Goal: Task Accomplishment & Management: Use online tool/utility

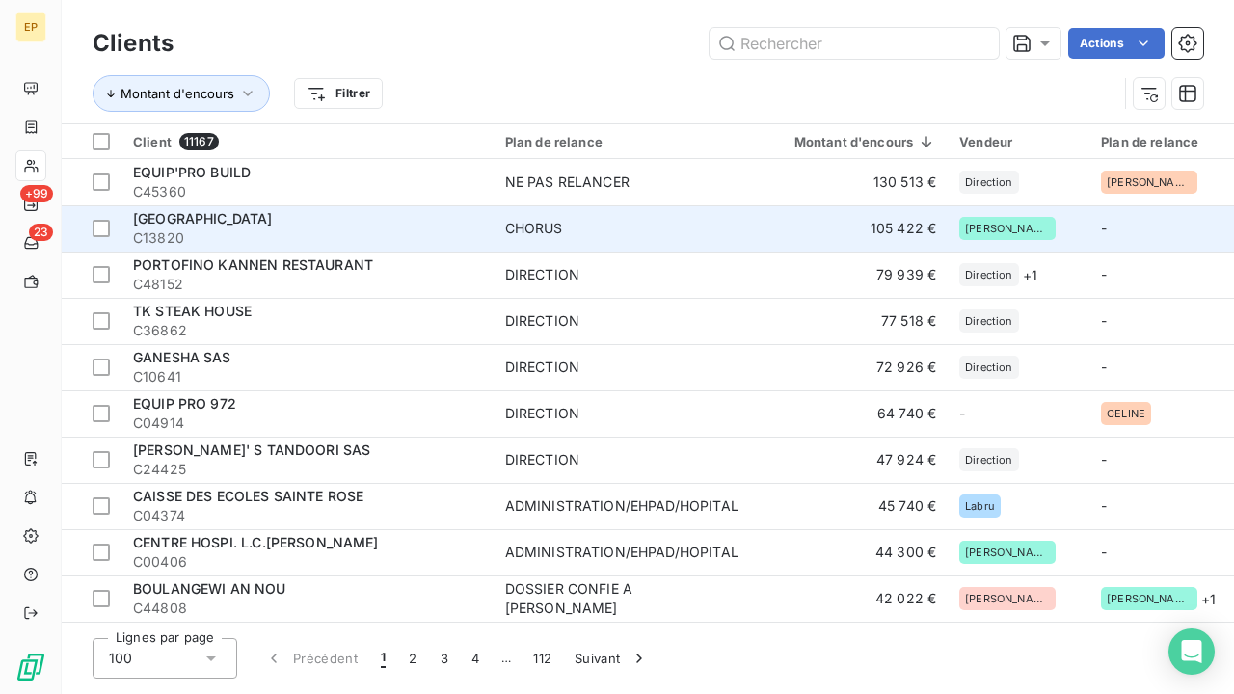
click at [292, 228] on span "C13820" at bounding box center [307, 237] width 349 height 19
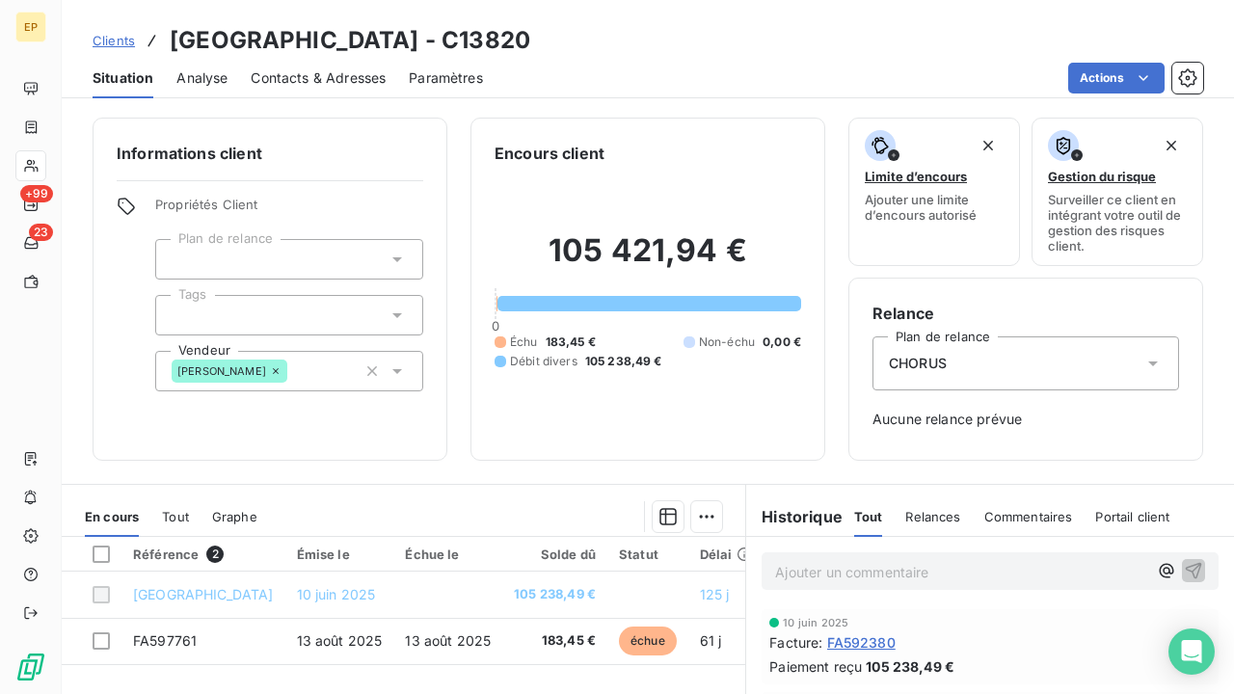
click at [320, 94] on div "Contacts & Adresses" at bounding box center [318, 78] width 135 height 40
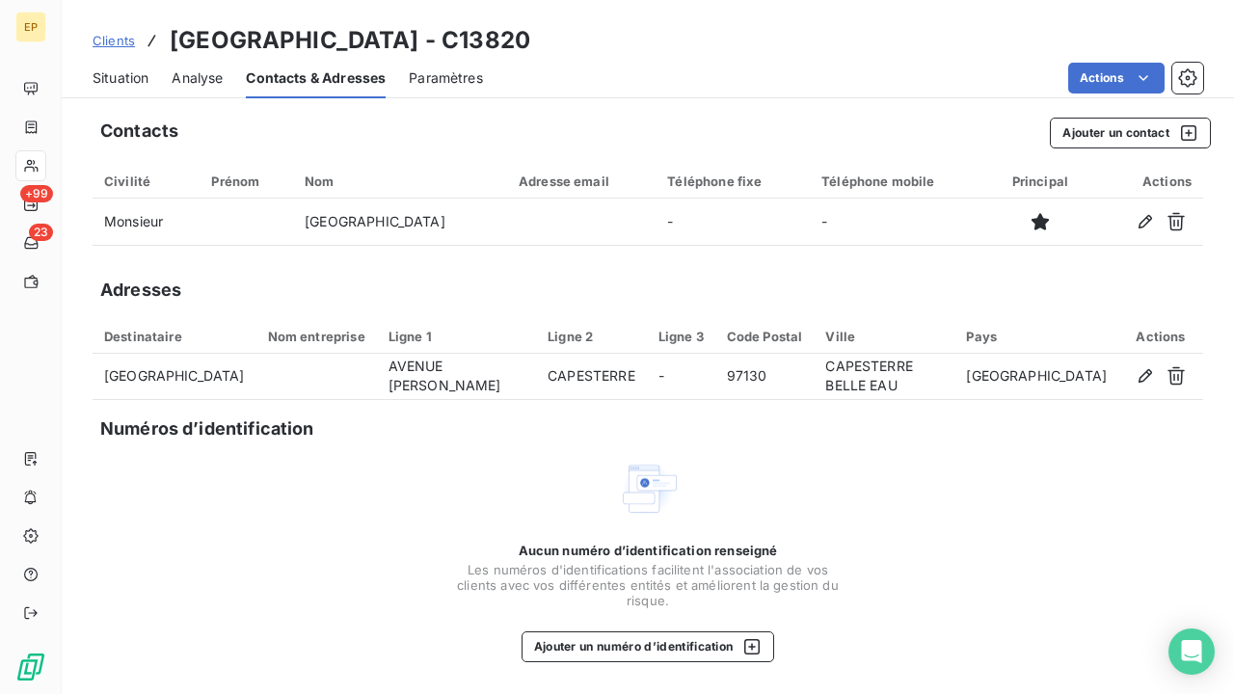
click at [132, 76] on span "Situation" at bounding box center [121, 77] width 56 height 19
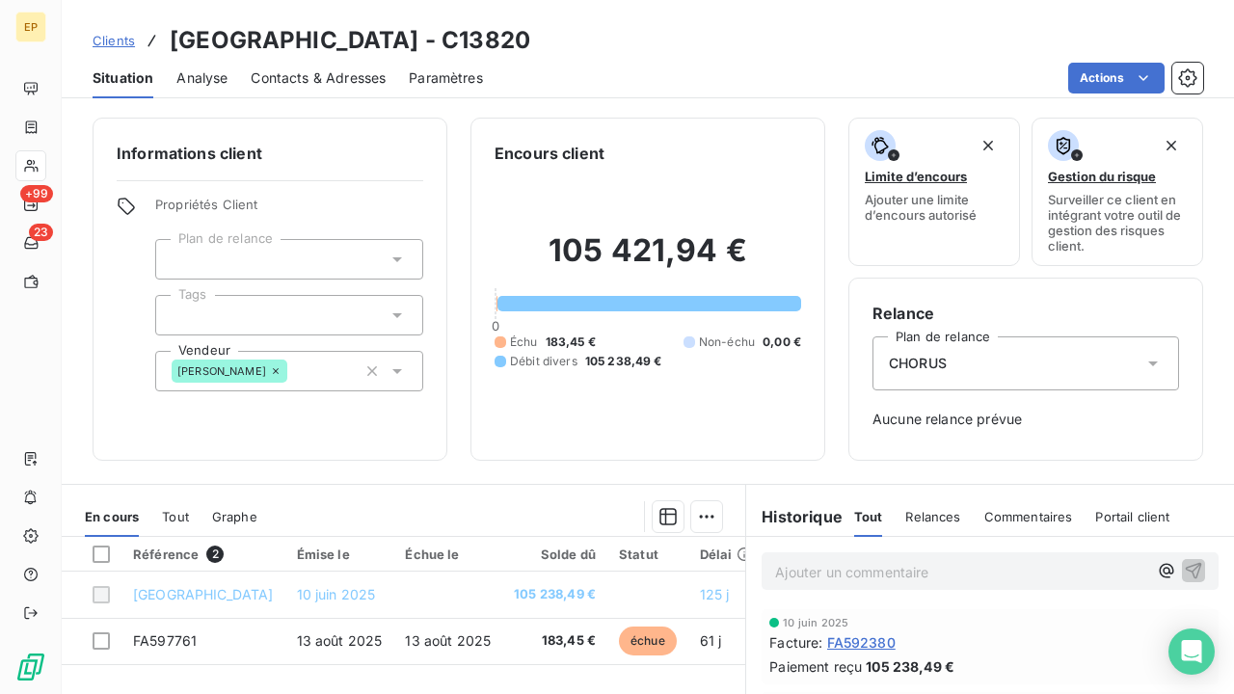
scroll to position [175, 0]
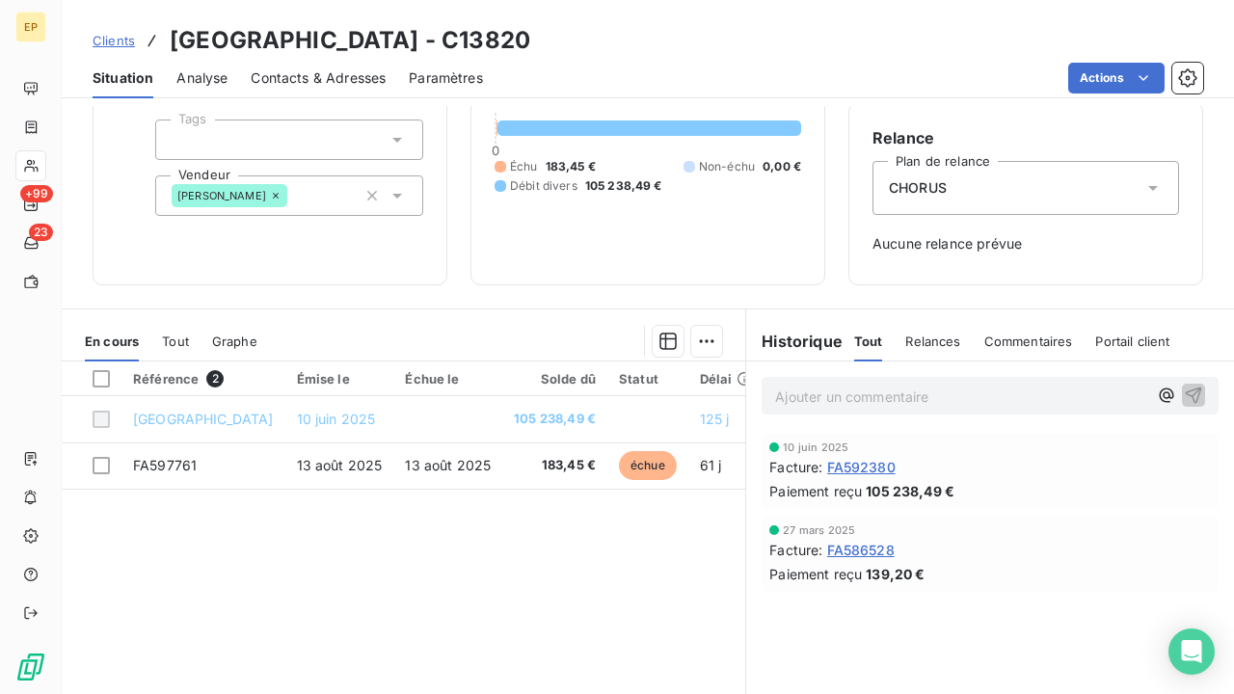
click at [888, 461] on span "FA592380" at bounding box center [861, 467] width 68 height 20
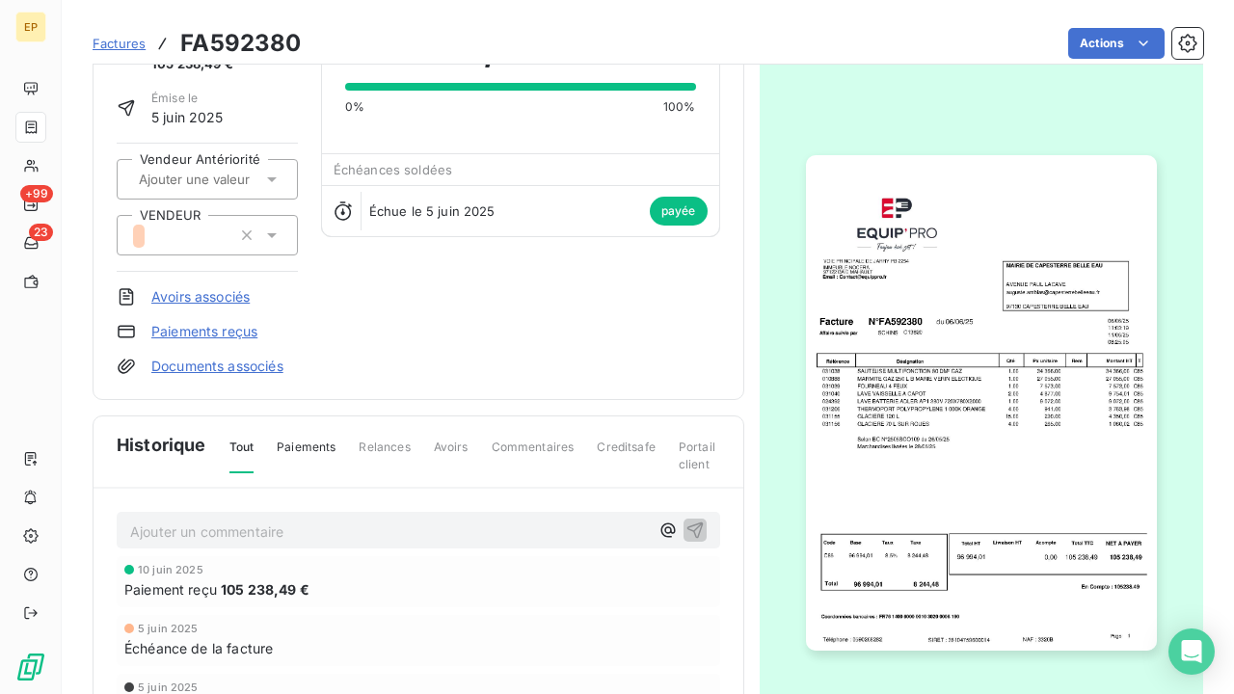
scroll to position [119, 0]
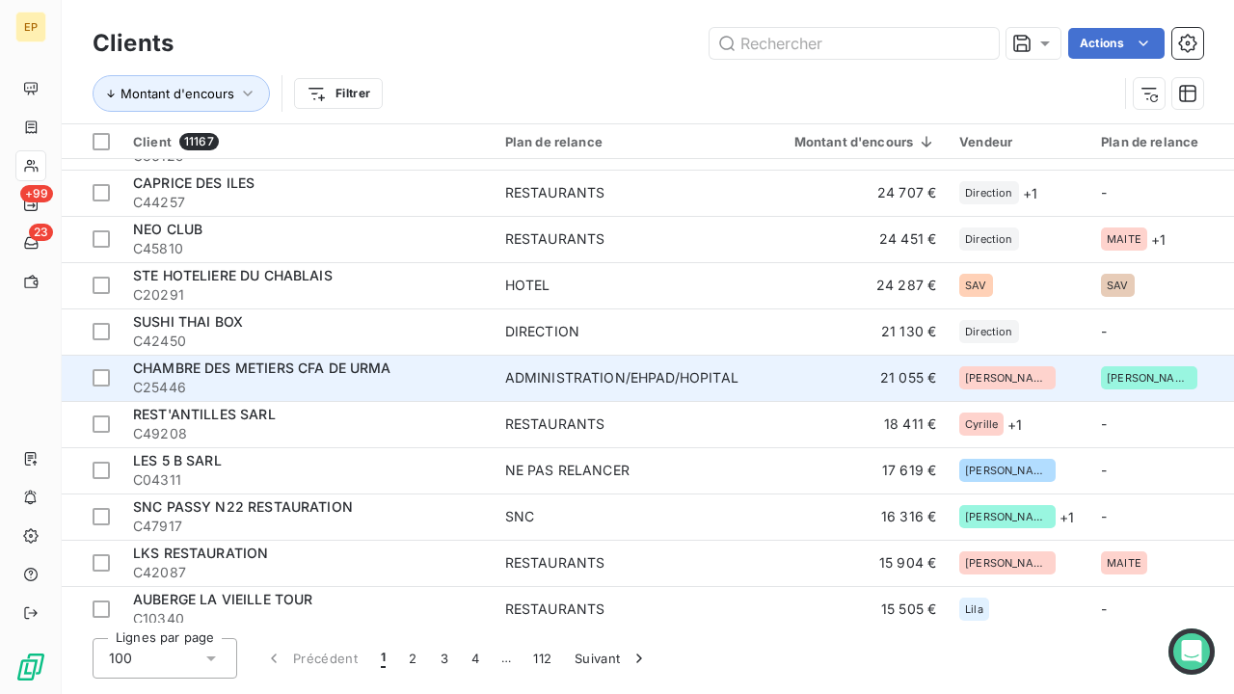
scroll to position [604, 0]
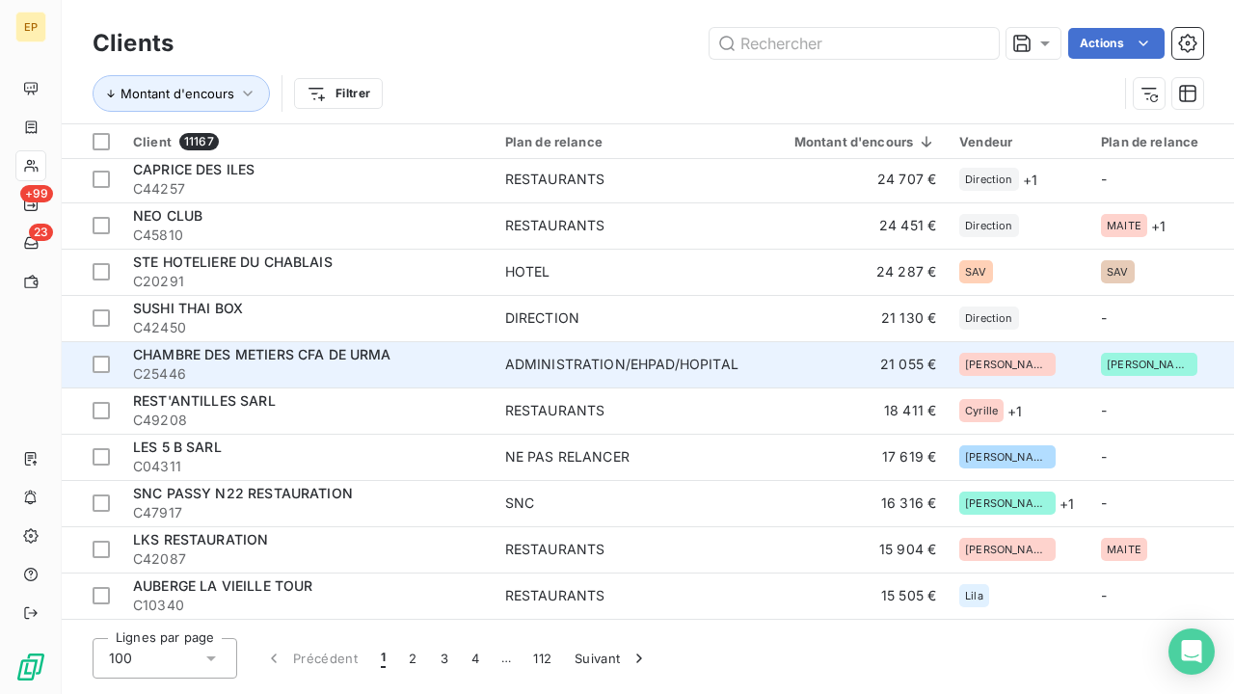
click at [315, 362] on div "CHAMBRE DES METIERS CFA DE URMA" at bounding box center [307, 354] width 349 height 19
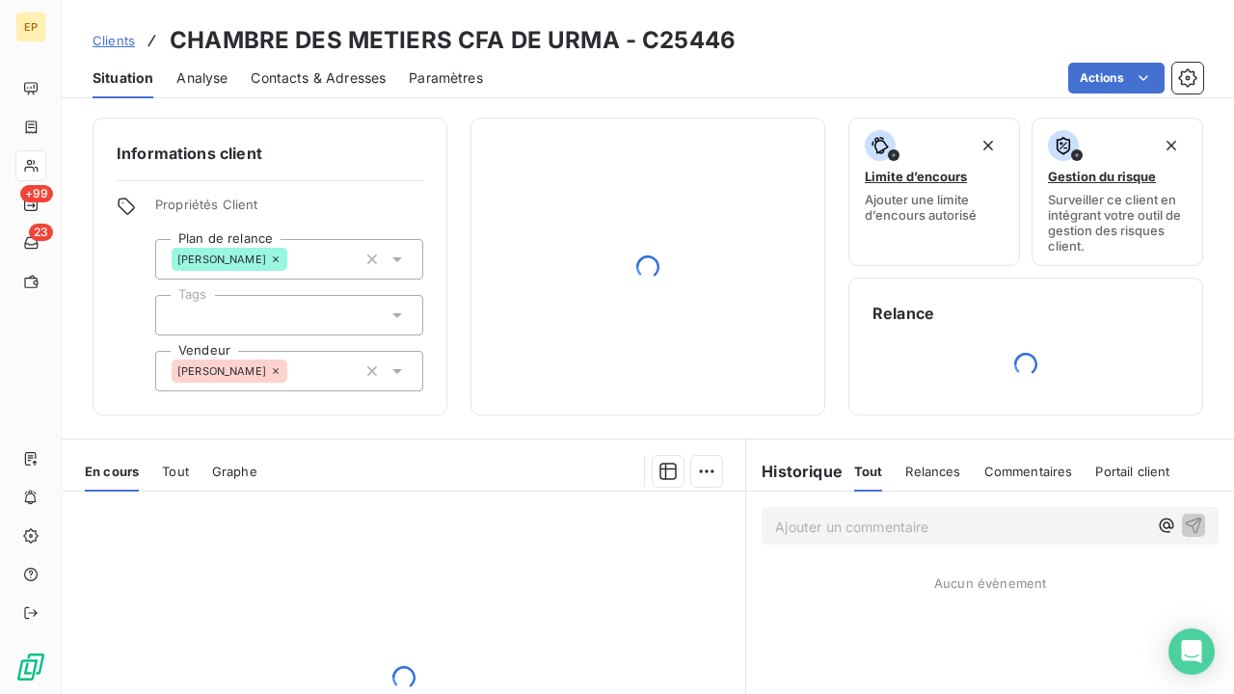
click at [332, 68] on span "Contacts & Adresses" at bounding box center [318, 77] width 135 height 19
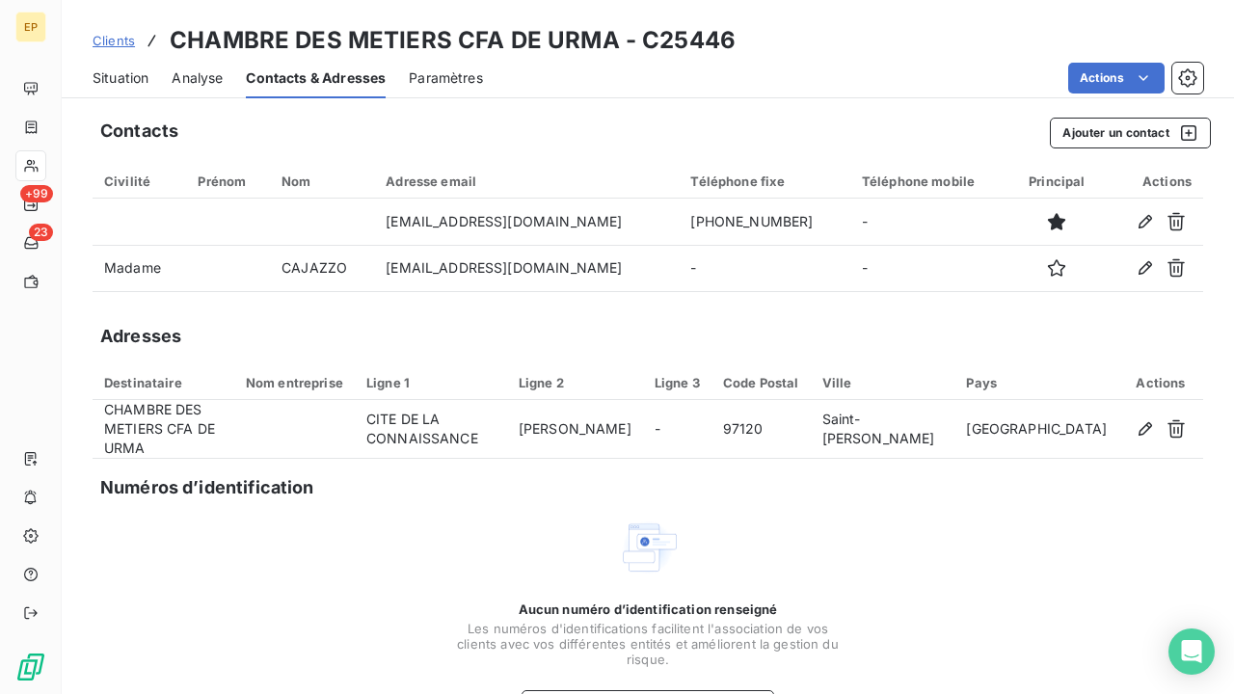
click at [105, 79] on span "Situation" at bounding box center [121, 77] width 56 height 19
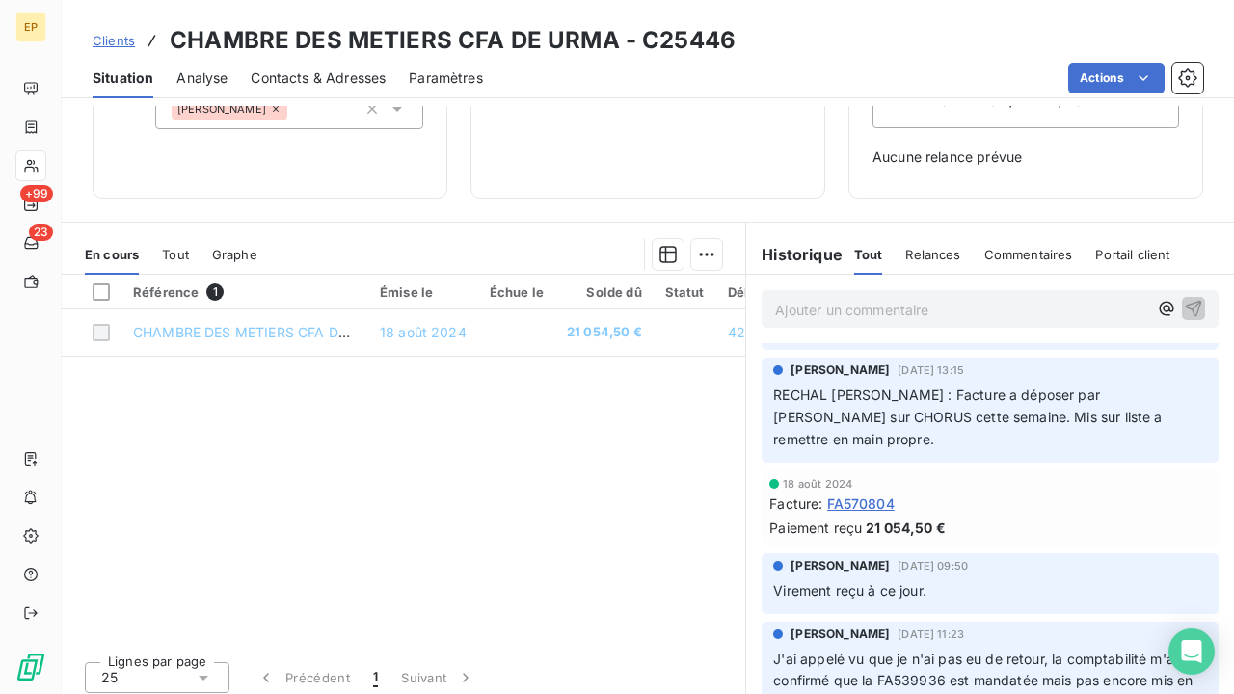
scroll to position [747, 0]
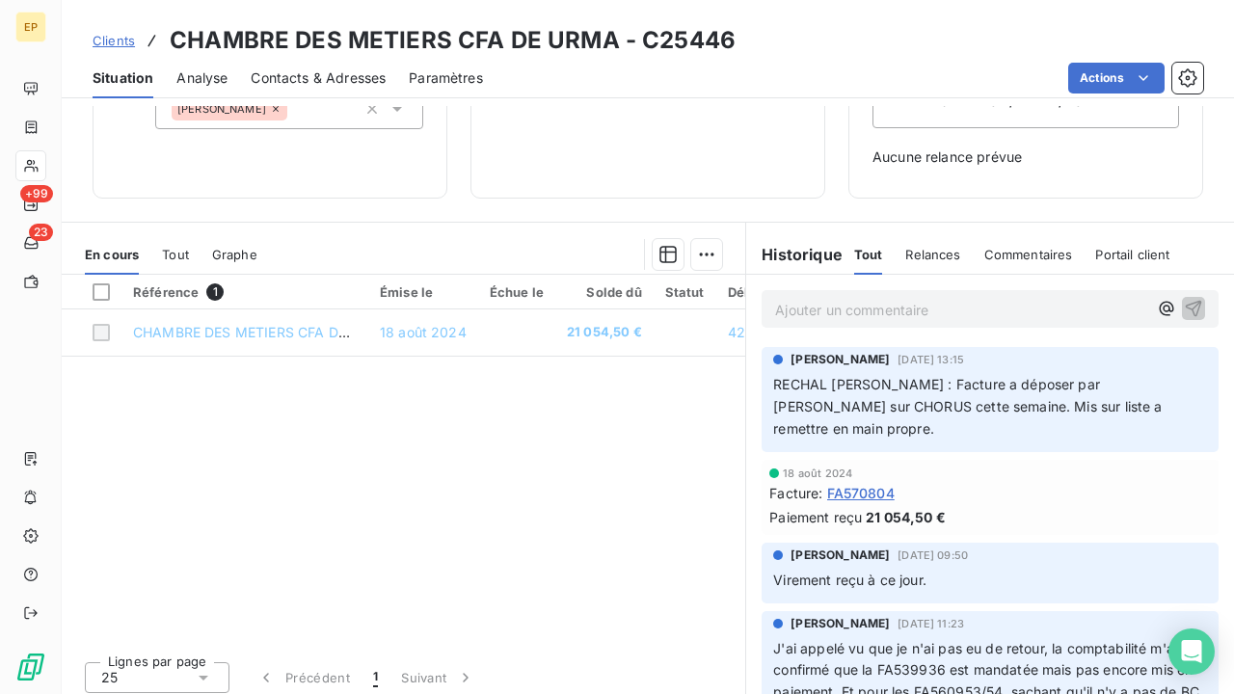
click at [859, 483] on span "FA570804" at bounding box center [860, 493] width 67 height 20
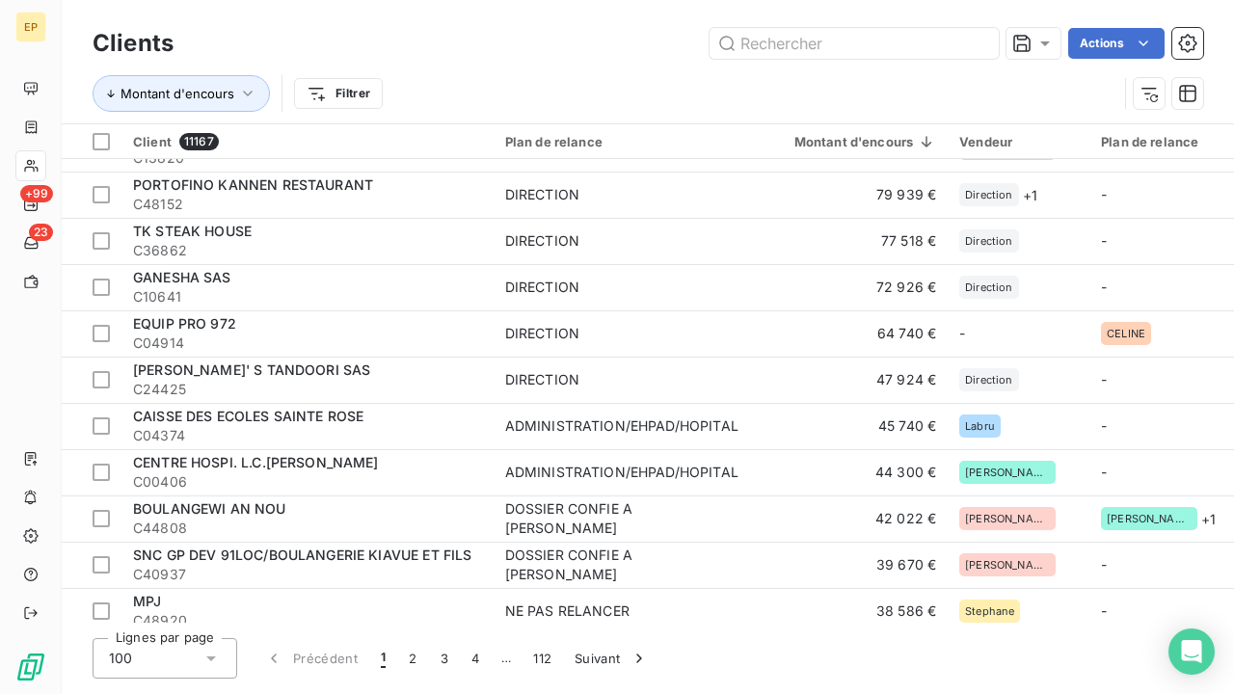
scroll to position [225, 0]
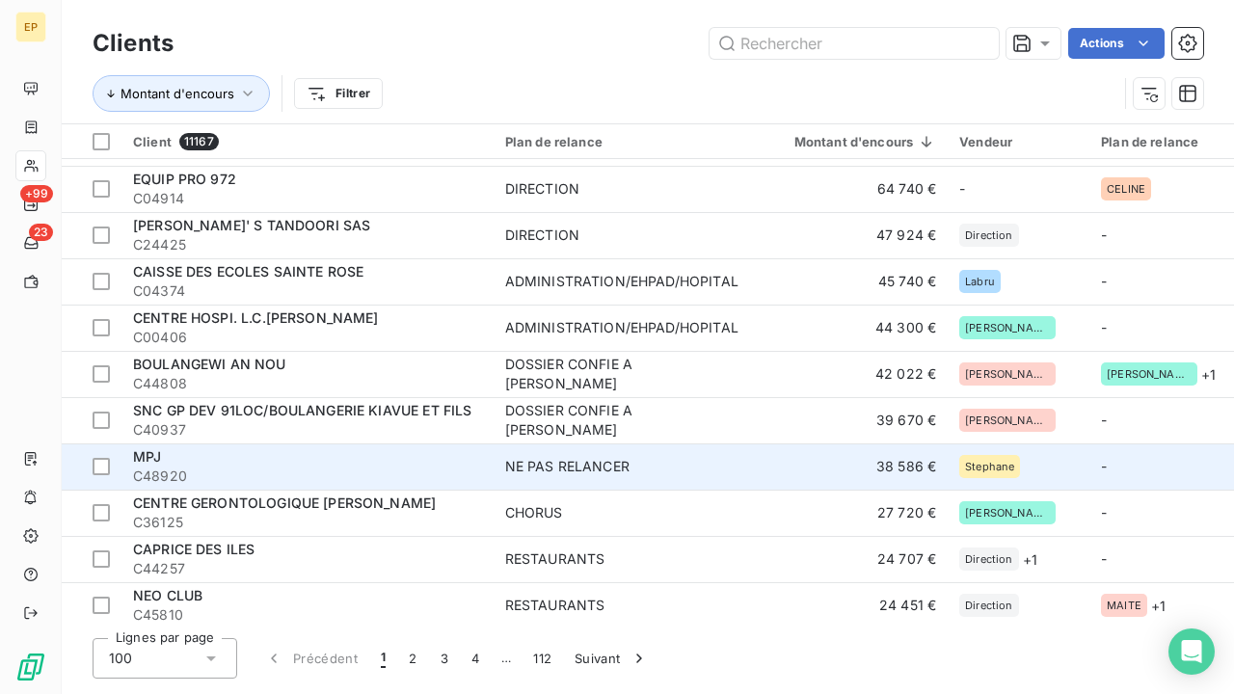
click at [319, 468] on span "C48920" at bounding box center [307, 476] width 349 height 19
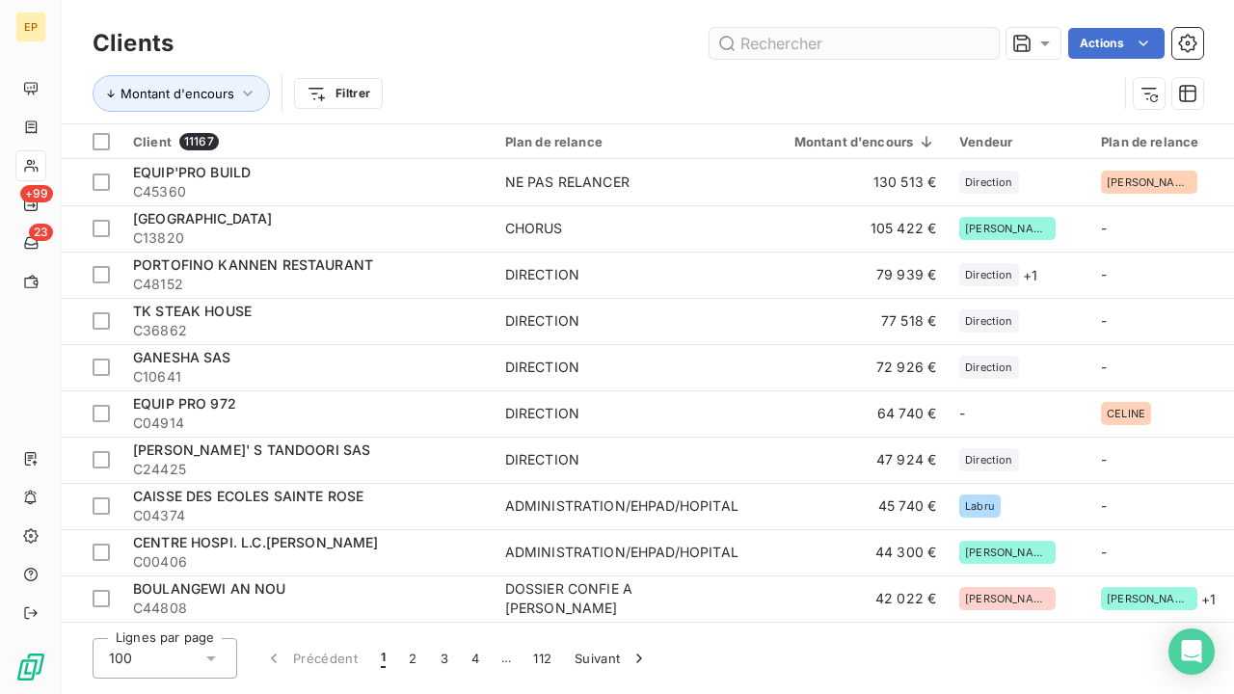
click at [818, 47] on input "text" at bounding box center [854, 43] width 289 height 31
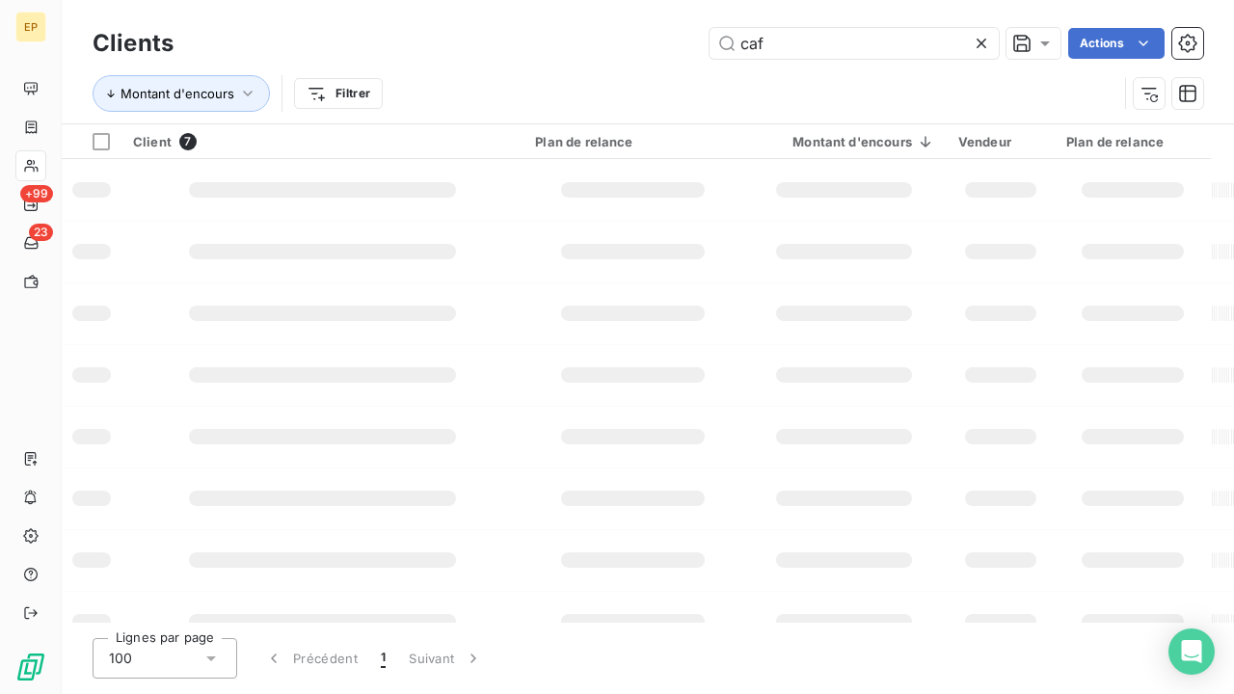
click at [318, 183] on div at bounding box center [322, 189] width 267 height 15
click at [803, 45] on input "caf" at bounding box center [854, 43] width 289 height 31
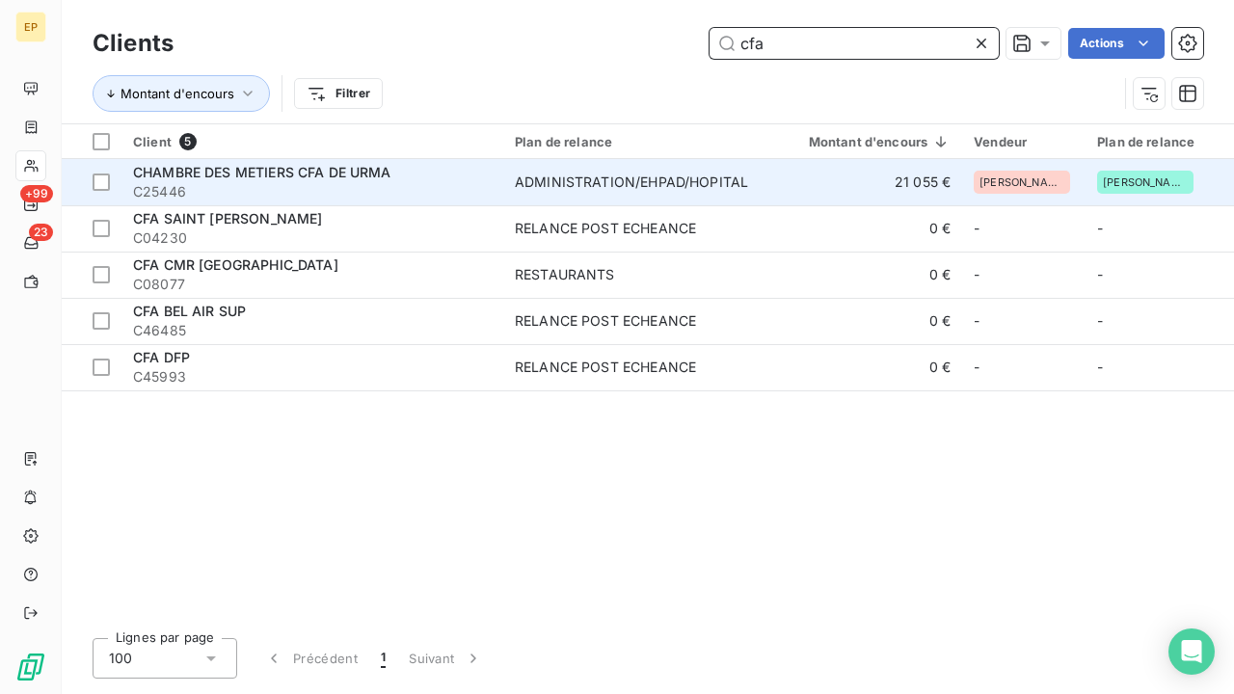
type input "cfa"
click at [344, 175] on span "CHAMBRE DES METIERS CFA DE URMA" at bounding box center [262, 172] width 258 height 16
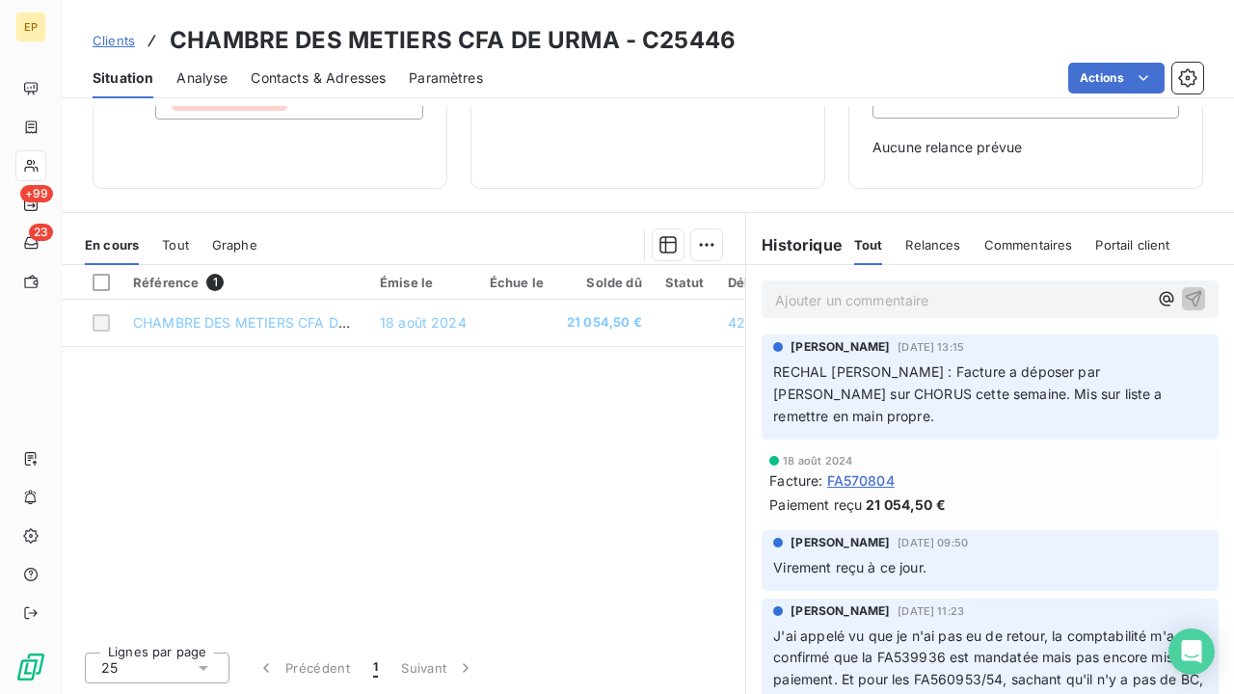
scroll to position [747, 0]
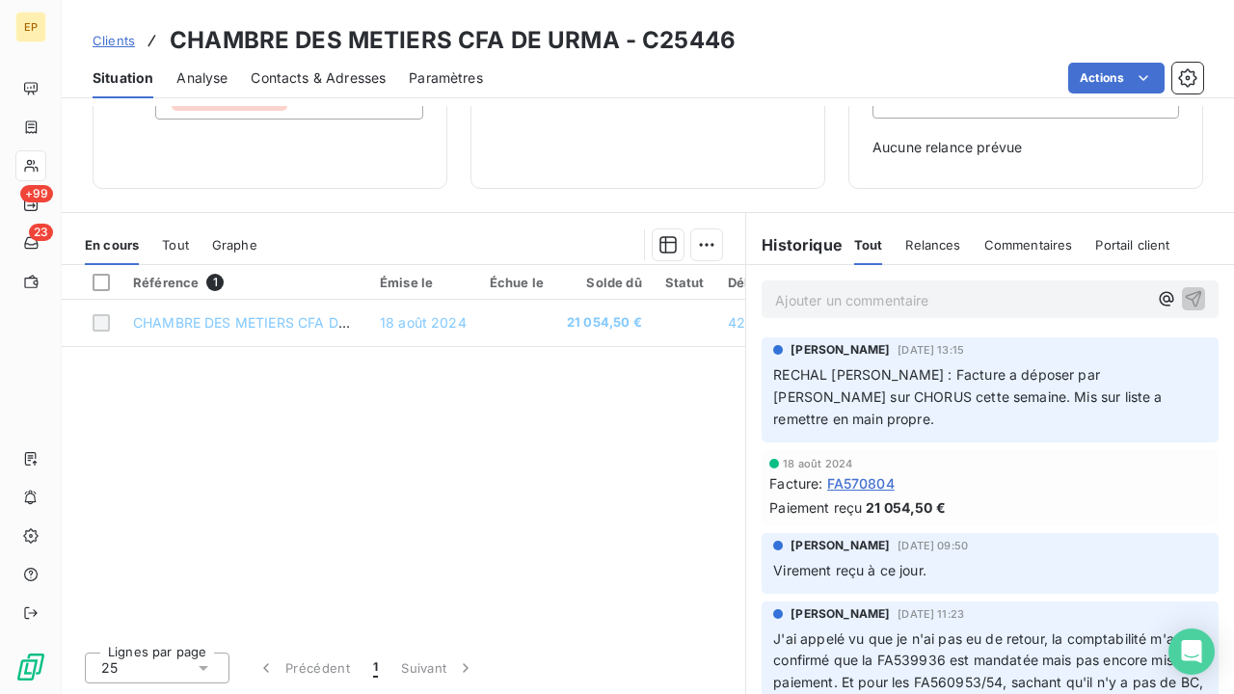
click at [865, 473] on span "FA570804" at bounding box center [860, 483] width 67 height 20
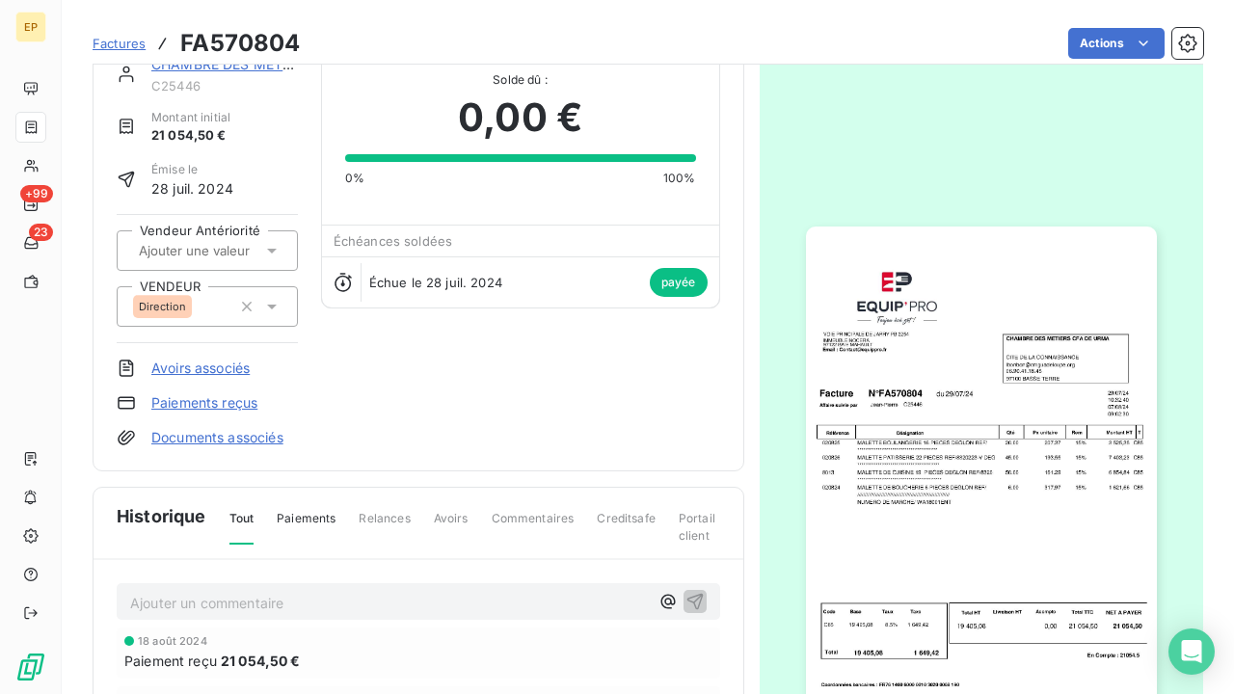
scroll to position [67, 0]
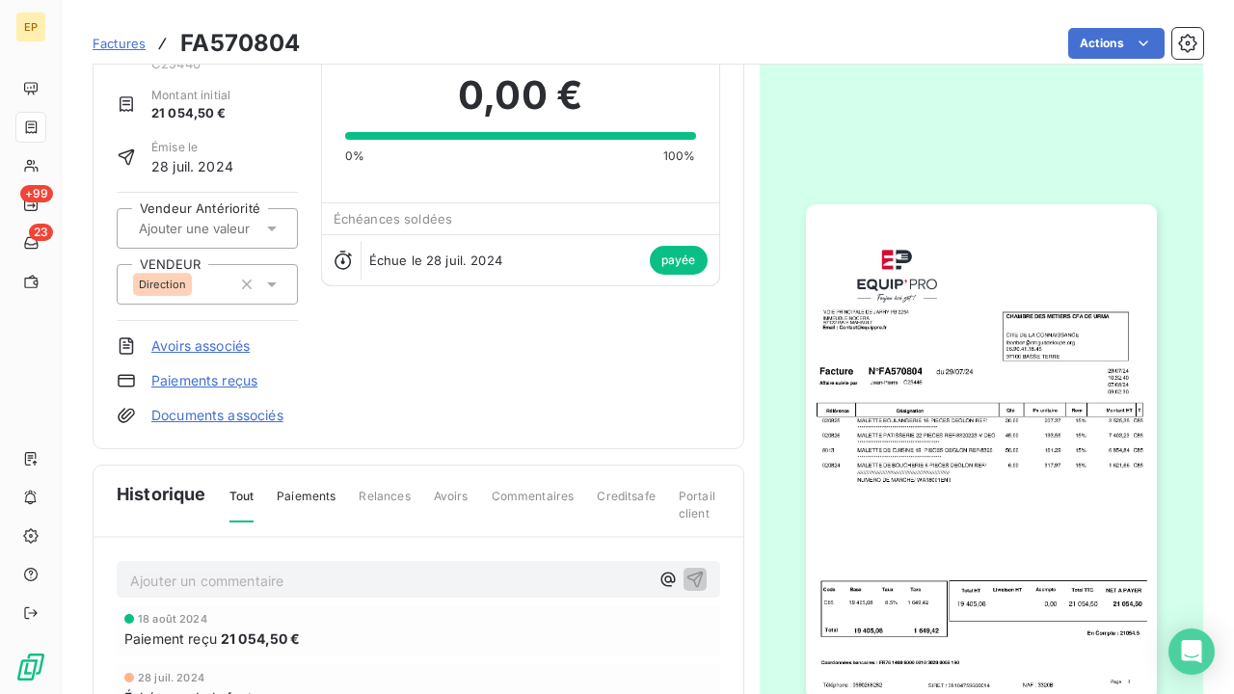
click at [1049, 500] on img "button" at bounding box center [981, 452] width 351 height 496
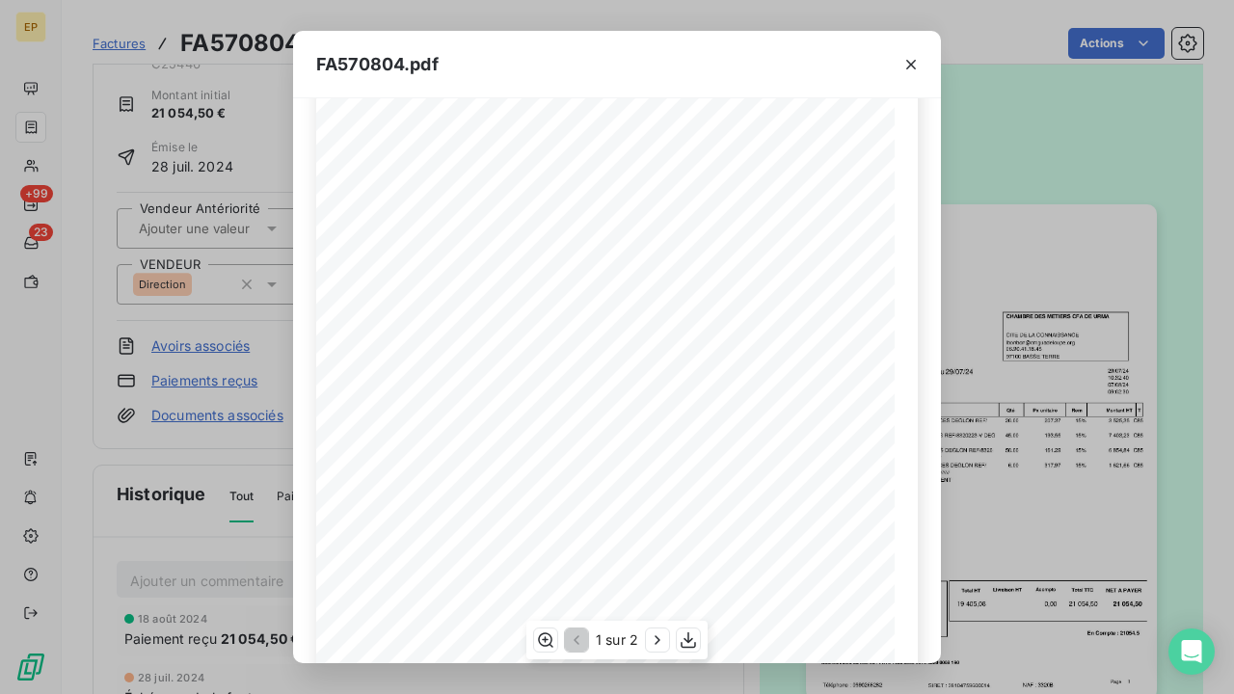
scroll to position [199, 0]
click at [907, 63] on icon "button" at bounding box center [910, 64] width 19 height 19
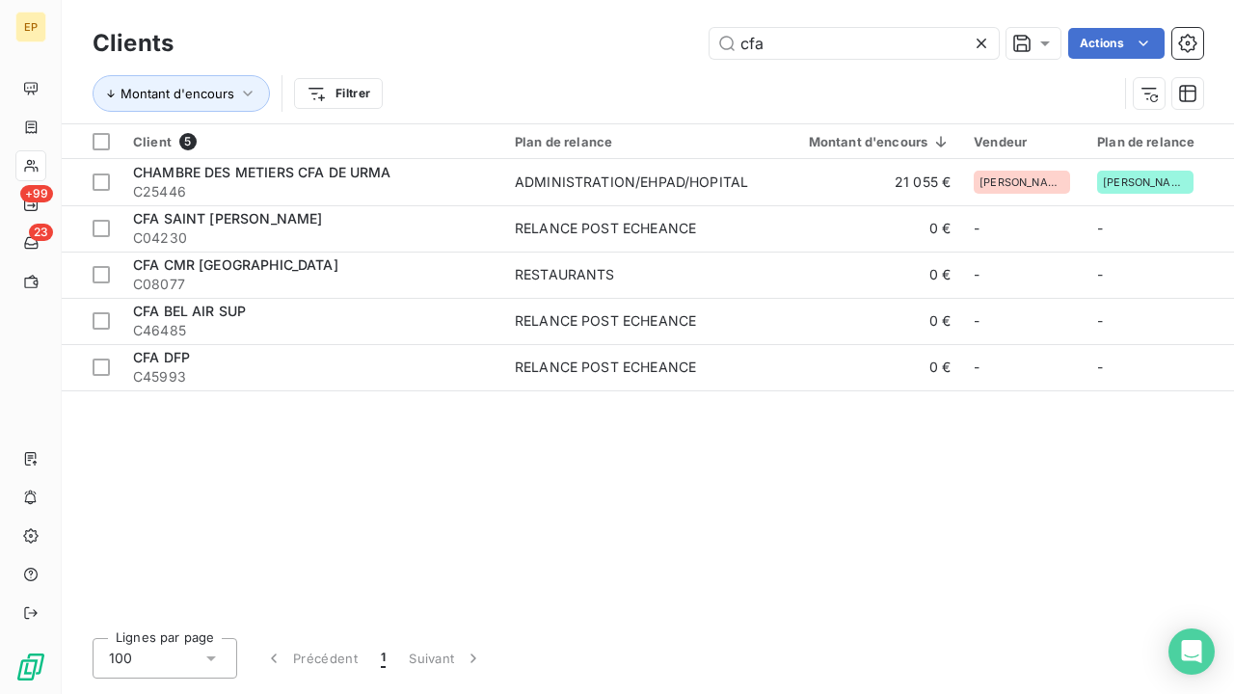
click at [974, 43] on icon at bounding box center [981, 43] width 19 height 19
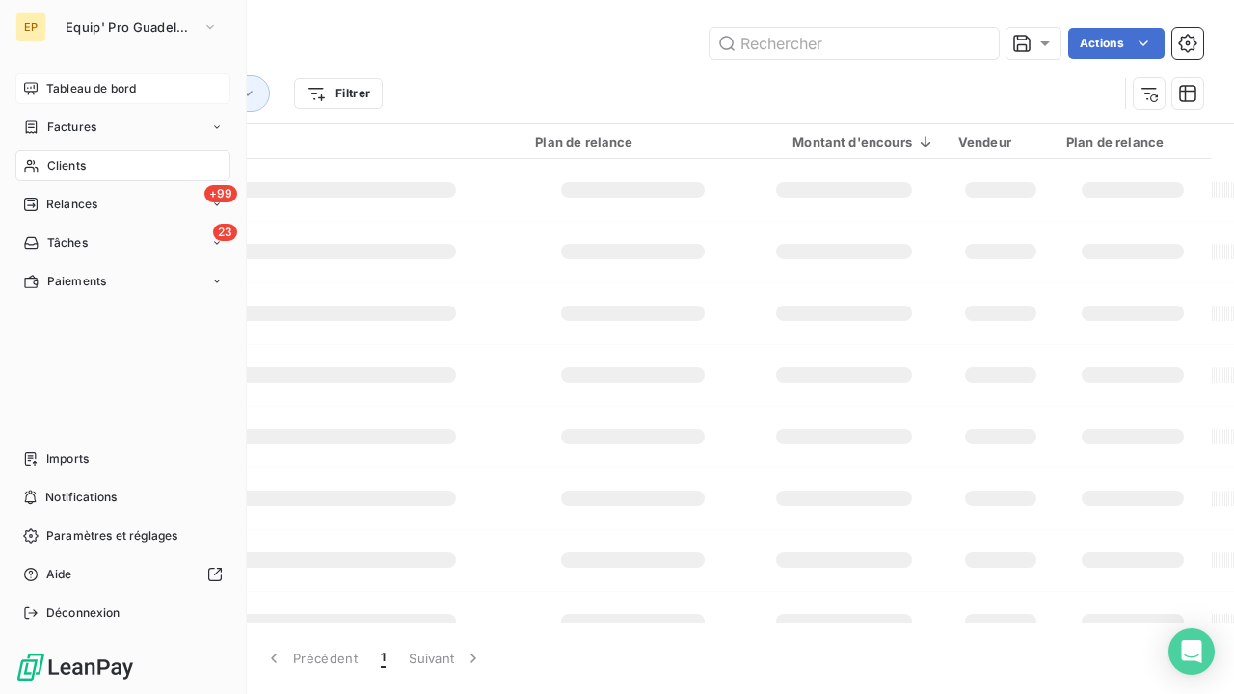
click at [64, 94] on span "Tableau de bord" at bounding box center [91, 88] width 90 height 17
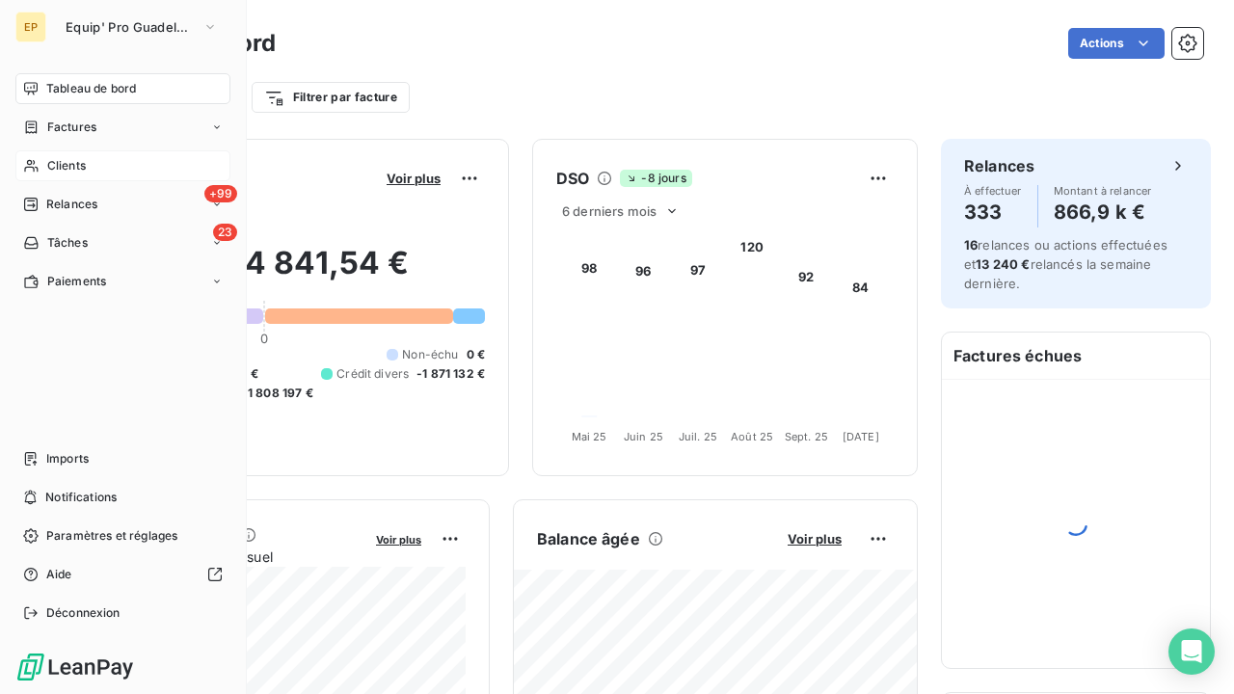
click at [40, 171] on div "Clients" at bounding box center [122, 165] width 215 height 31
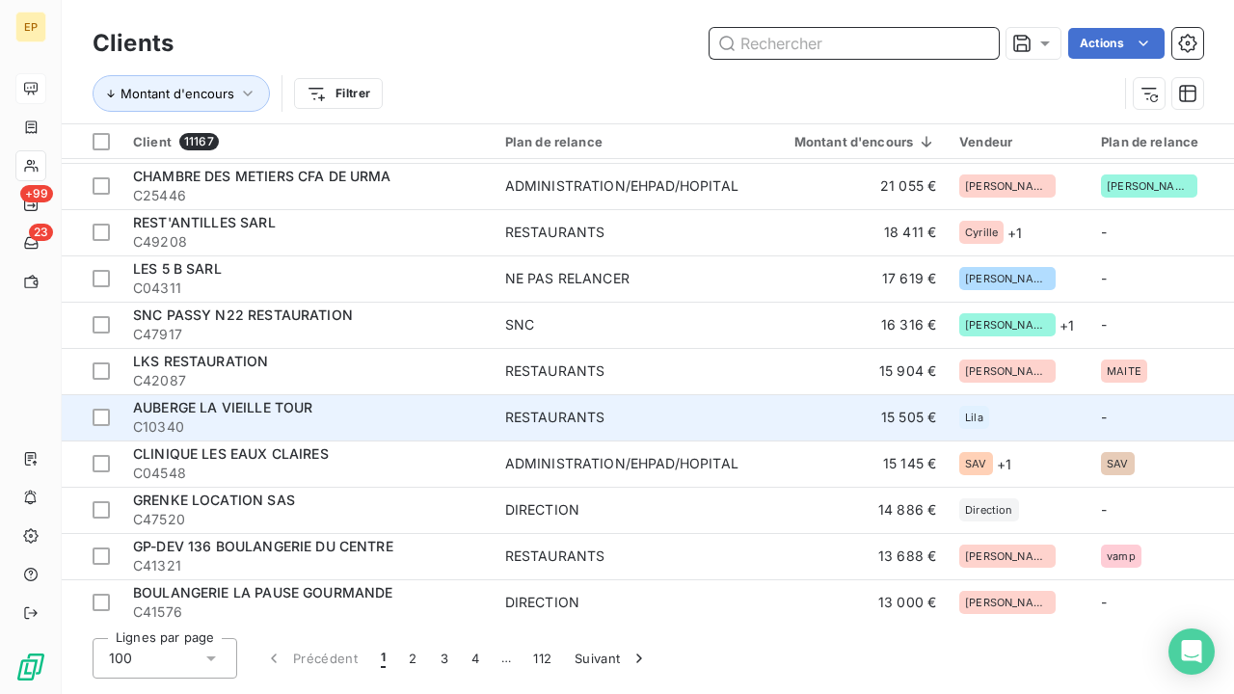
scroll to position [797, 0]
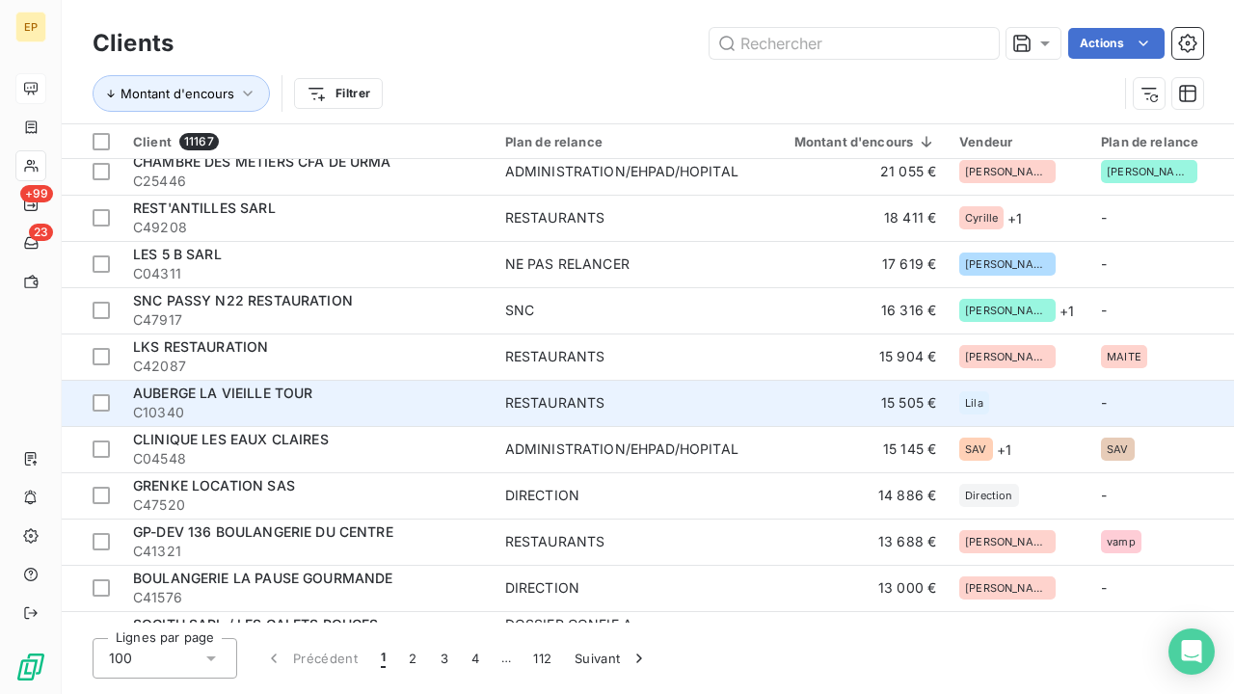
click at [321, 408] on span "C10340" at bounding box center [307, 412] width 349 height 19
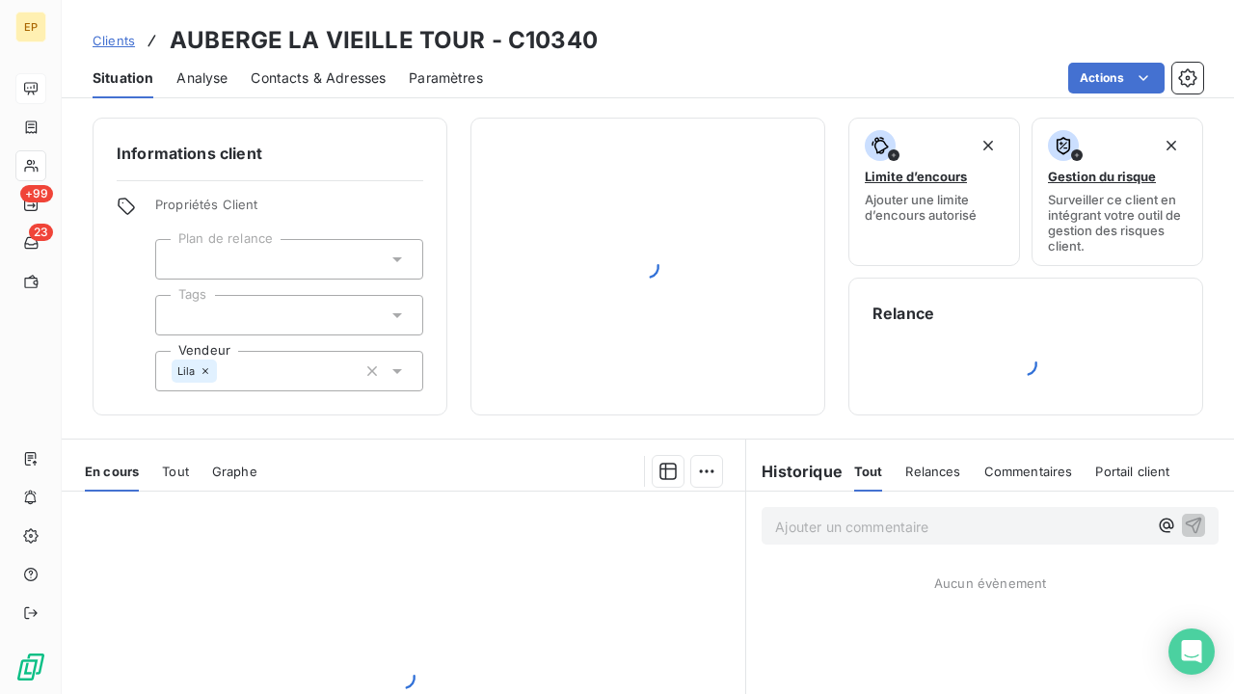
click at [313, 78] on span "Contacts & Adresses" at bounding box center [318, 77] width 135 height 19
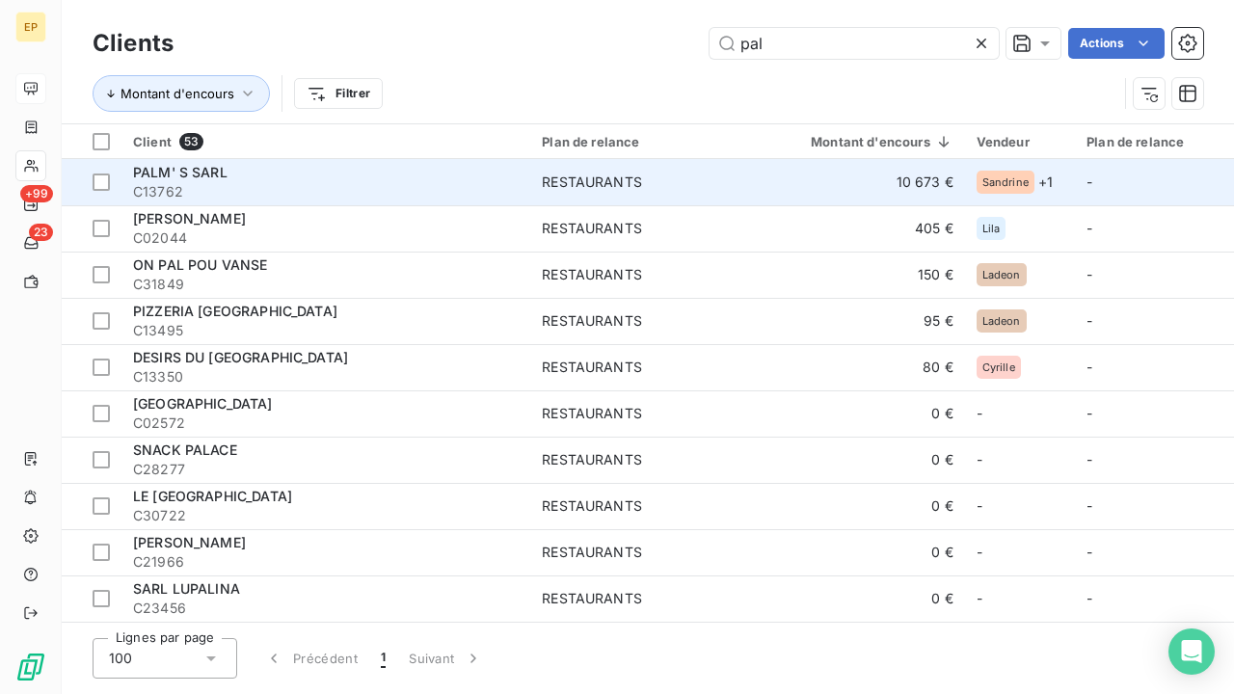
type input "pal"
click at [230, 182] on span "C13762" at bounding box center [326, 191] width 386 height 19
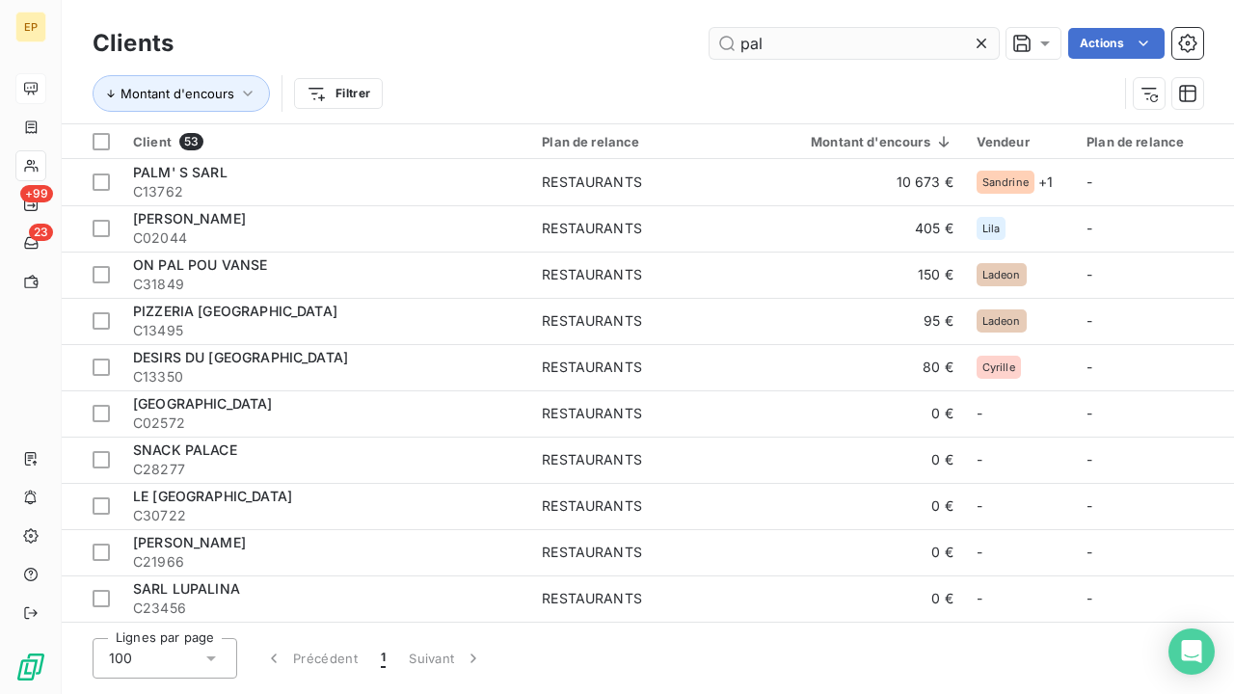
click at [983, 48] on icon at bounding box center [981, 43] width 19 height 19
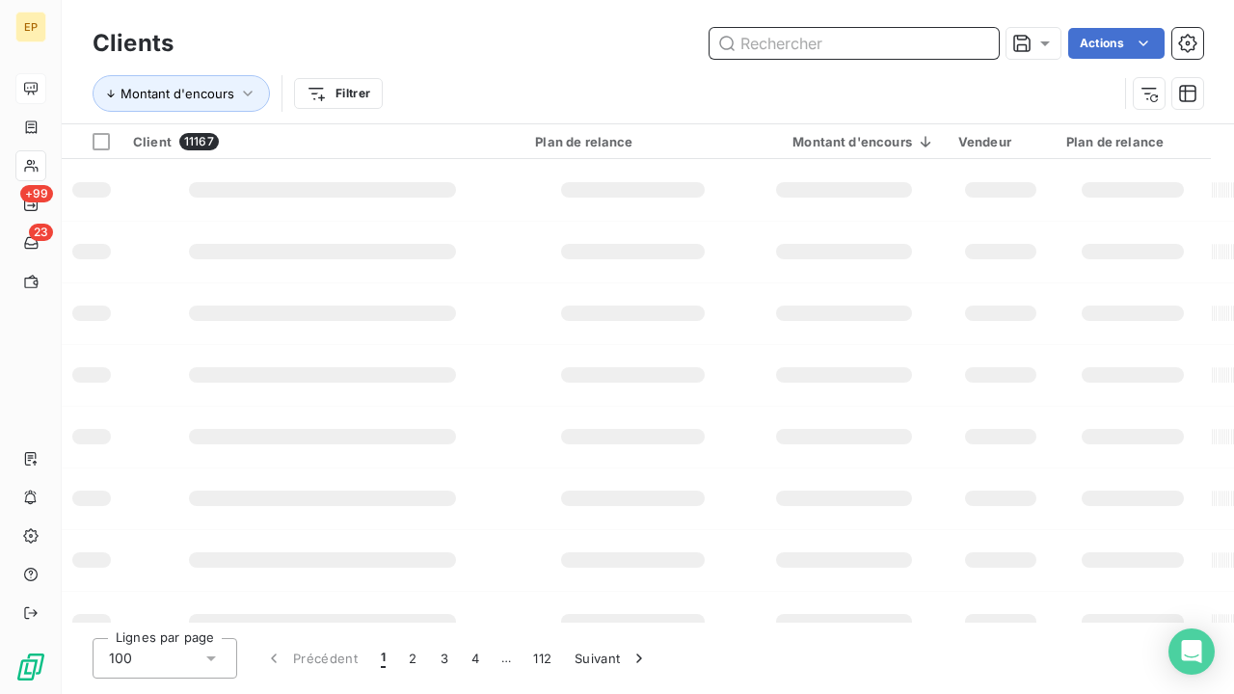
click at [878, 47] on input "text" at bounding box center [854, 43] width 289 height 31
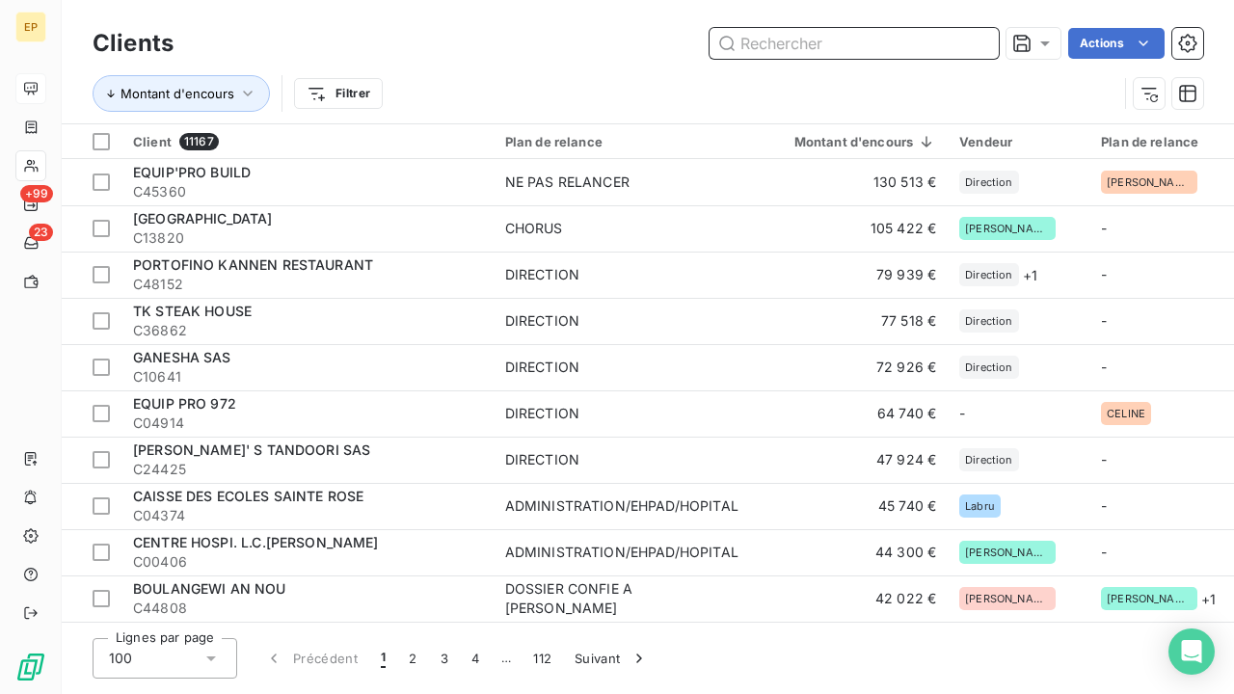
type input "Q"
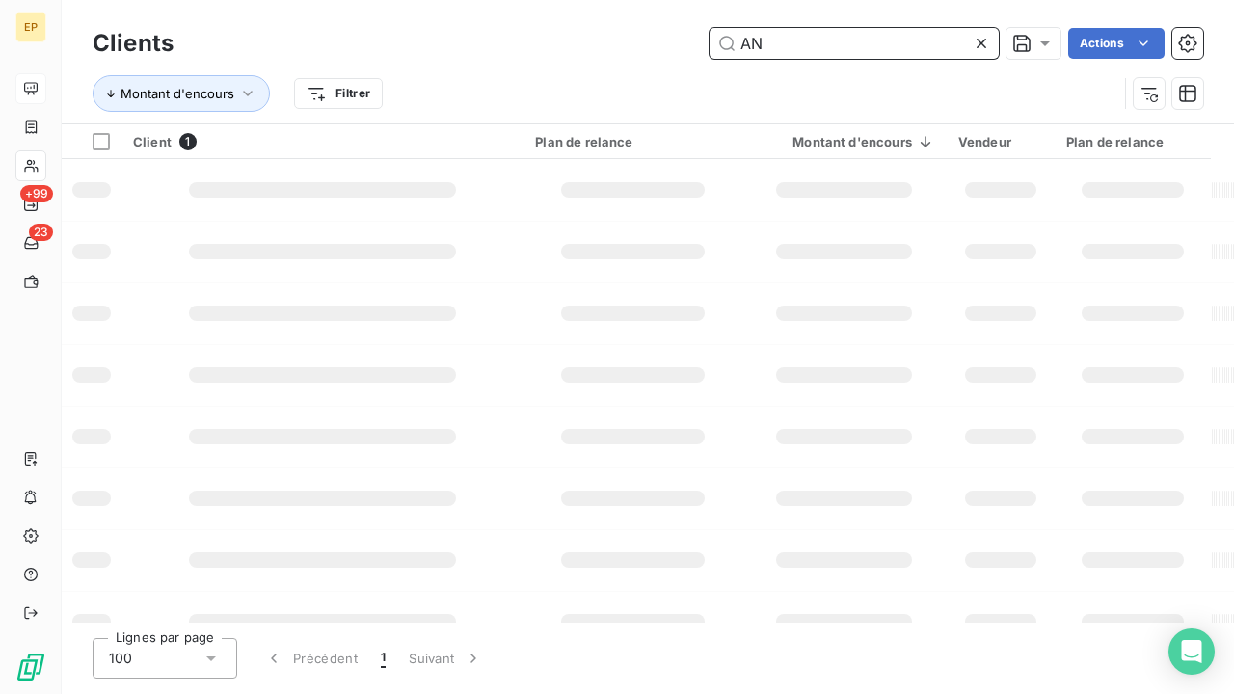
type input "A"
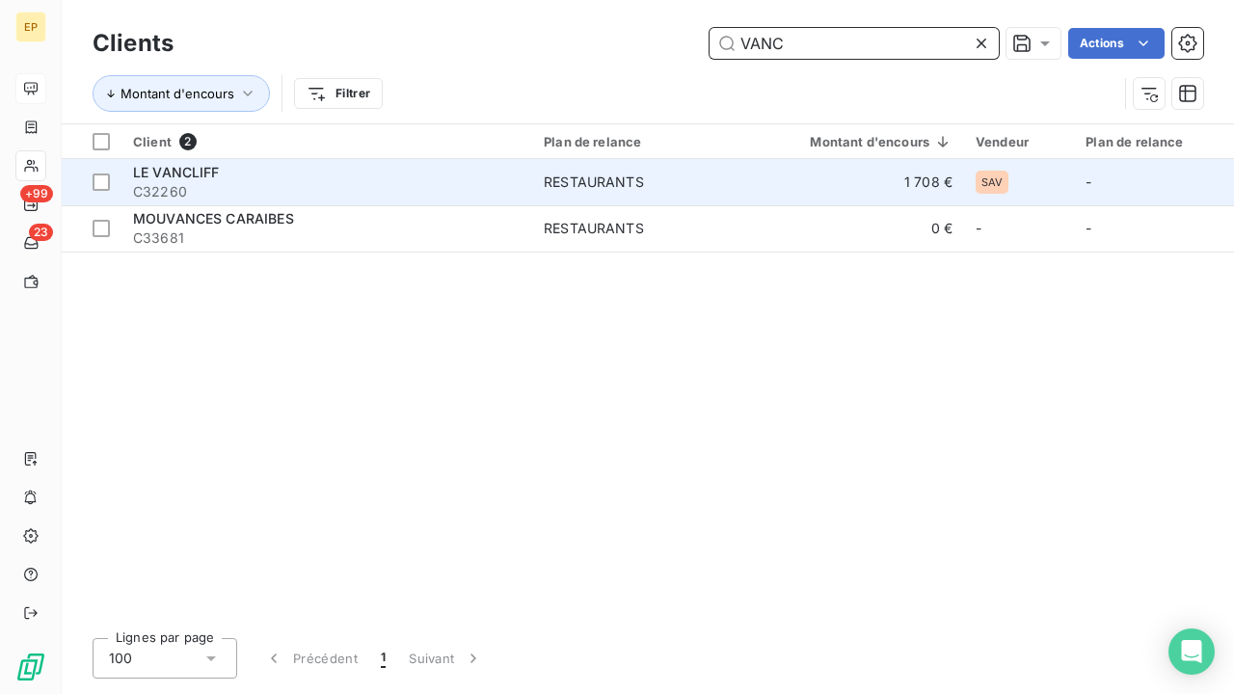
type input "VANC"
click at [474, 175] on div "LE VANCLIFF" at bounding box center [327, 172] width 388 height 19
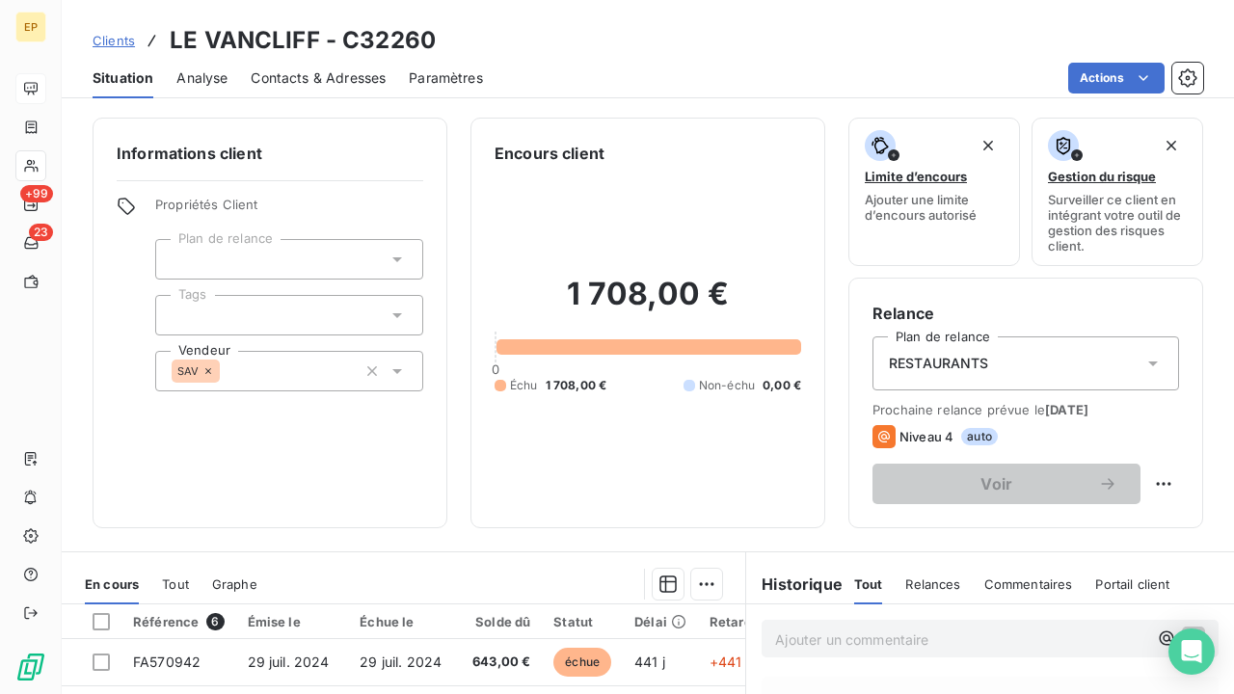
click at [313, 72] on span "Contacts & Adresses" at bounding box center [318, 77] width 135 height 19
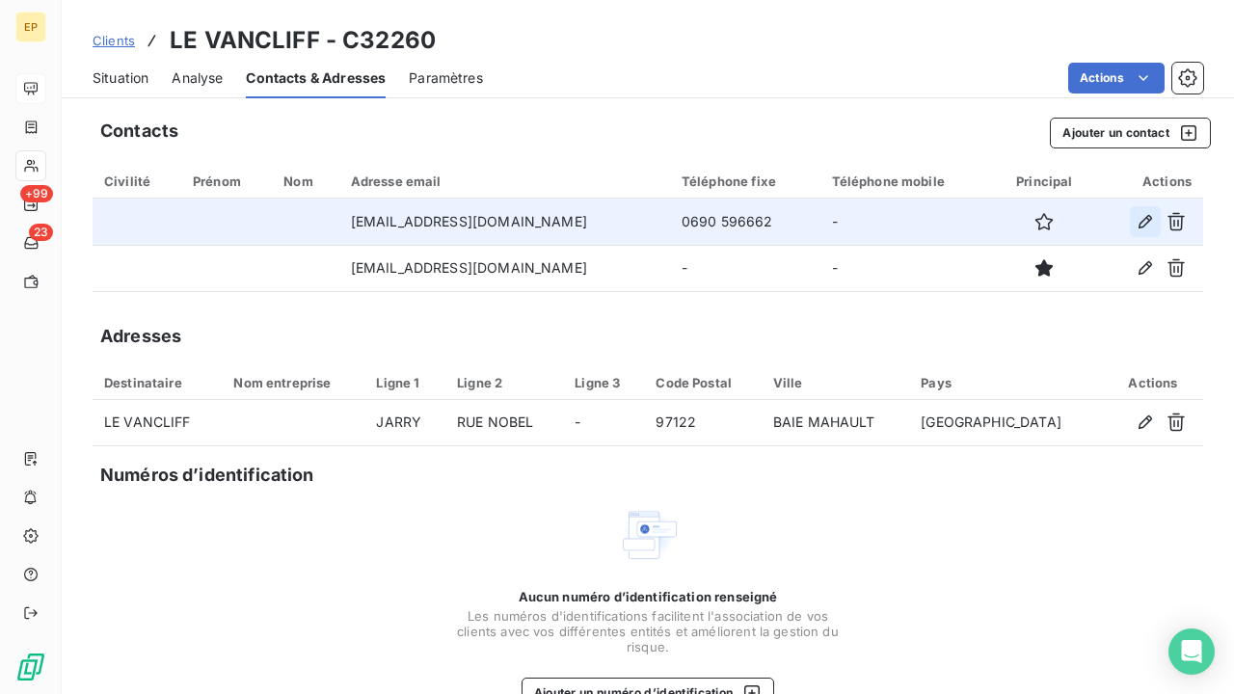
click at [1139, 220] on icon "button" at bounding box center [1145, 221] width 19 height 19
type input "levancliff971@gmail.com"
type input "0690 596662"
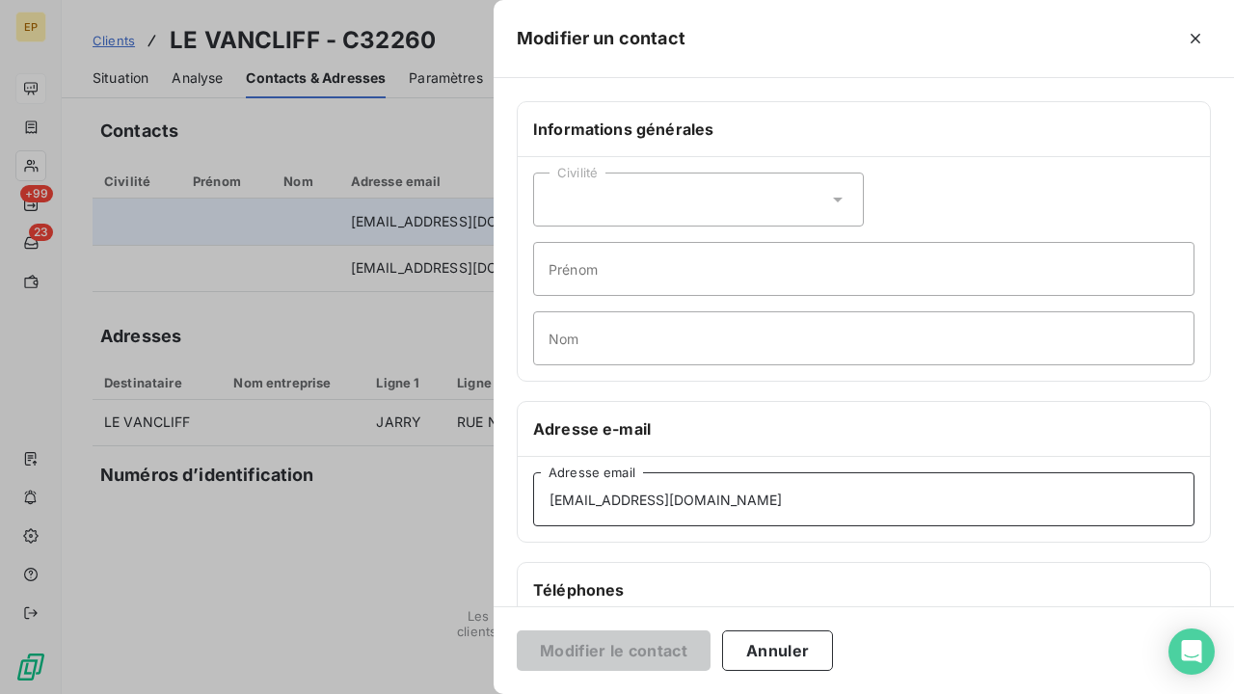
drag, startPoint x: 718, startPoint y: 503, endPoint x: 424, endPoint y: 492, distance: 294.3
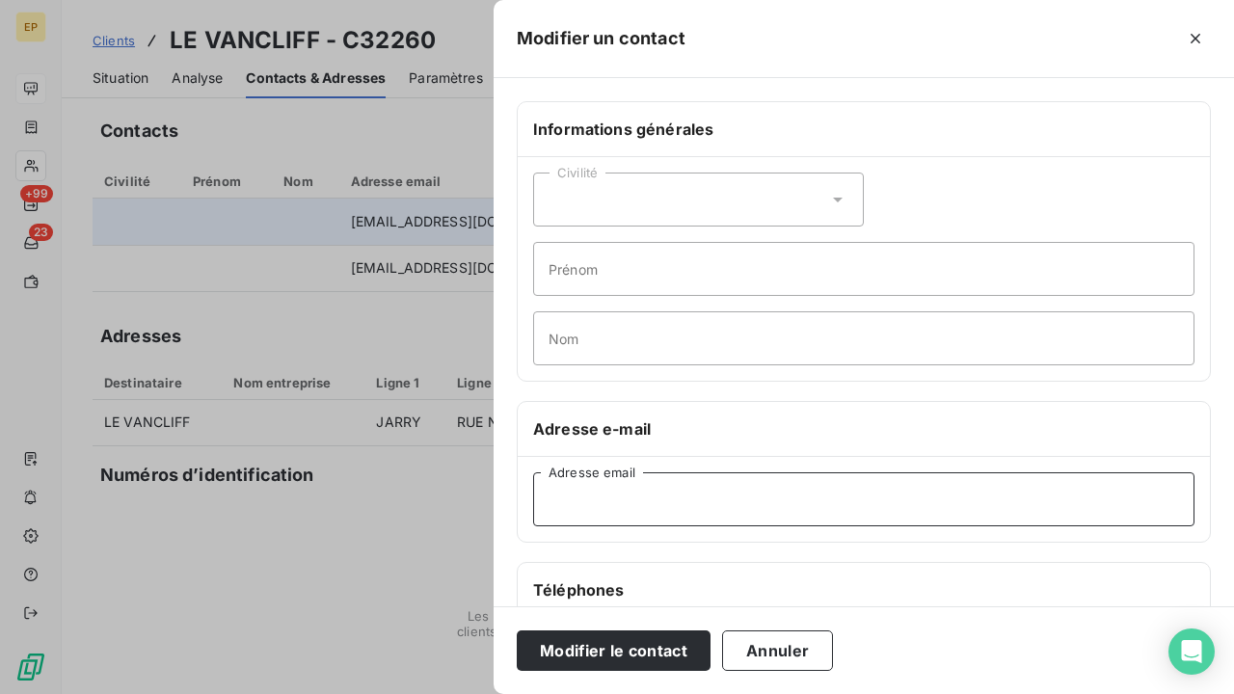
paste input "mailto:contact@levancliff.fr"
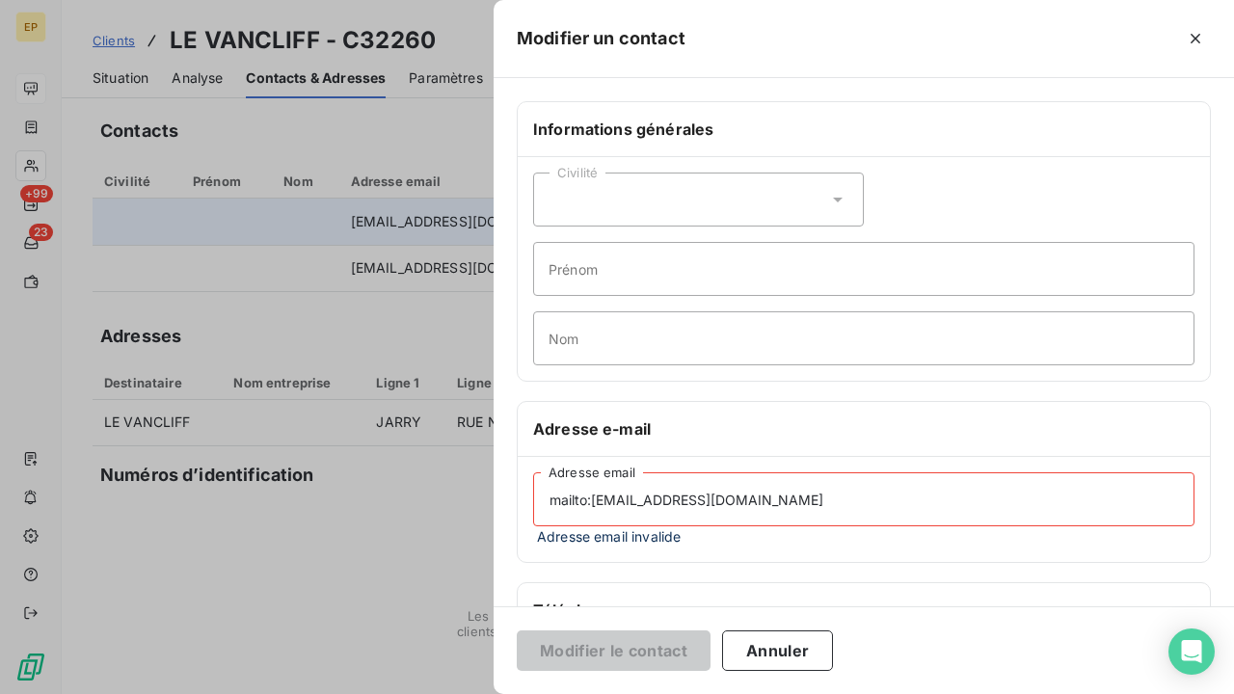
drag, startPoint x: 592, startPoint y: 501, endPoint x: 475, endPoint y: 501, distance: 116.6
click at [477, 693] on div "Modifier un contact Informations générales Civilité Prénom Nom Adresse e-mail m…" at bounding box center [617, 694] width 1234 height 0
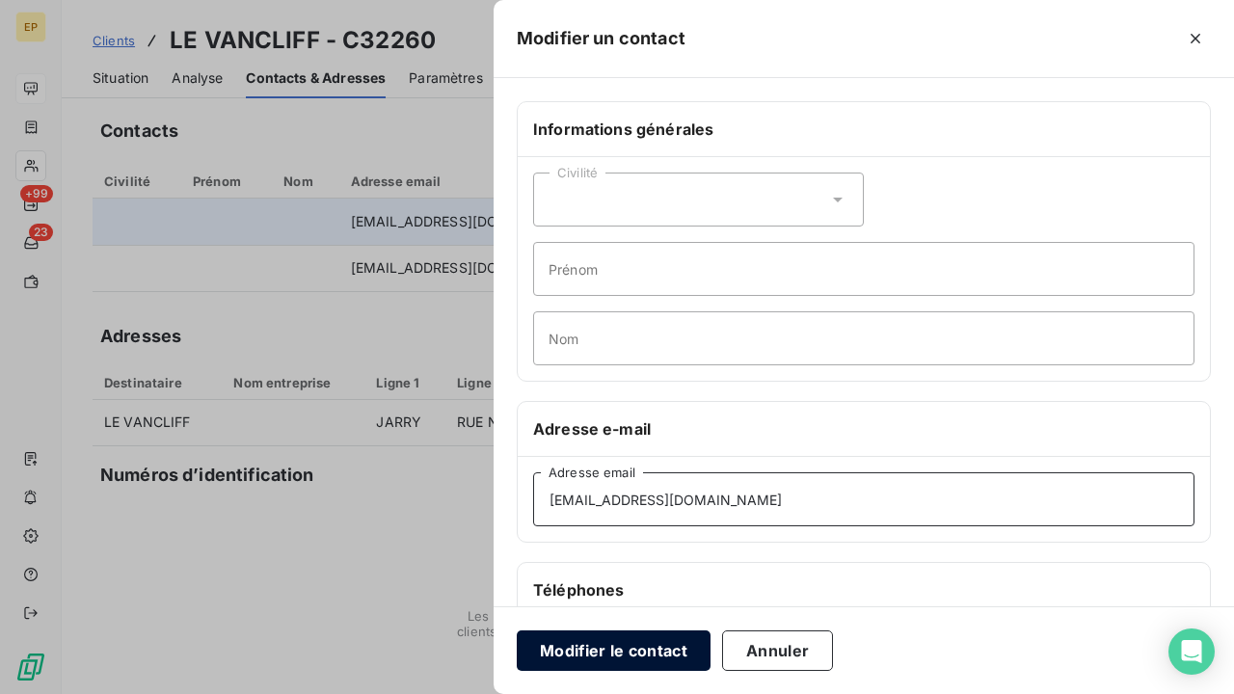
type input "contact@levancliff.fr"
click at [564, 657] on button "Modifier le contact" at bounding box center [614, 650] width 194 height 40
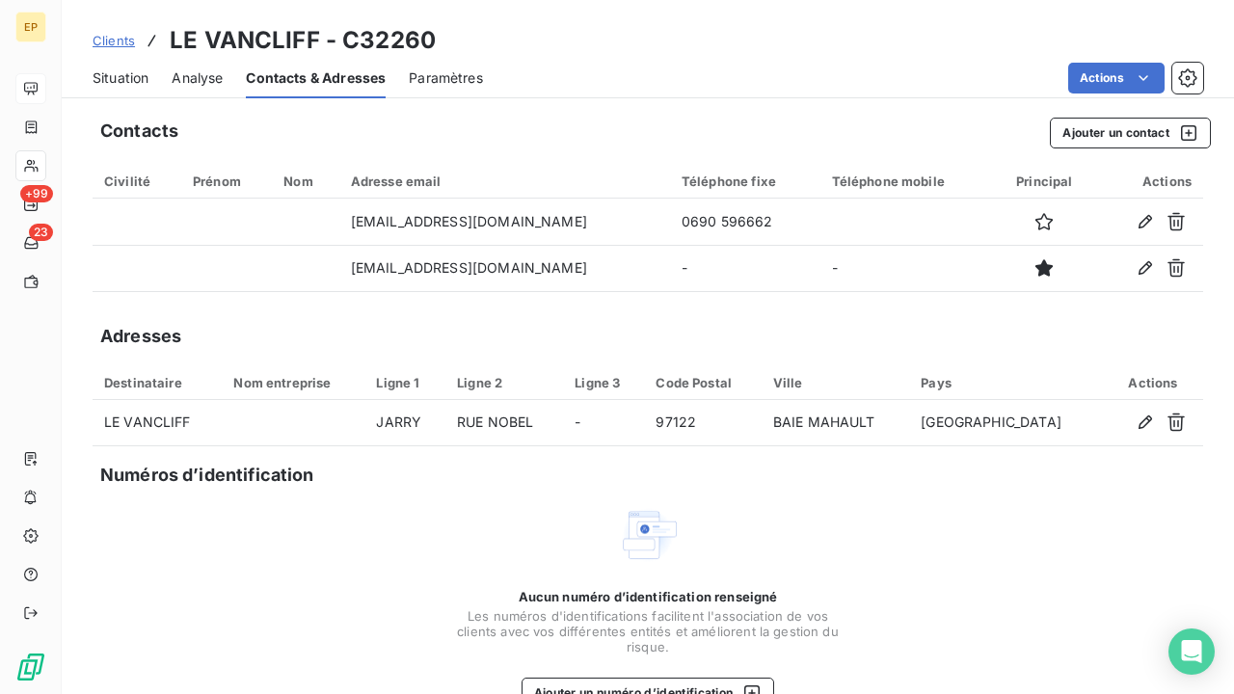
click at [122, 72] on span "Situation" at bounding box center [121, 77] width 56 height 19
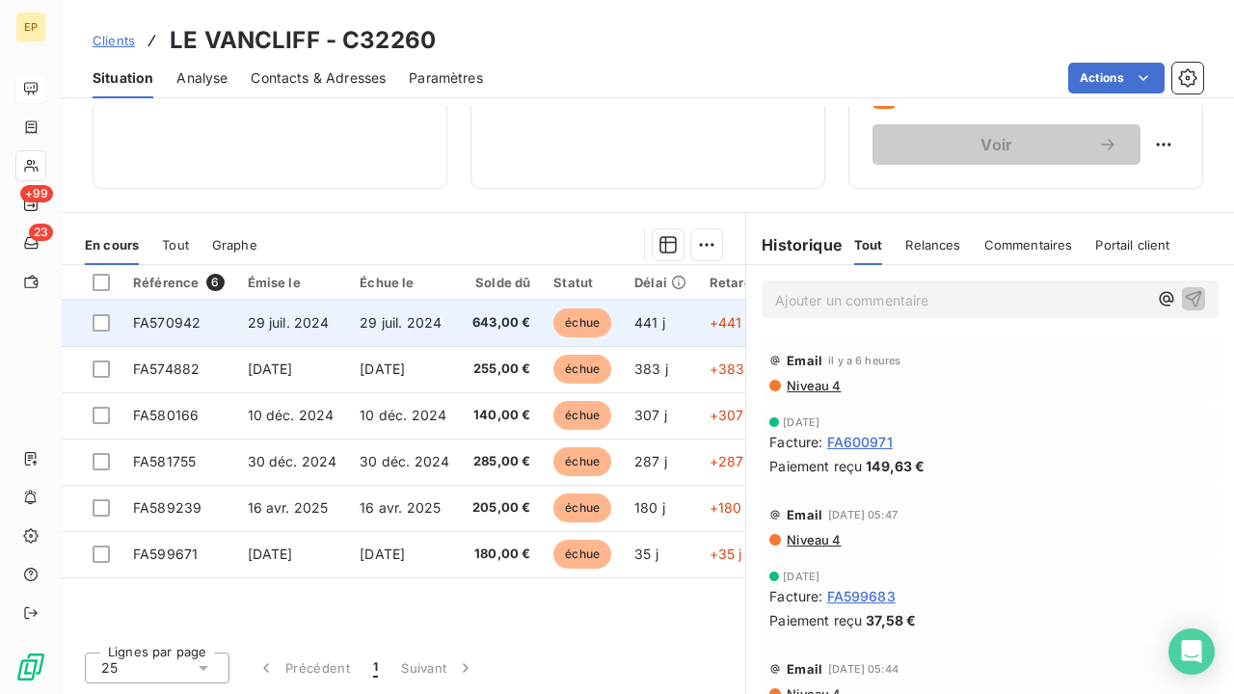
click at [525, 328] on span "643,00 €" at bounding box center [501, 322] width 58 height 19
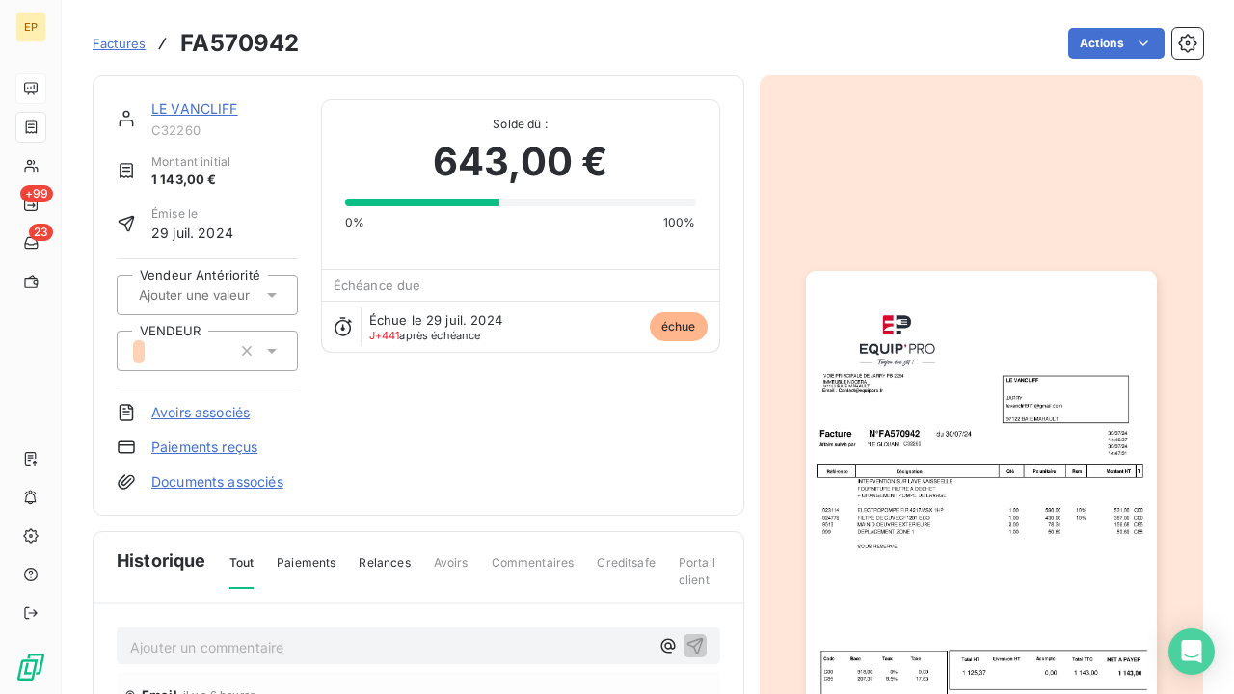
click at [904, 513] on img "button" at bounding box center [981, 519] width 351 height 496
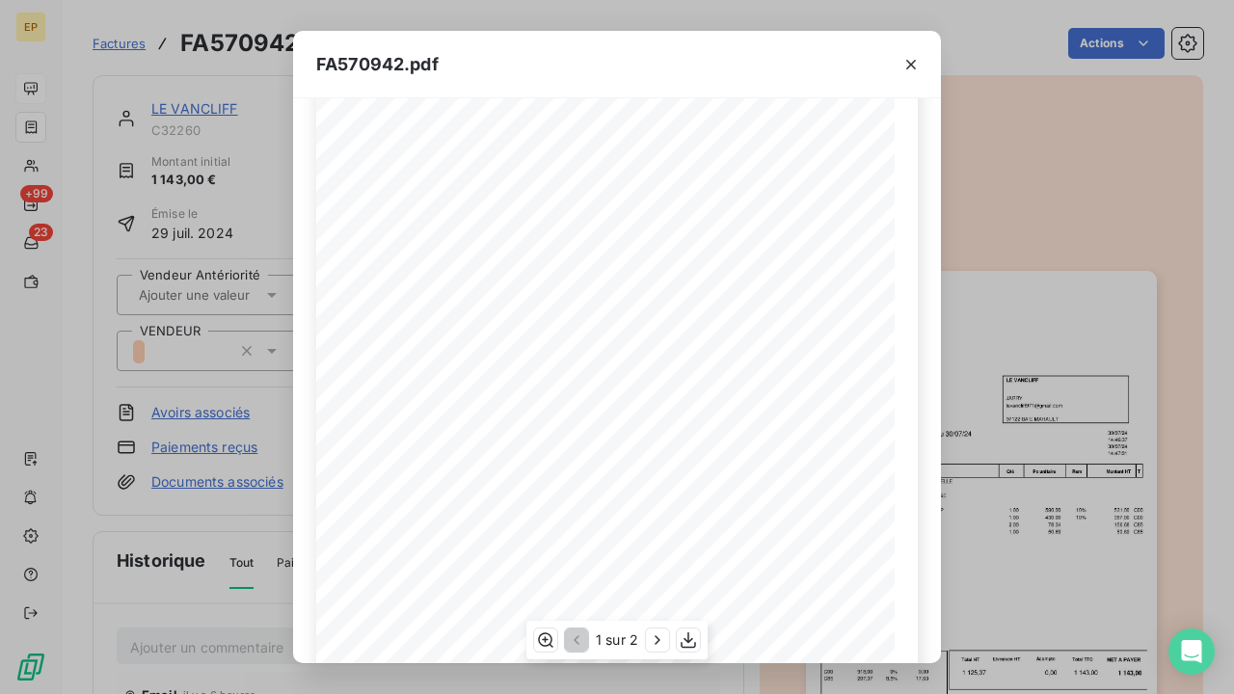
scroll to position [167, 0]
click at [688, 652] on div "1 sur 2" at bounding box center [616, 640] width 181 height 39
click at [691, 631] on icon "button" at bounding box center [688, 639] width 19 height 19
click at [908, 67] on icon "button" at bounding box center [911, 65] width 10 height 10
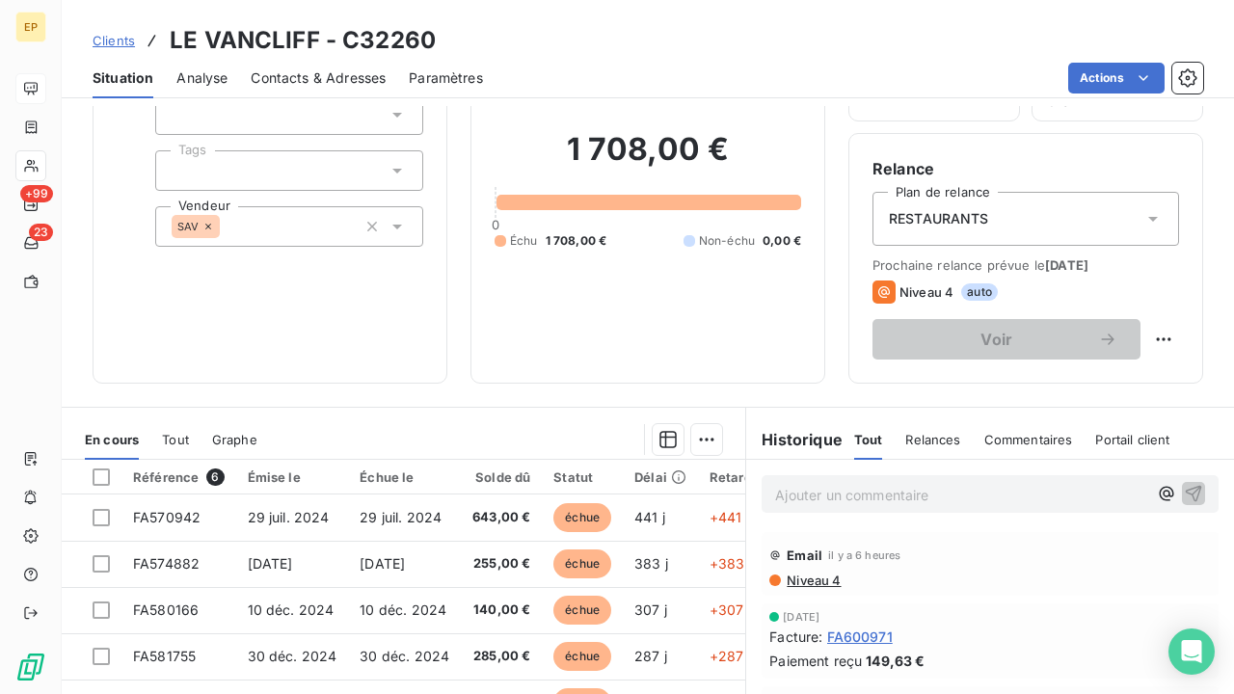
scroll to position [229, 0]
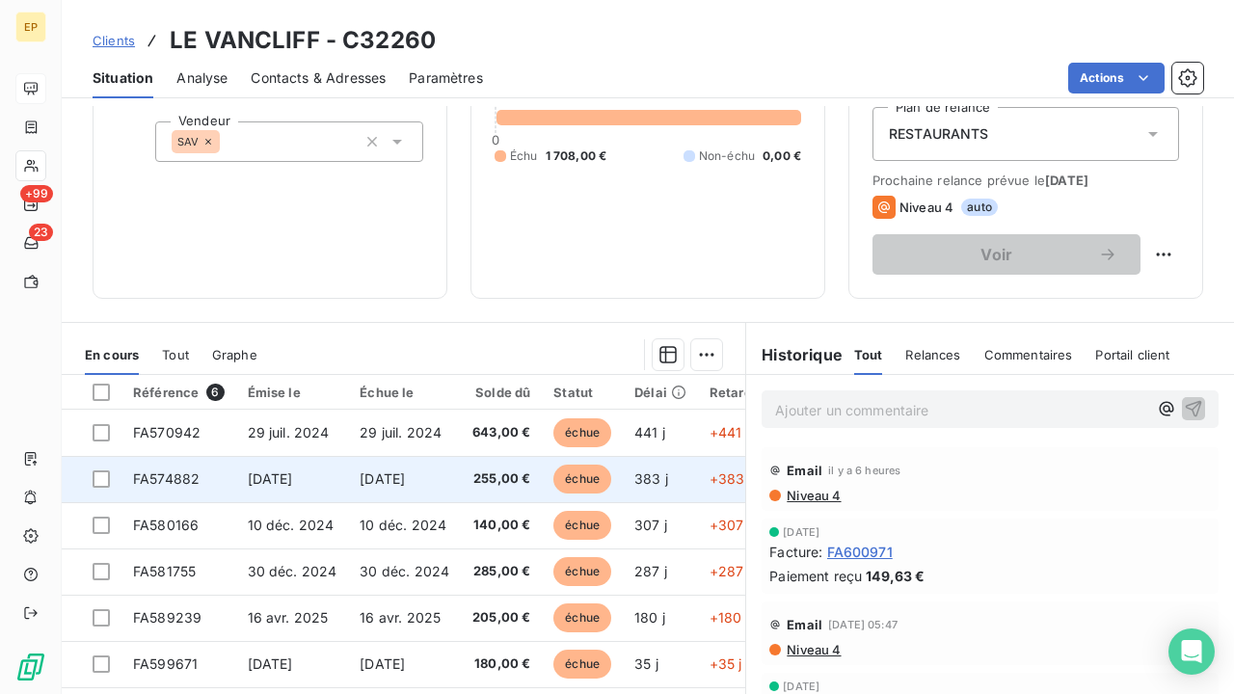
click at [454, 479] on td "25 sept. 2024" at bounding box center [404, 479] width 113 height 46
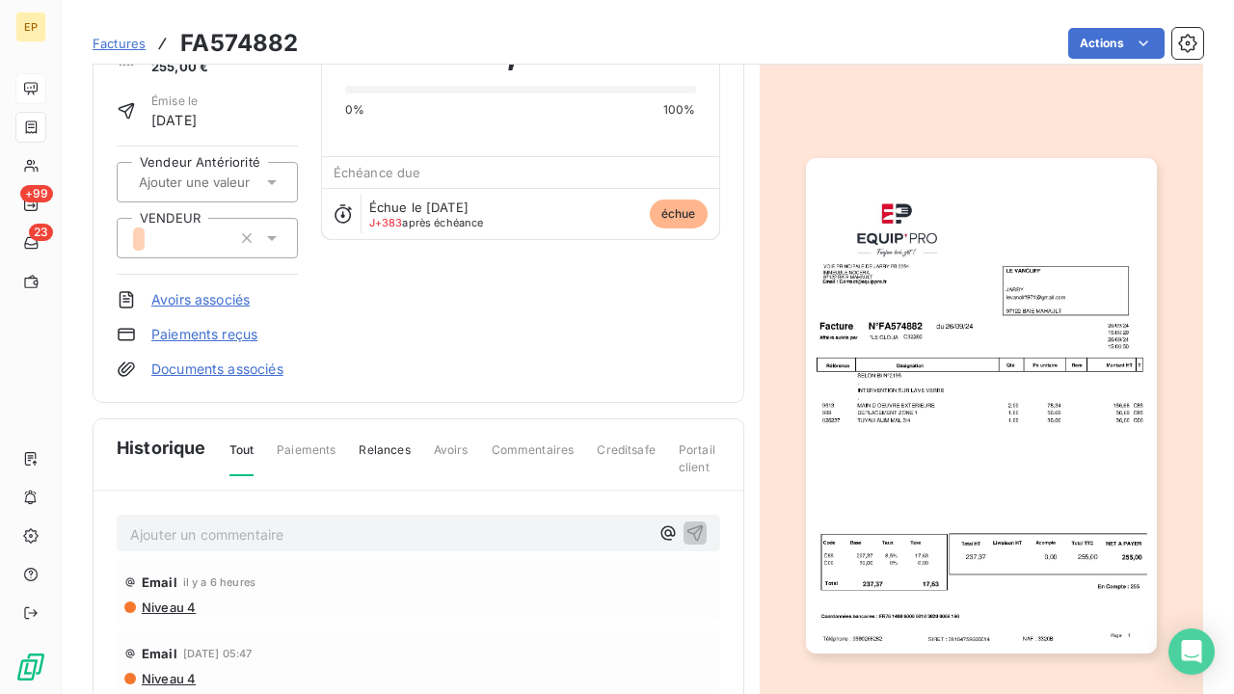
scroll to position [232, 0]
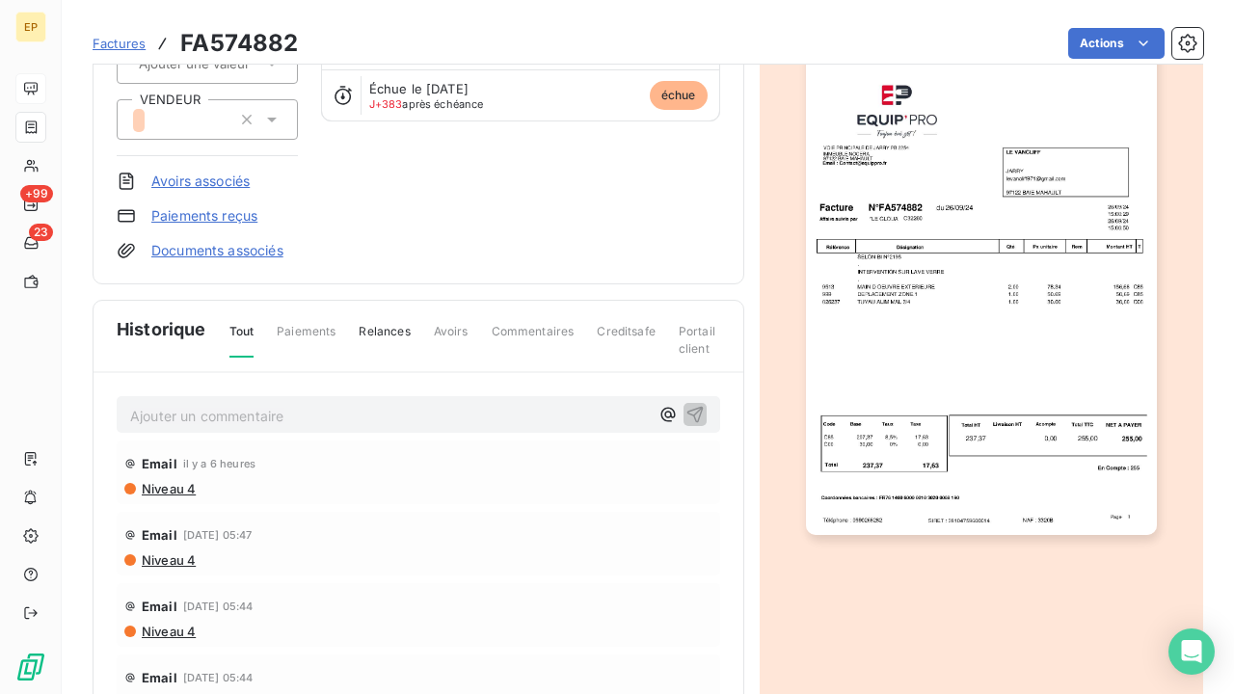
click at [937, 228] on img "button" at bounding box center [981, 288] width 351 height 496
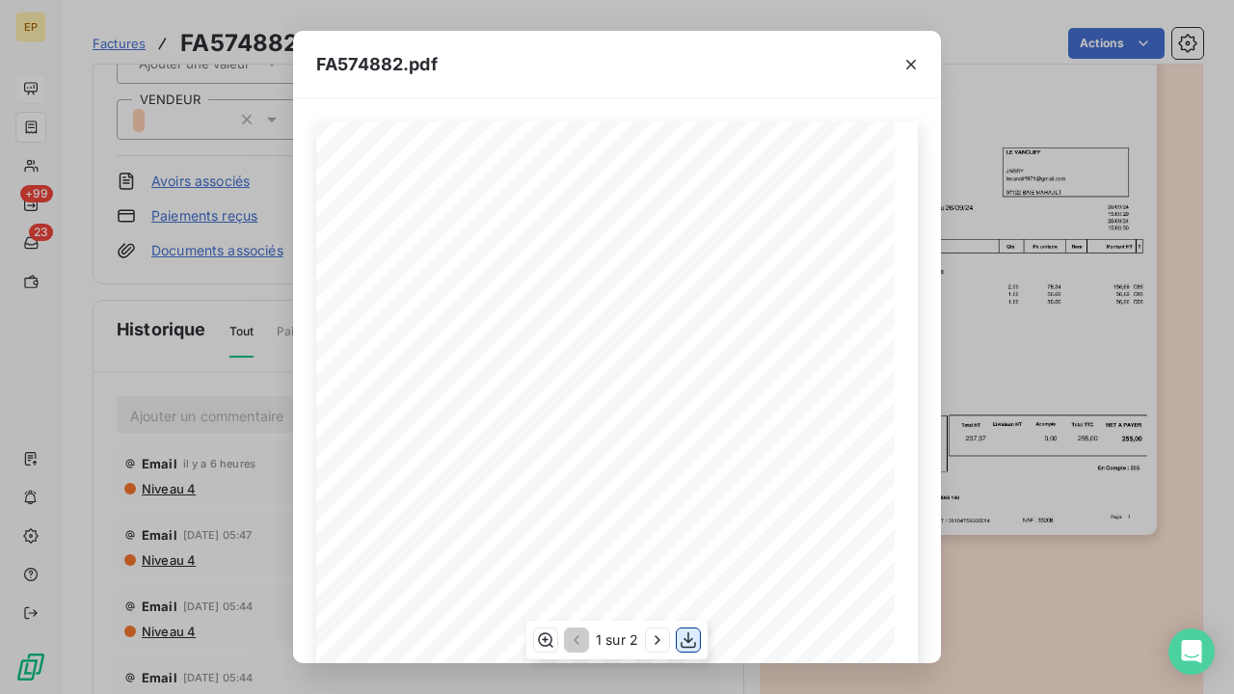
click at [695, 636] on icon "button" at bounding box center [688, 639] width 19 height 19
click at [911, 60] on icon "button" at bounding box center [910, 64] width 19 height 19
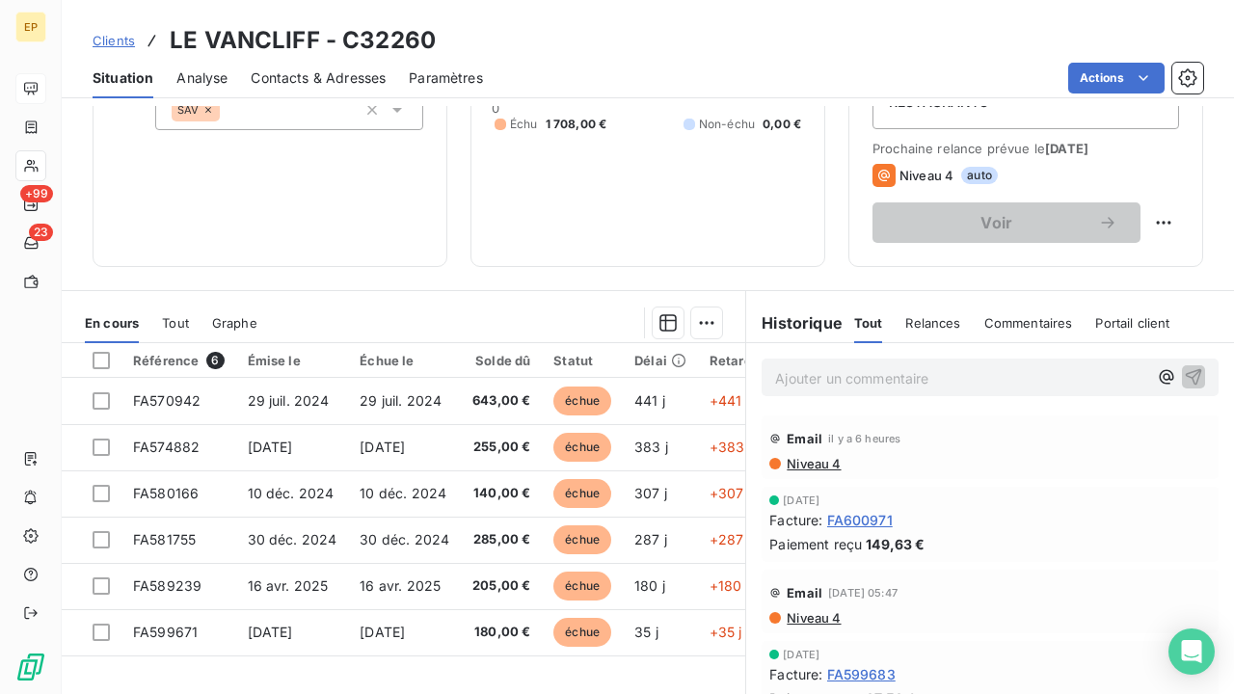
scroll to position [300, 0]
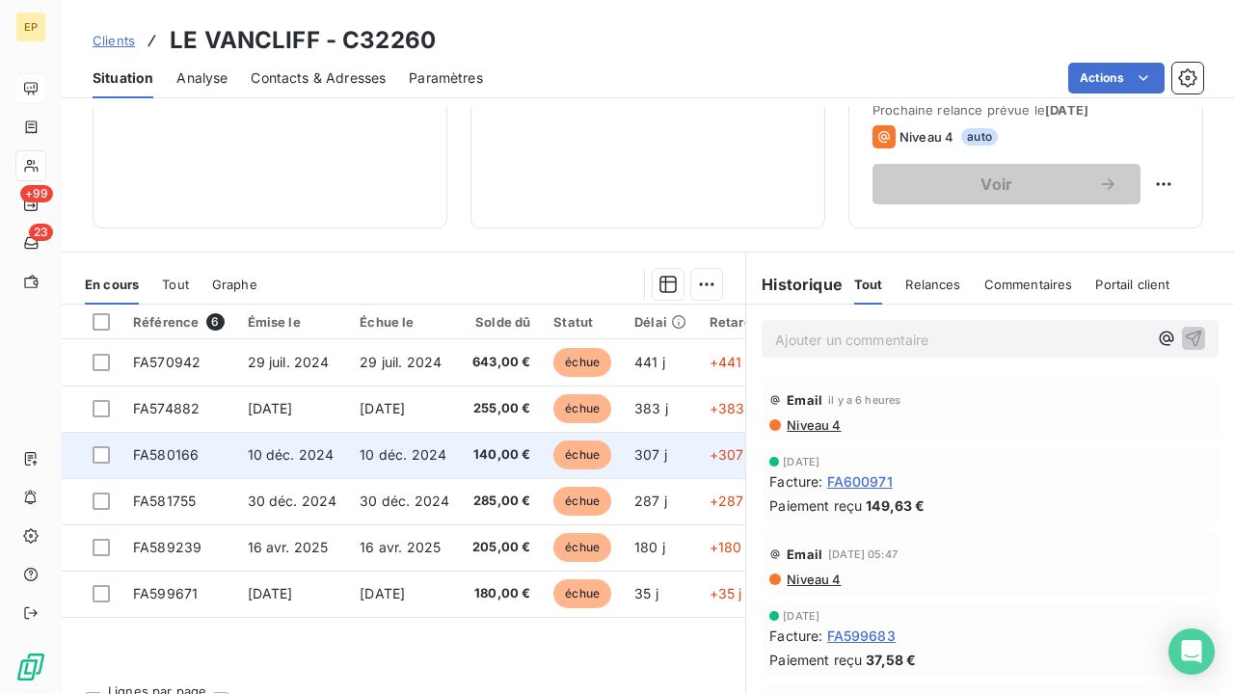
click at [492, 456] on span "140,00 €" at bounding box center [501, 454] width 58 height 19
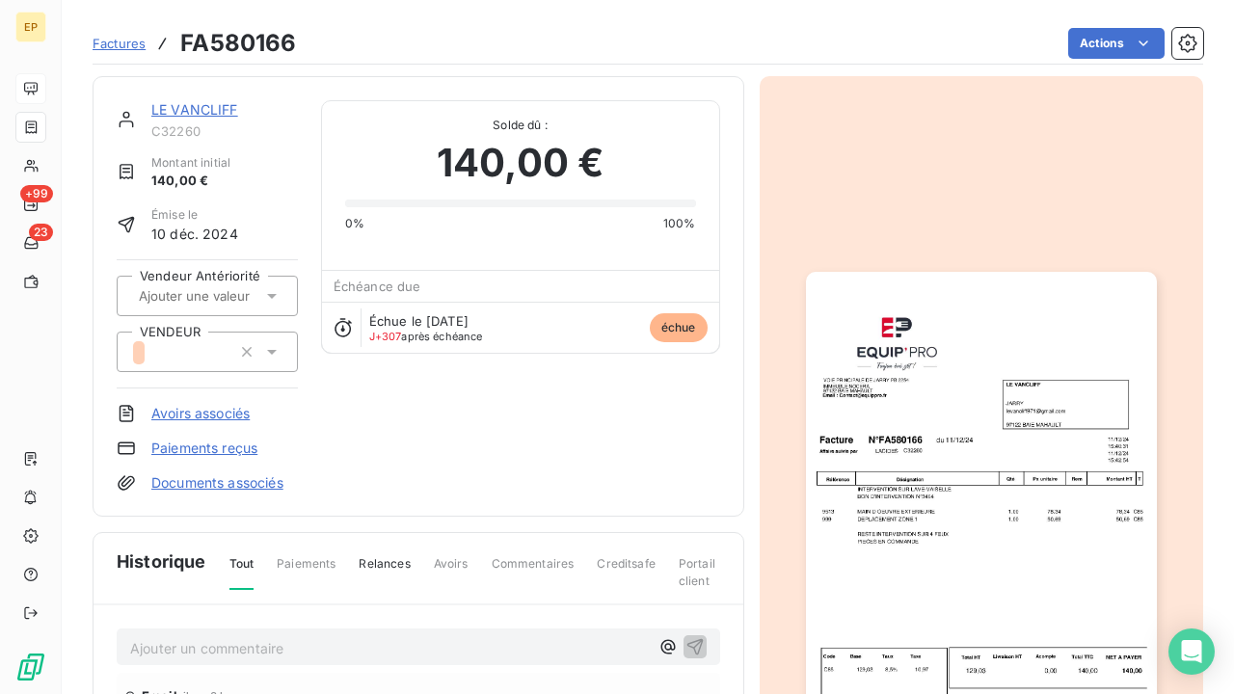
scroll to position [104, 0]
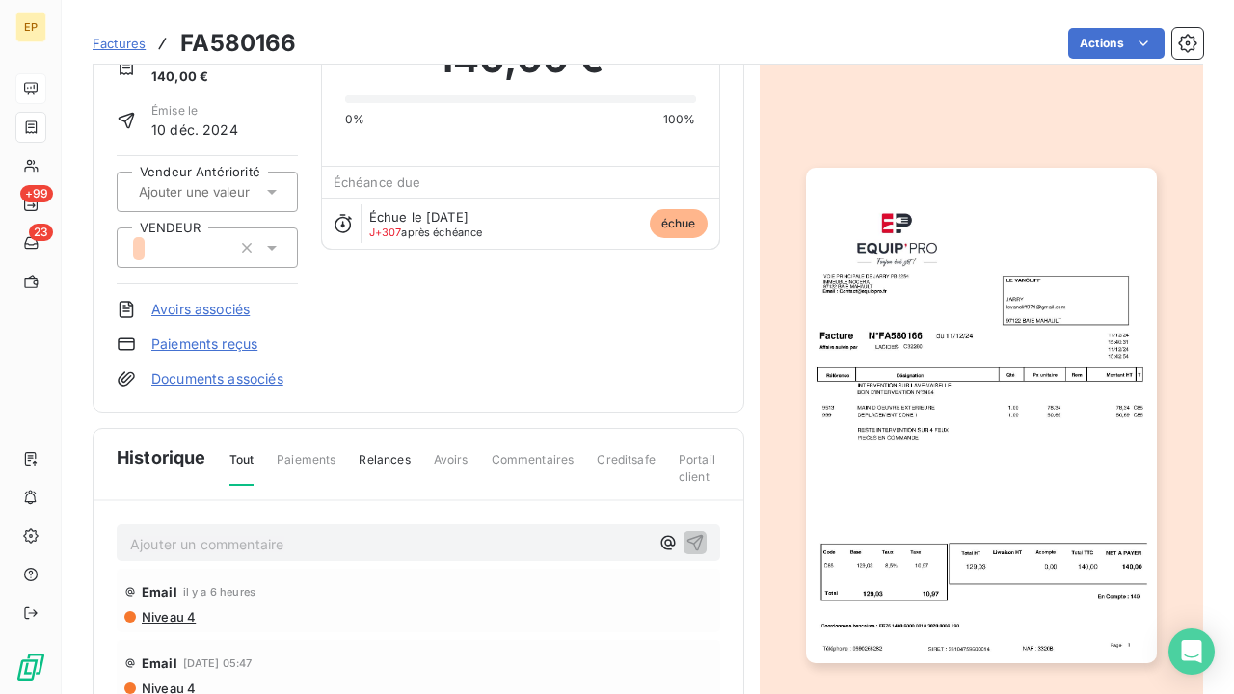
click at [989, 277] on img "button" at bounding box center [981, 416] width 351 height 496
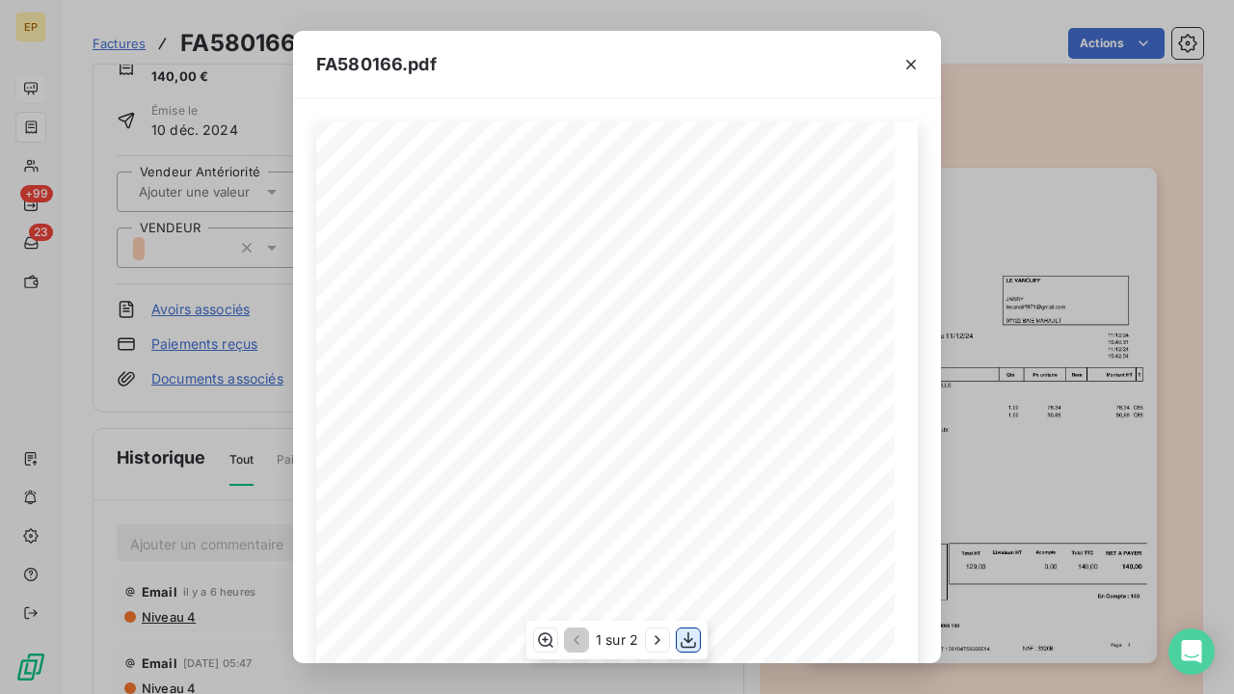
click at [691, 646] on icon "button" at bounding box center [688, 639] width 19 height 19
click at [907, 60] on icon "button" at bounding box center [910, 64] width 19 height 19
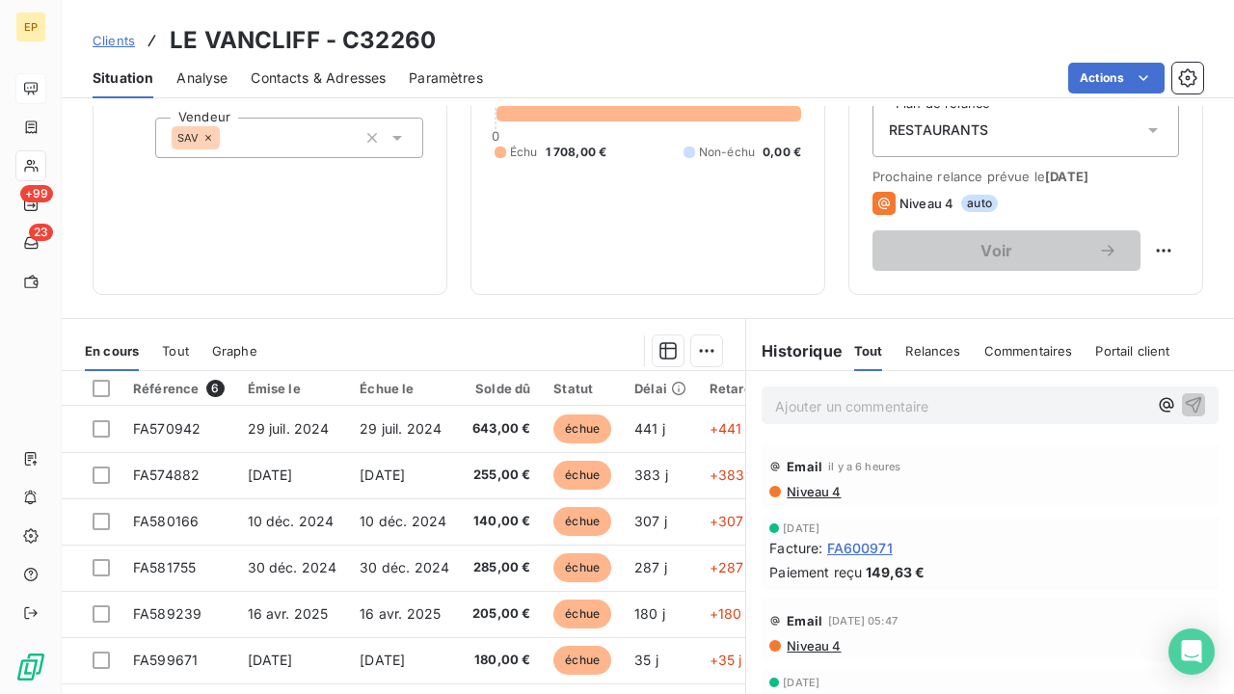
scroll to position [234, 0]
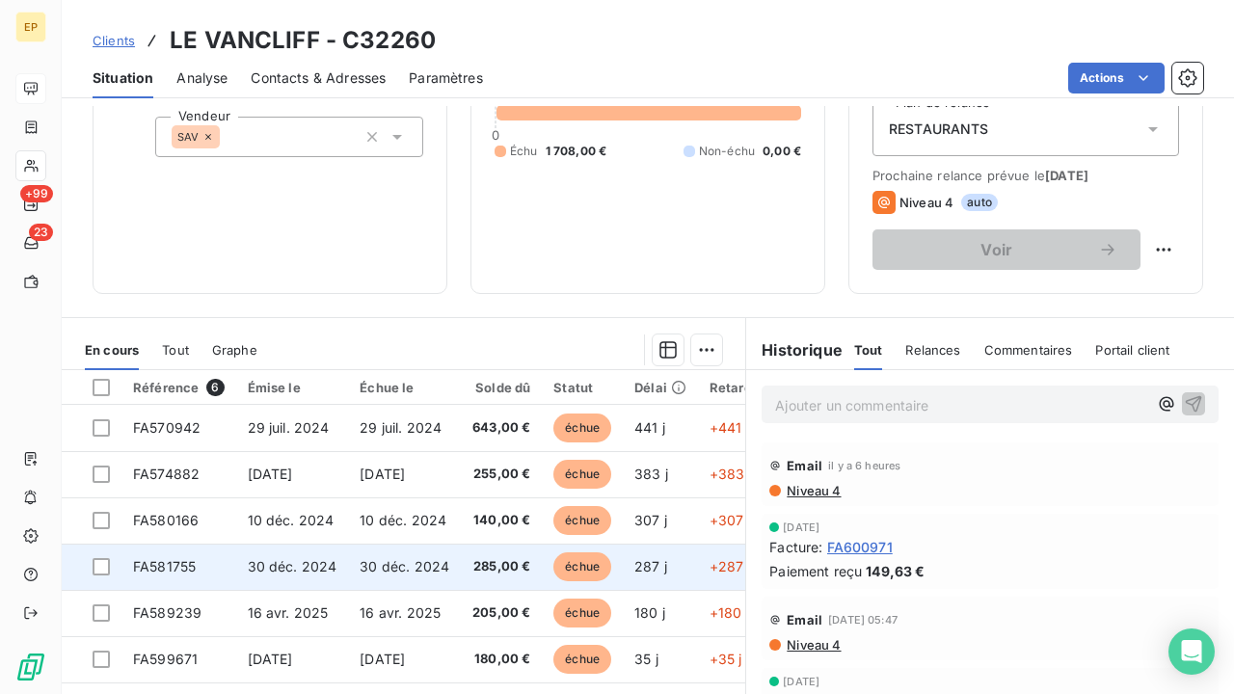
click at [496, 563] on span "285,00 €" at bounding box center [501, 566] width 58 height 19
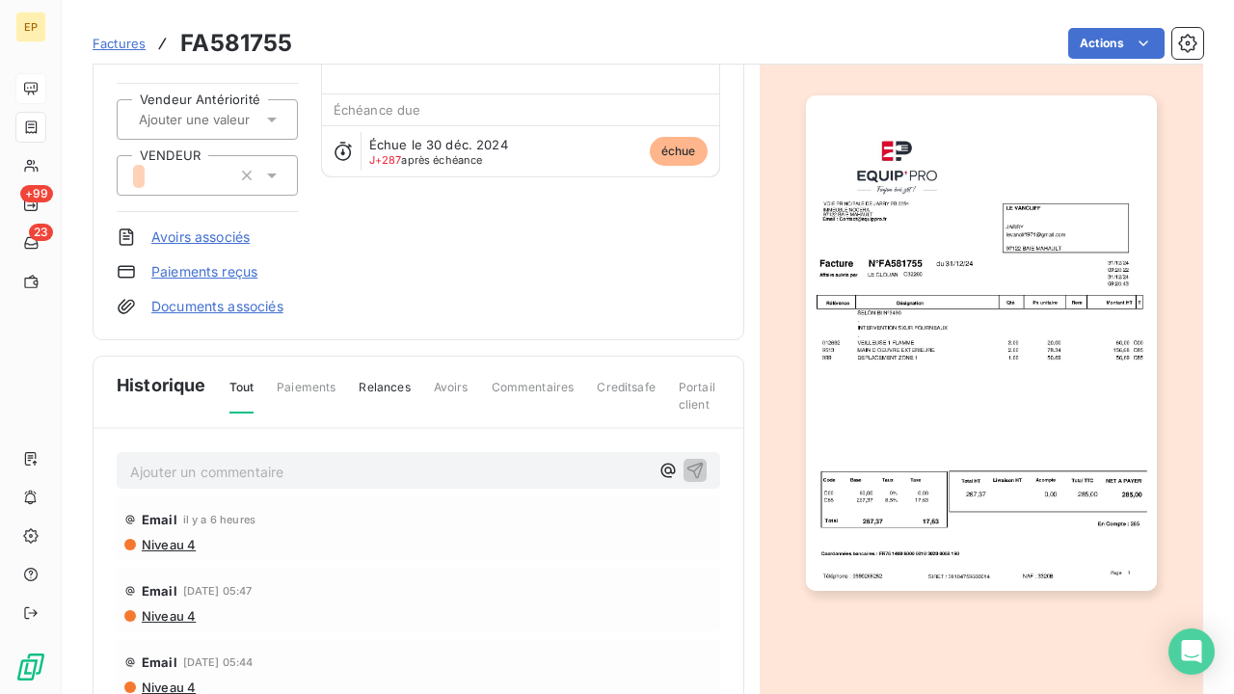
scroll to position [179, 0]
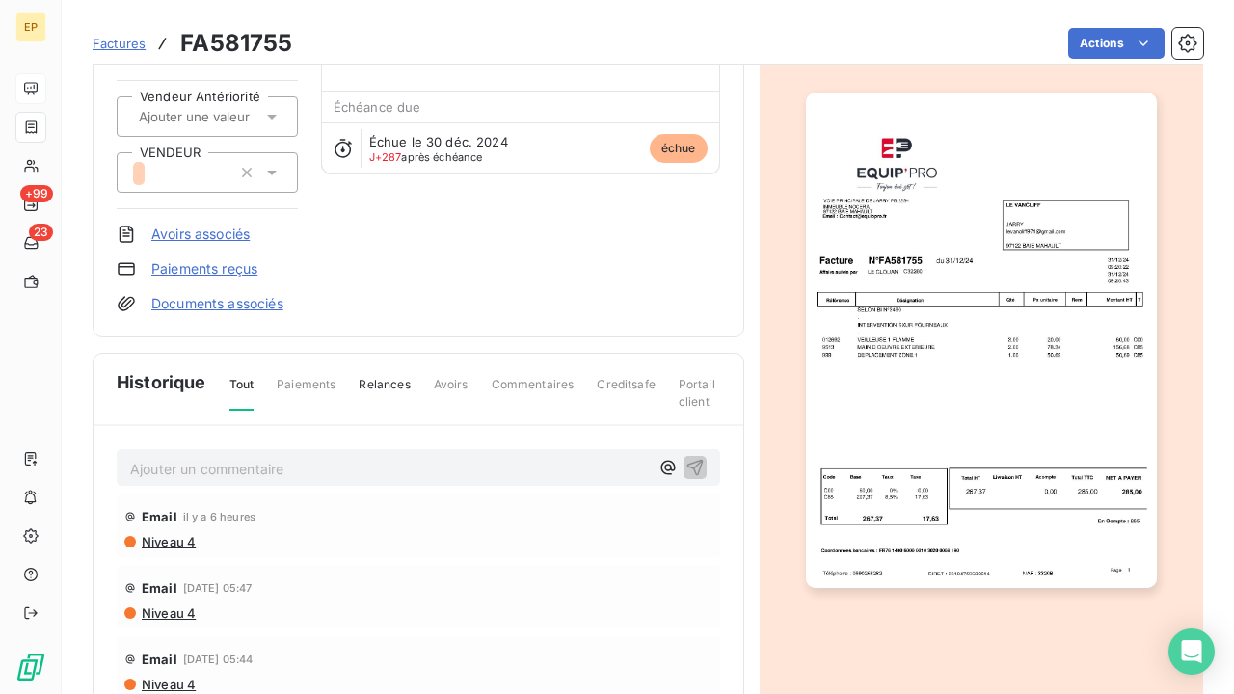
click at [967, 360] on img "button" at bounding box center [981, 341] width 351 height 496
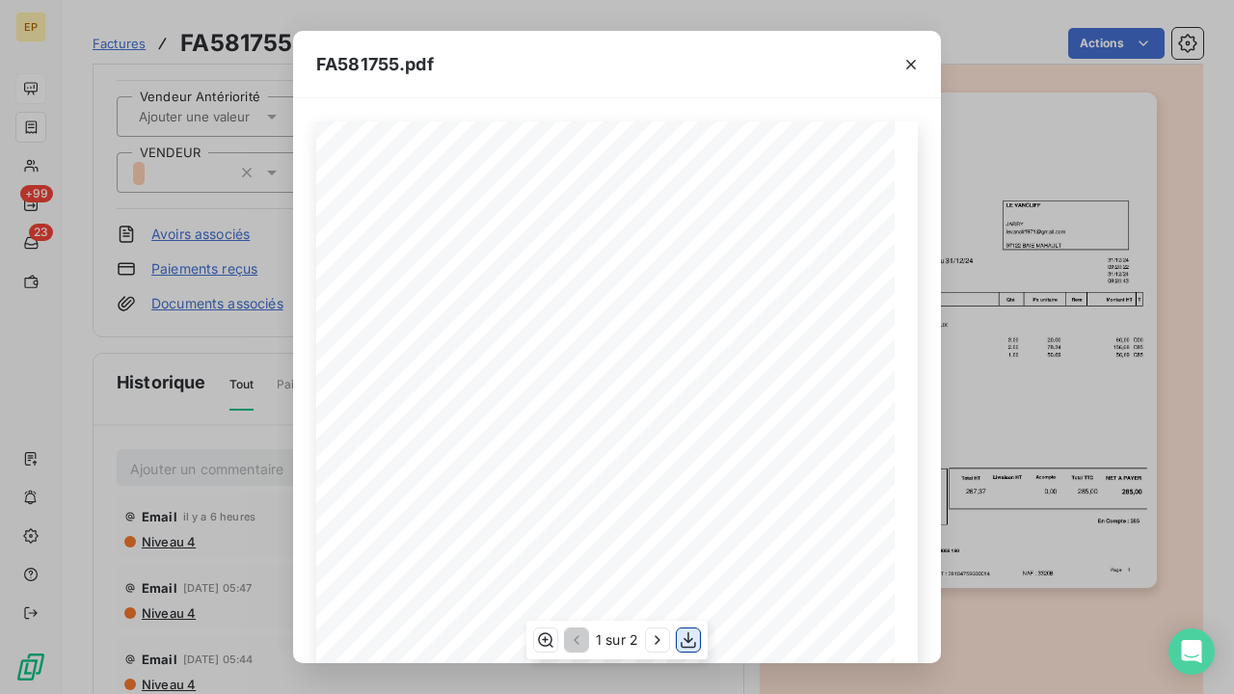
click at [695, 646] on icon "button" at bounding box center [688, 640] width 15 height 16
click at [917, 69] on icon "button" at bounding box center [910, 64] width 19 height 19
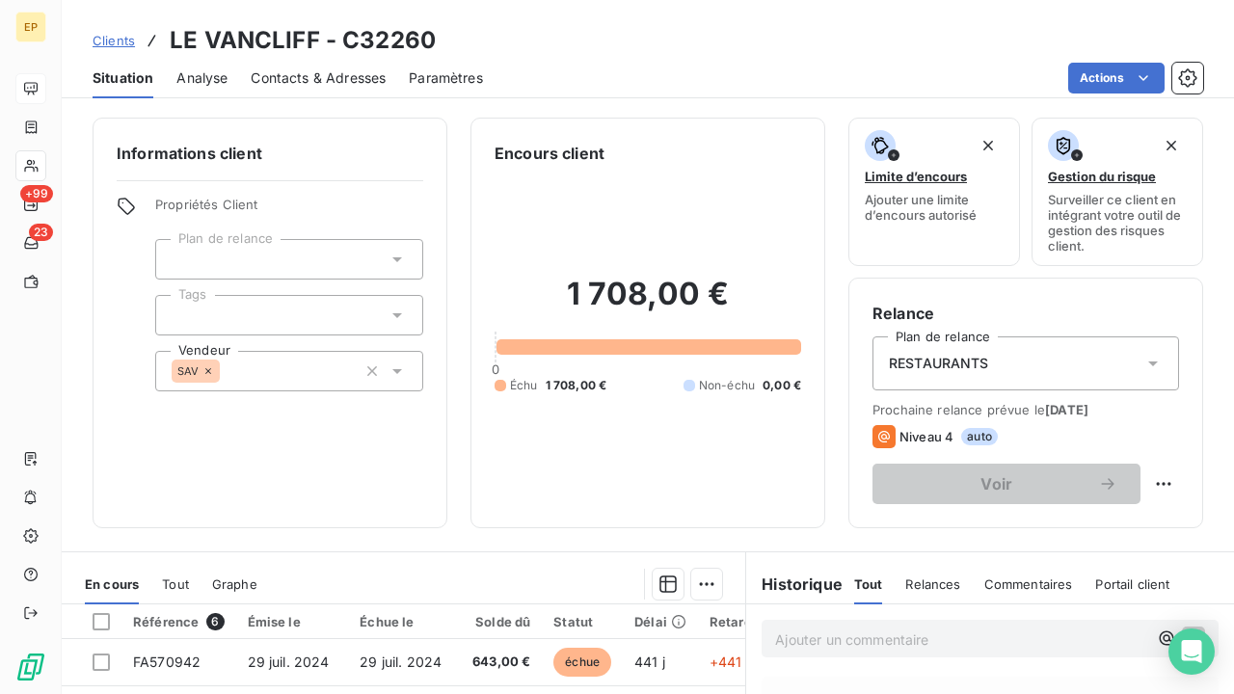
scroll to position [225, 0]
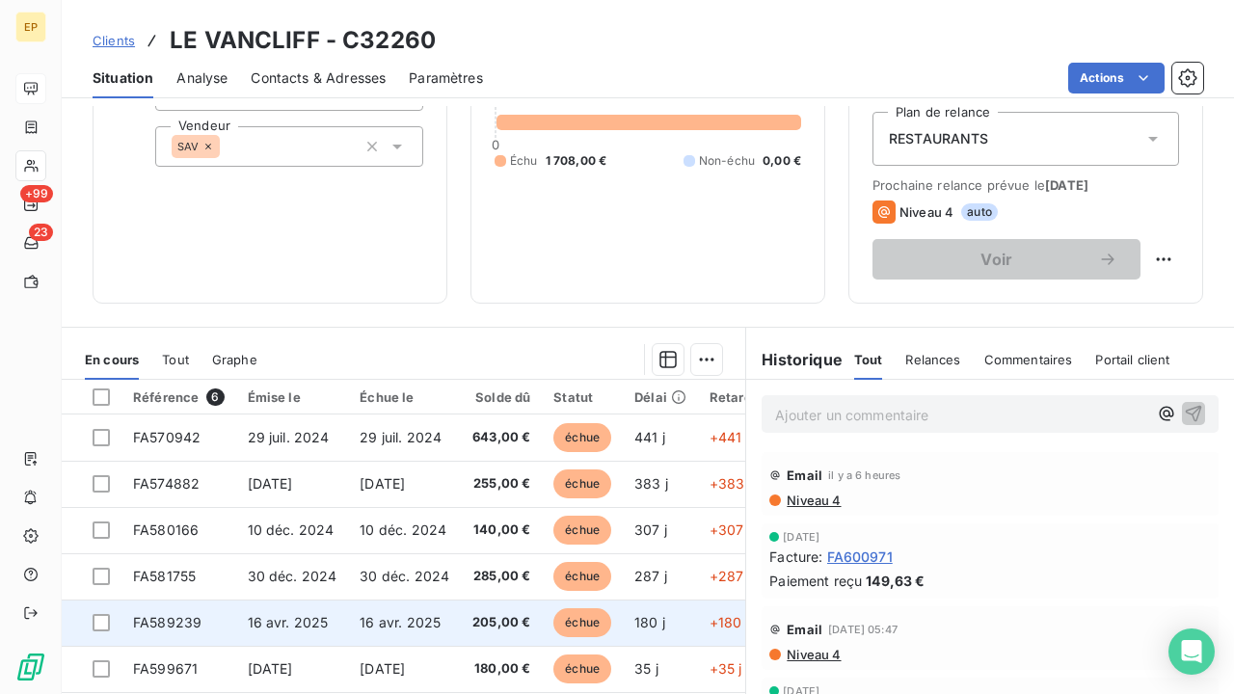
click at [469, 617] on td "205,00 €" at bounding box center [501, 623] width 81 height 46
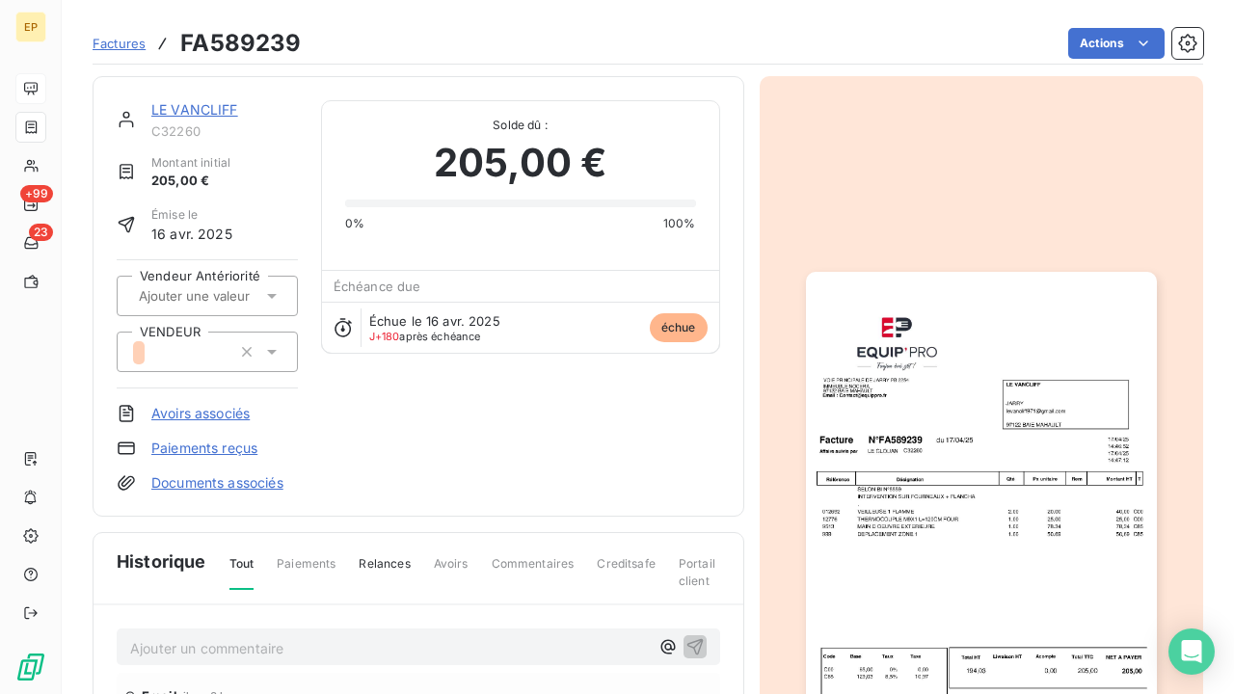
scroll to position [147, 0]
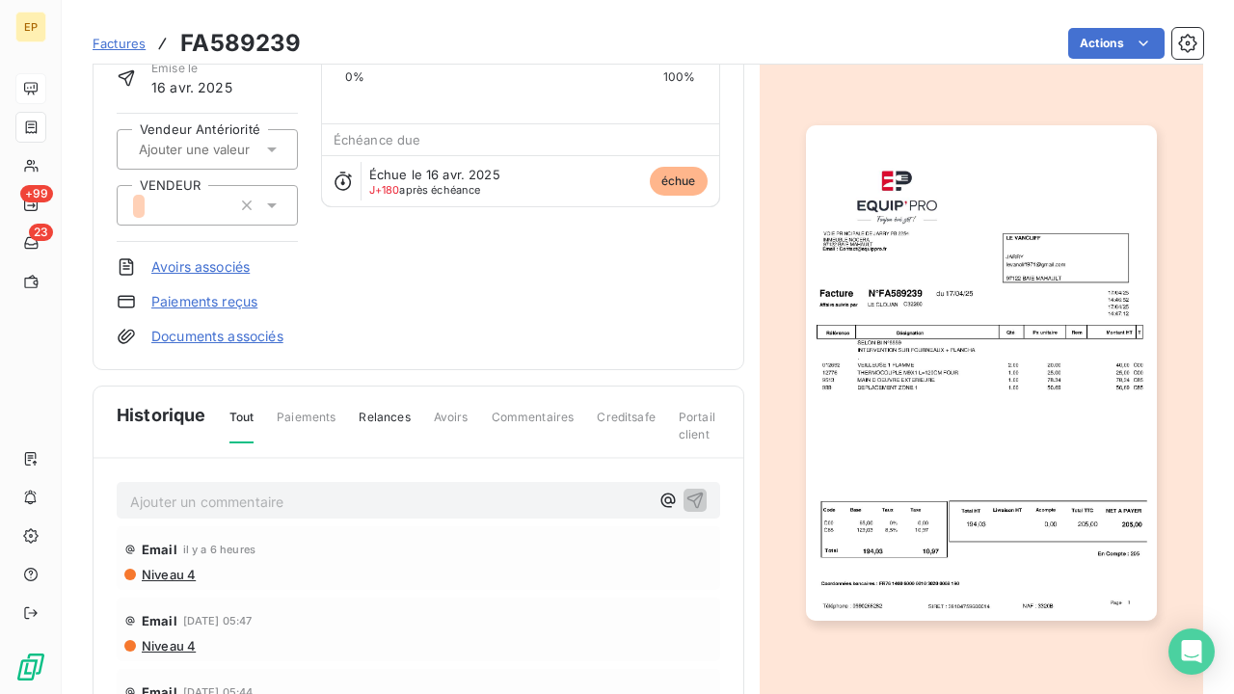
click at [971, 337] on img "button" at bounding box center [981, 373] width 351 height 496
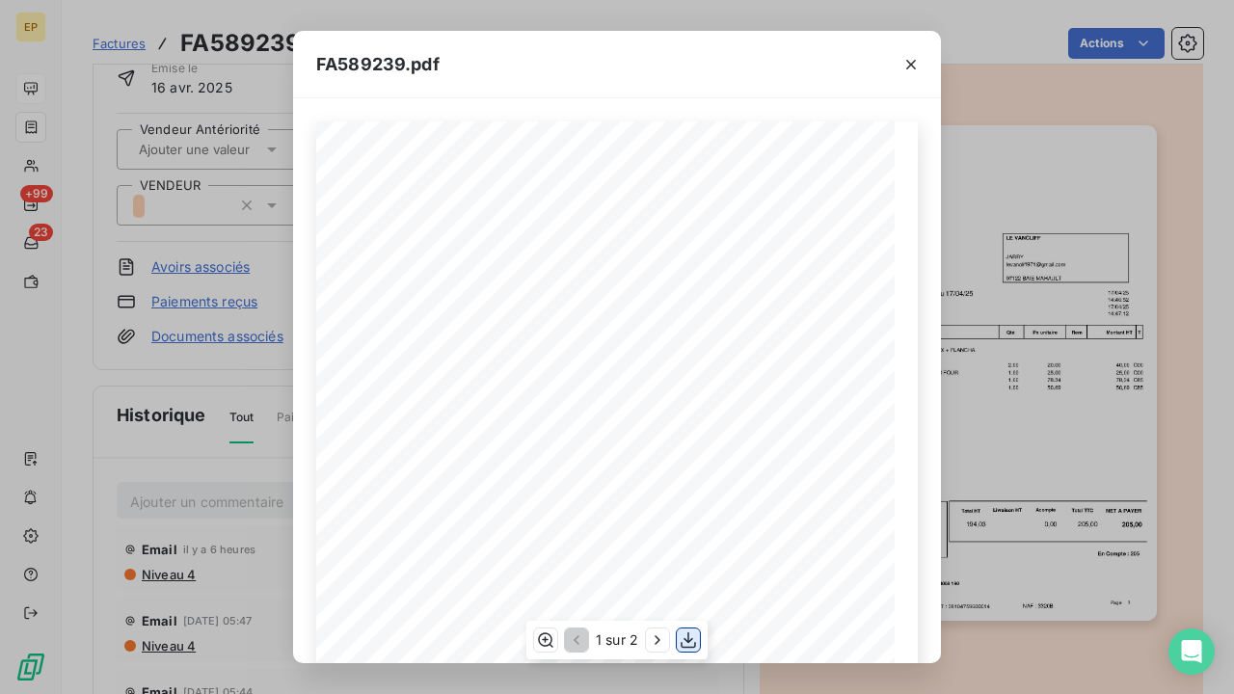
click at [685, 648] on icon "button" at bounding box center [688, 640] width 15 height 16
click at [912, 58] on icon "button" at bounding box center [910, 64] width 19 height 19
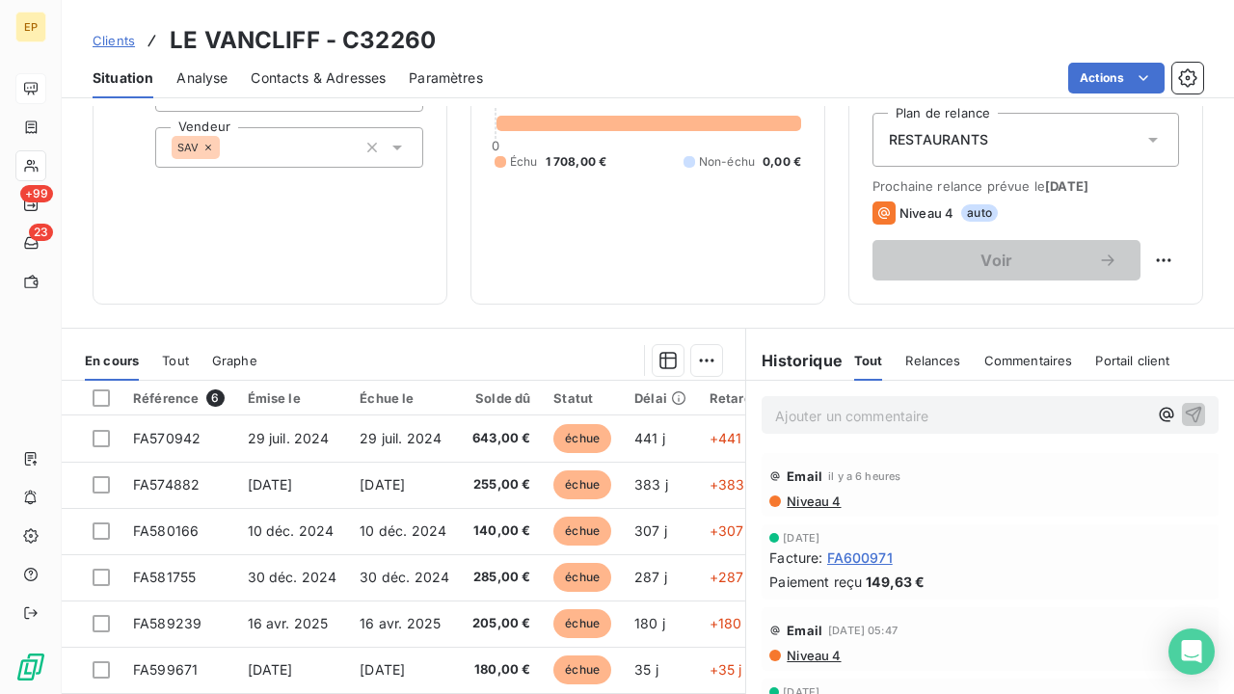
scroll to position [272, 0]
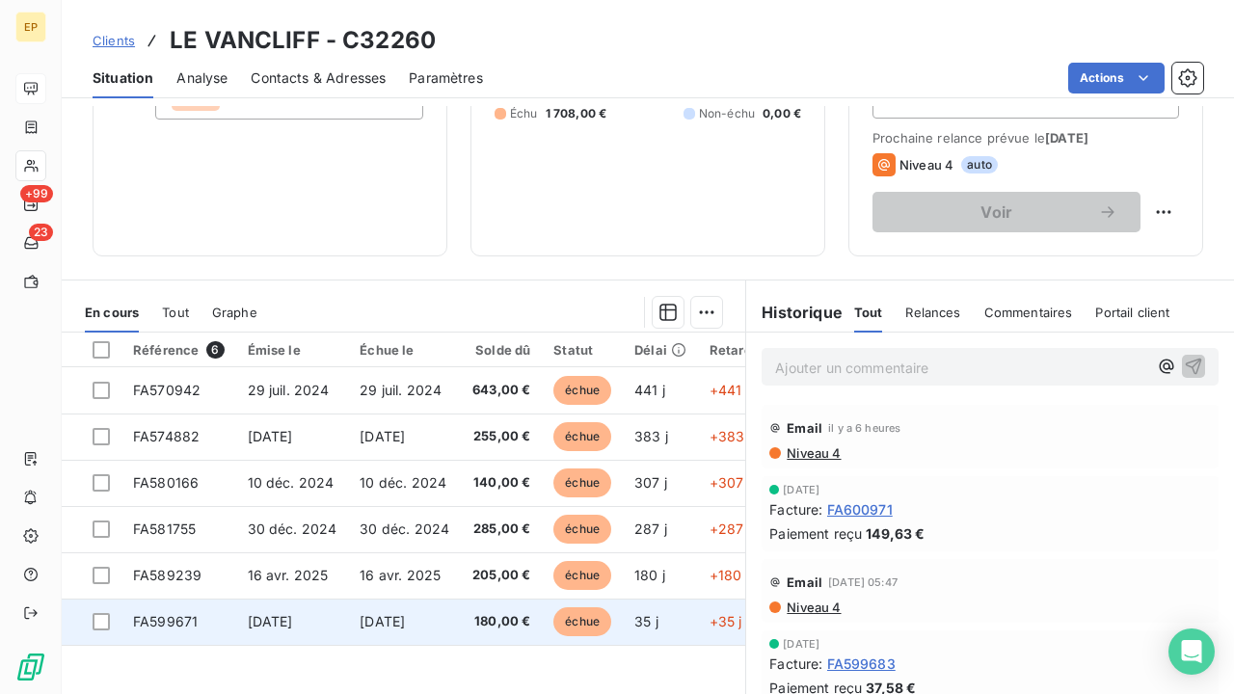
click at [255, 641] on td "8 sept. 2025" at bounding box center [292, 622] width 113 height 46
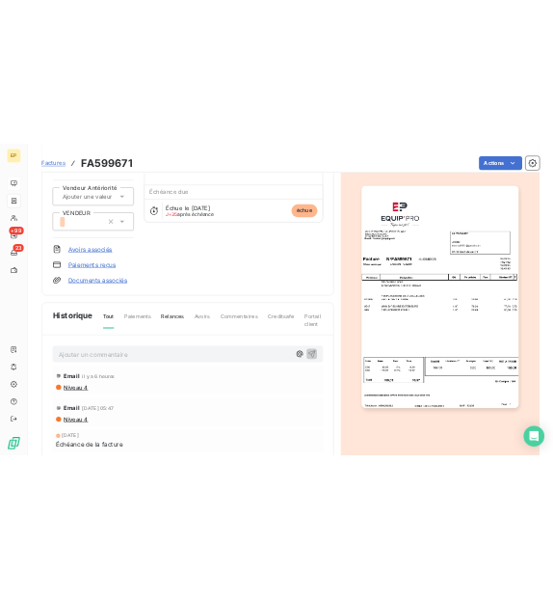
scroll to position [204, 0]
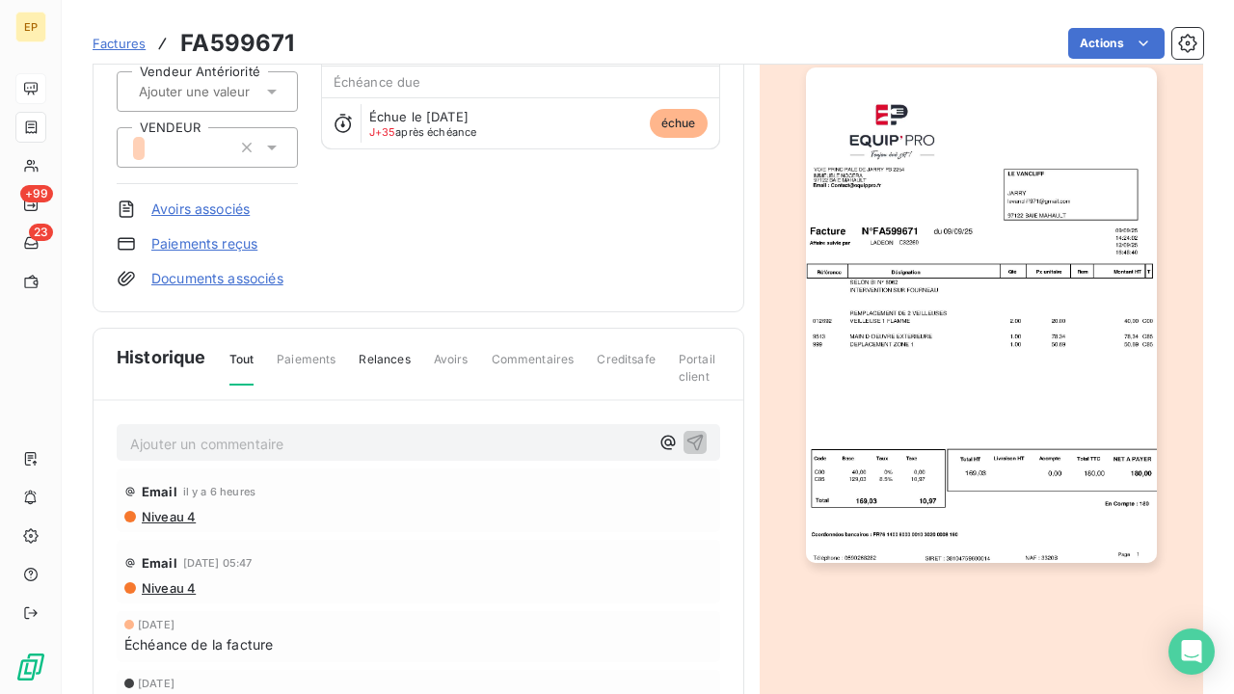
click at [969, 416] on img "button" at bounding box center [981, 315] width 351 height 496
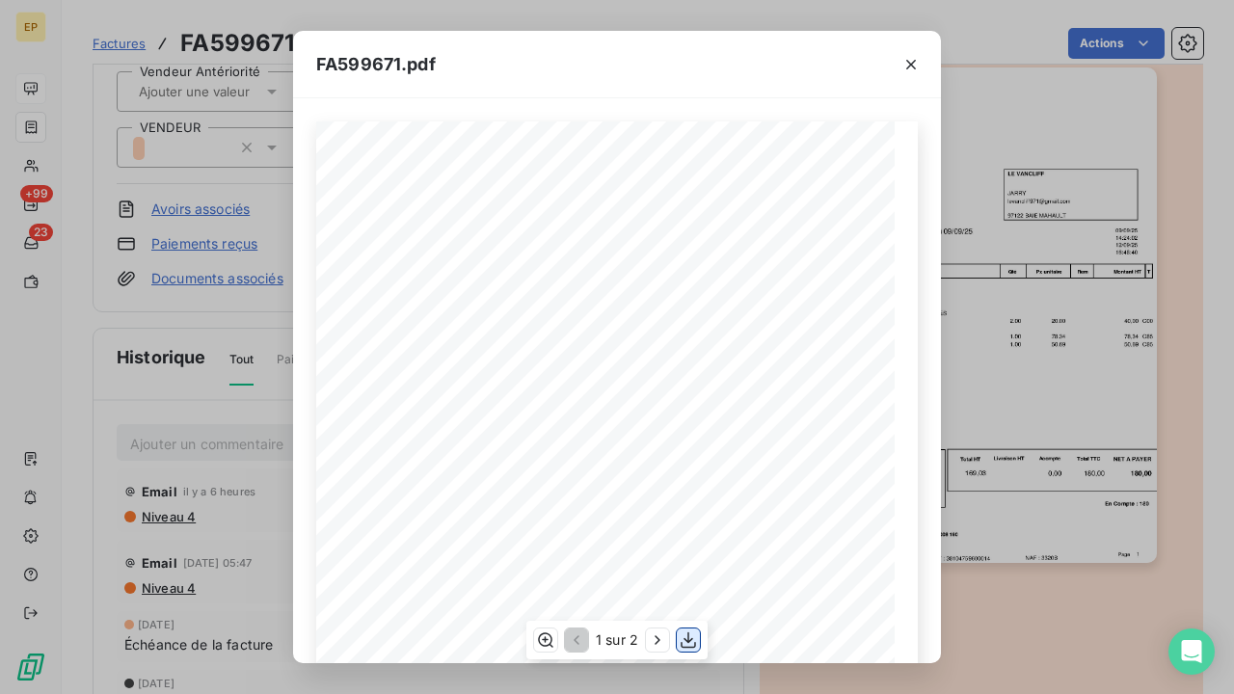
click at [689, 629] on button "button" at bounding box center [688, 640] width 23 height 23
click at [912, 64] on icon "button" at bounding box center [911, 65] width 10 height 10
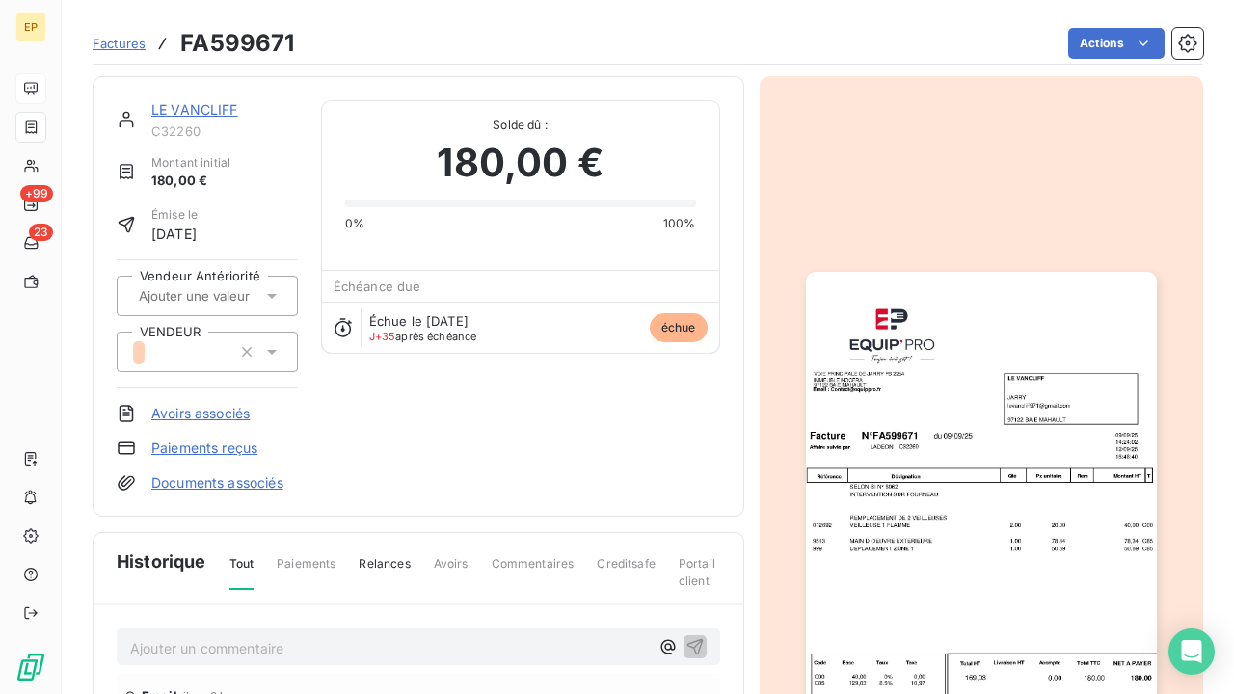
scroll to position [0, 0]
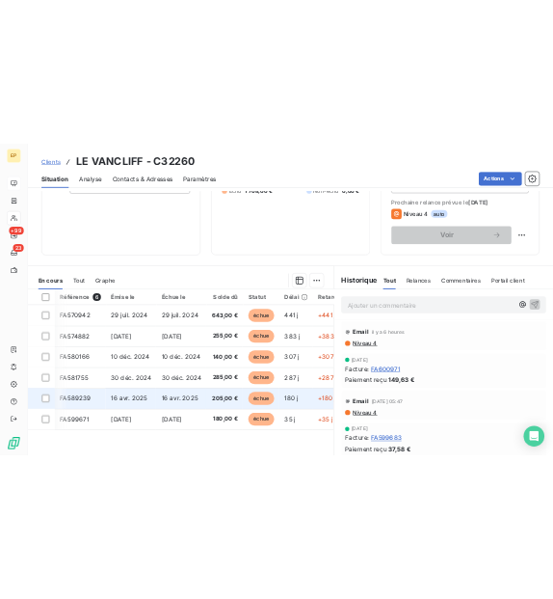
scroll to position [271, 0]
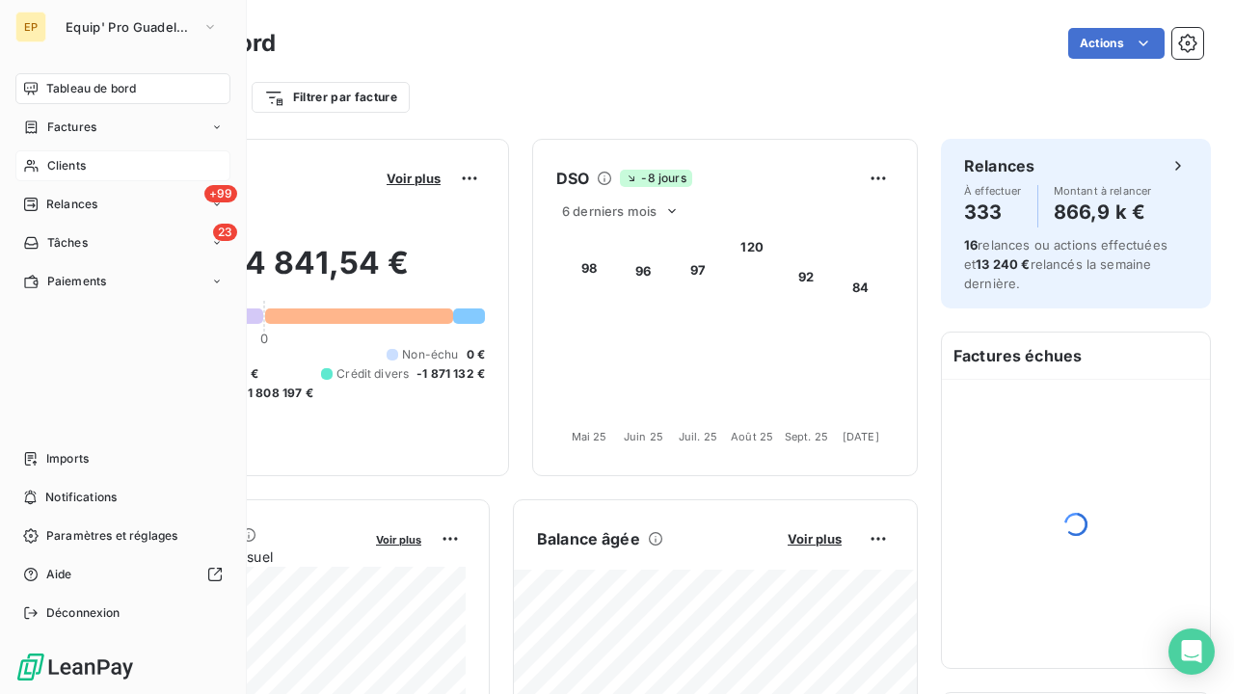
click at [41, 164] on div "Clients" at bounding box center [122, 165] width 215 height 31
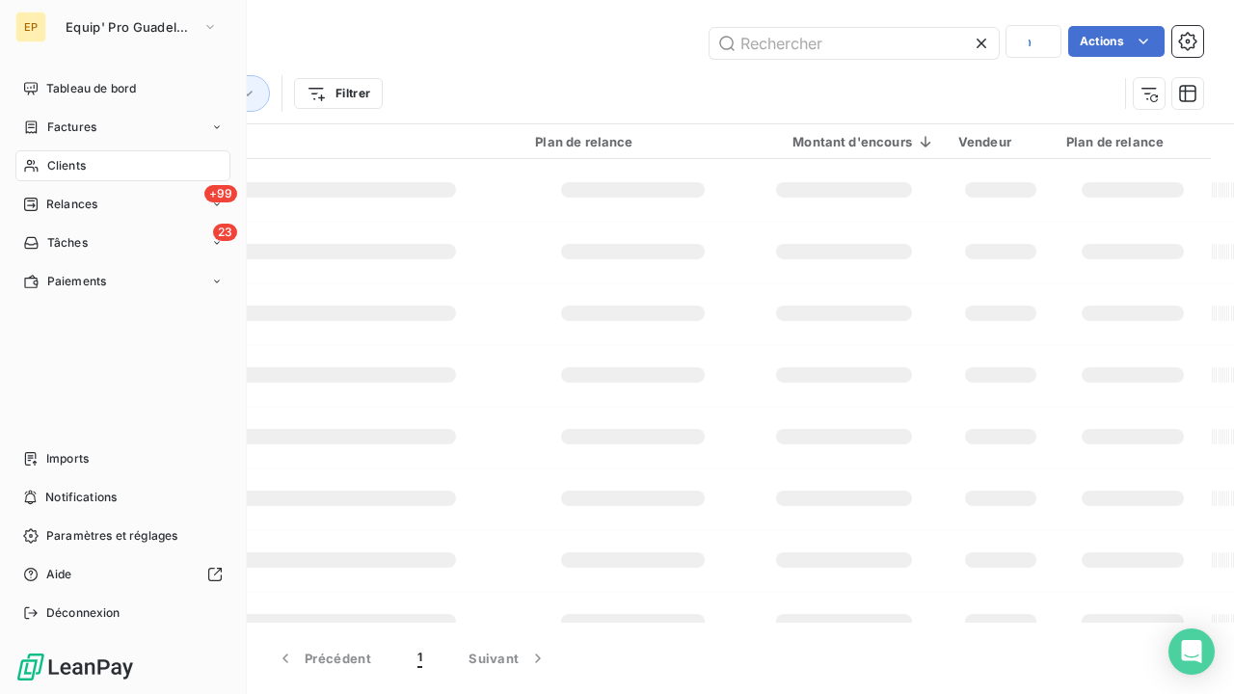
click at [54, 170] on span "Clients" at bounding box center [66, 165] width 39 height 17
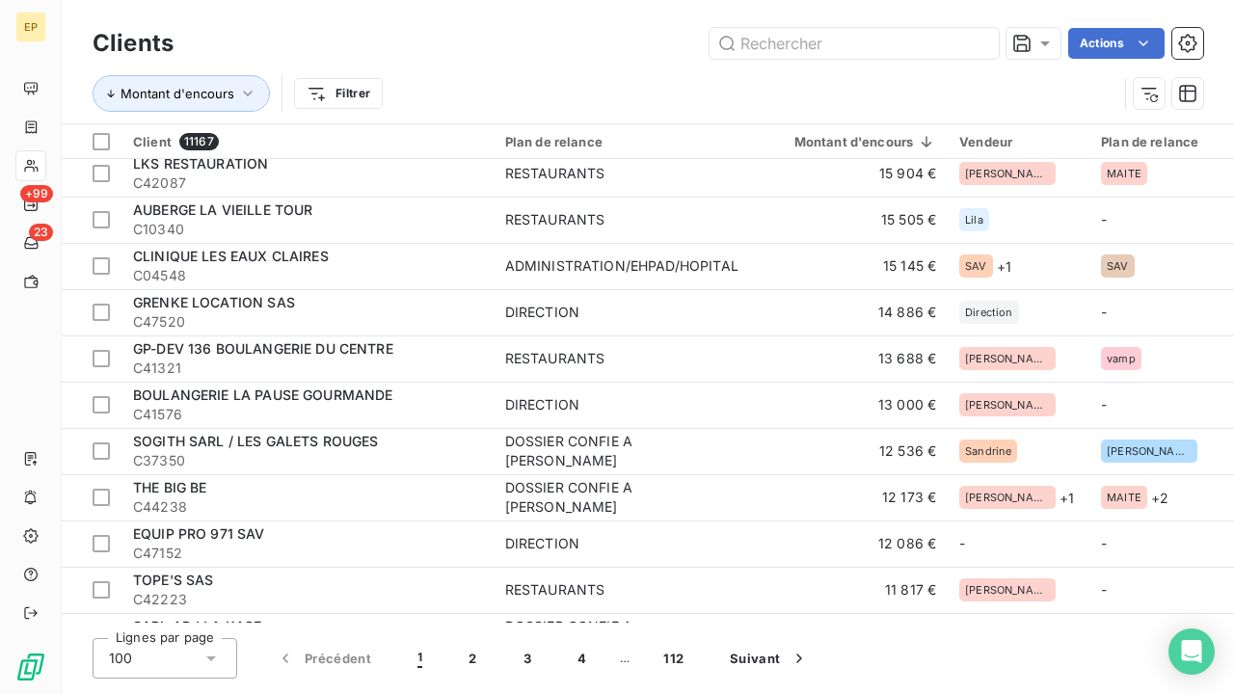
scroll to position [1145, 0]
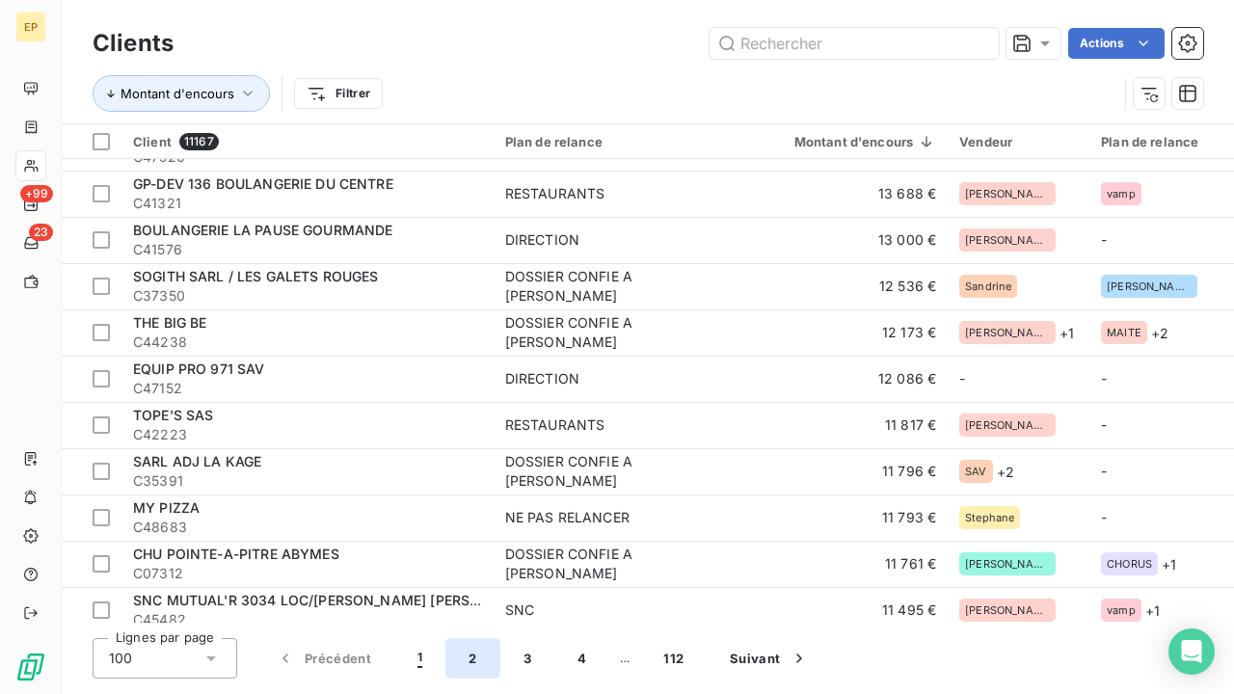
click at [470, 667] on button "2" at bounding box center [472, 658] width 54 height 40
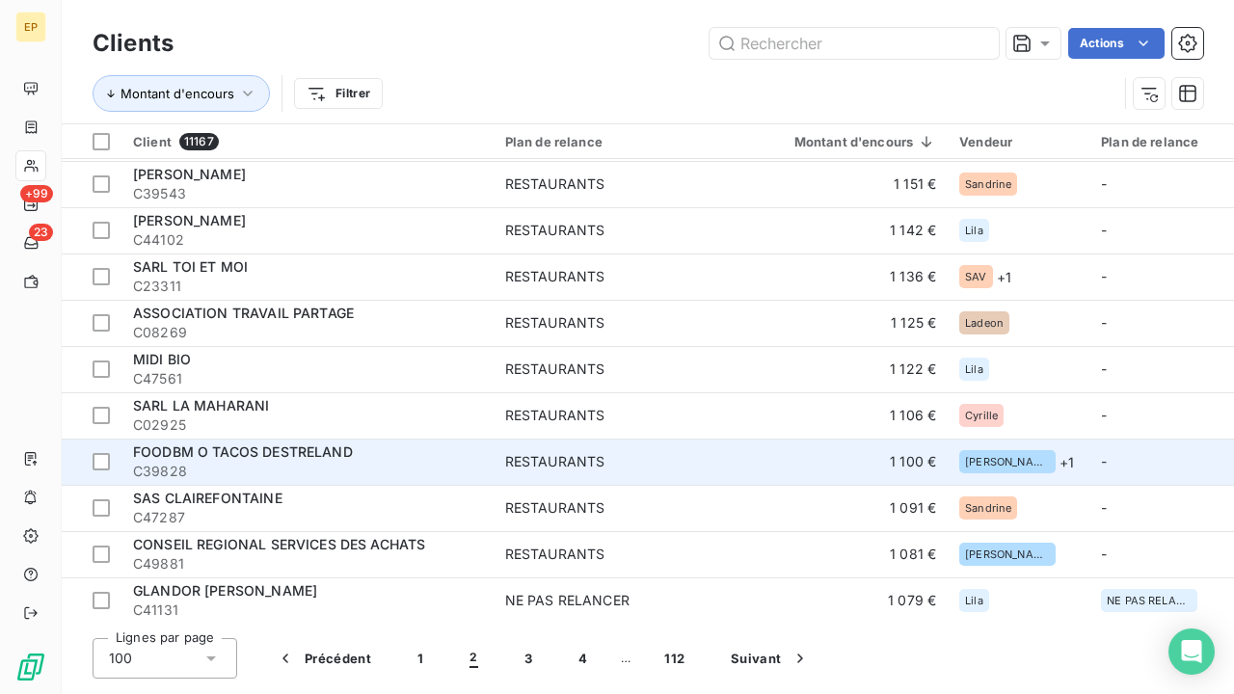
scroll to position [0, 0]
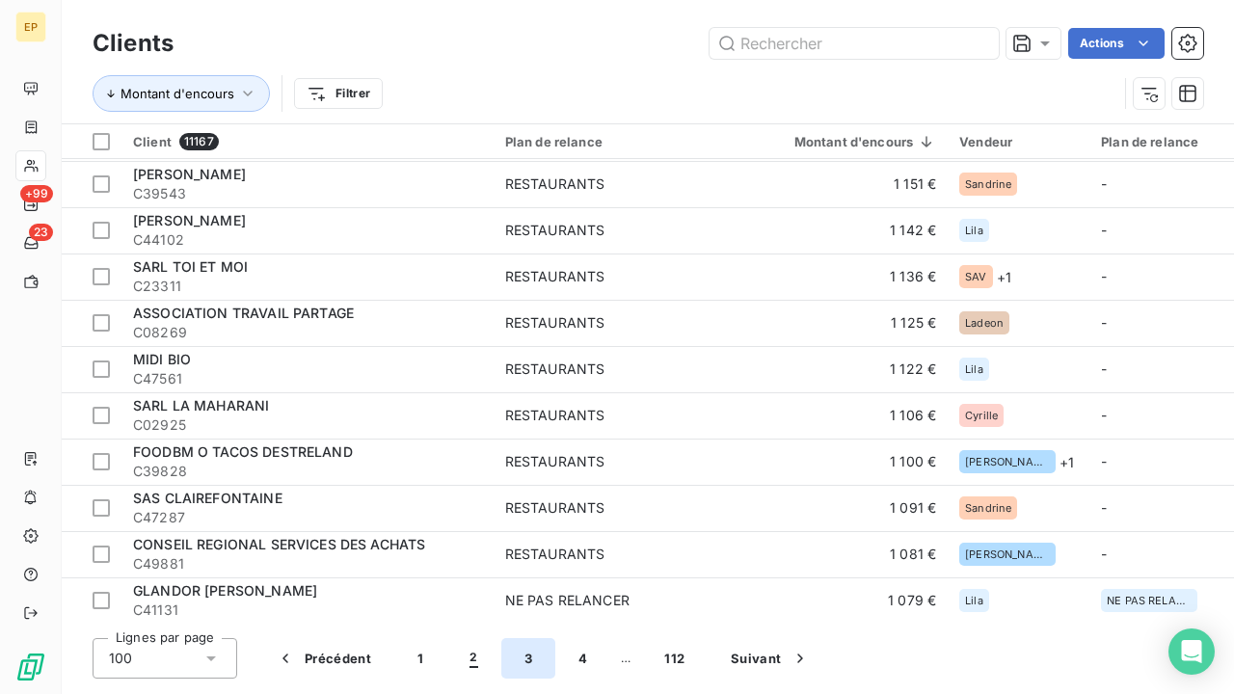
click at [528, 657] on button "3" at bounding box center [528, 658] width 54 height 40
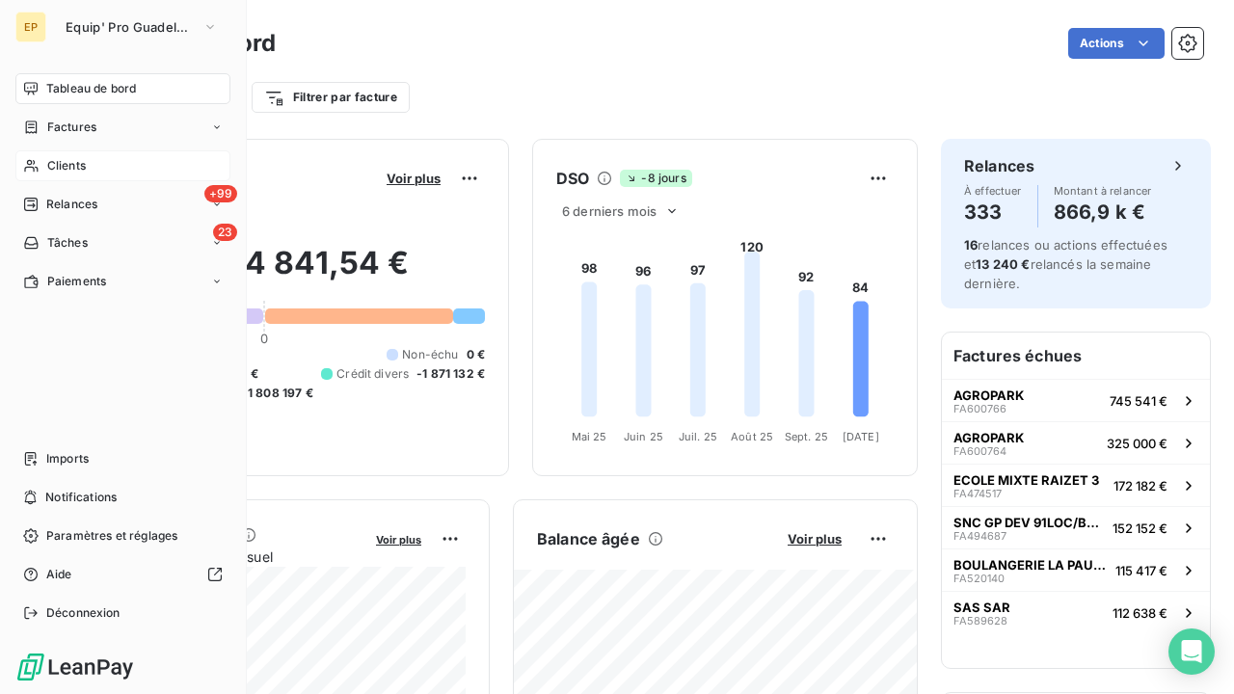
click at [34, 162] on icon at bounding box center [31, 165] width 16 height 15
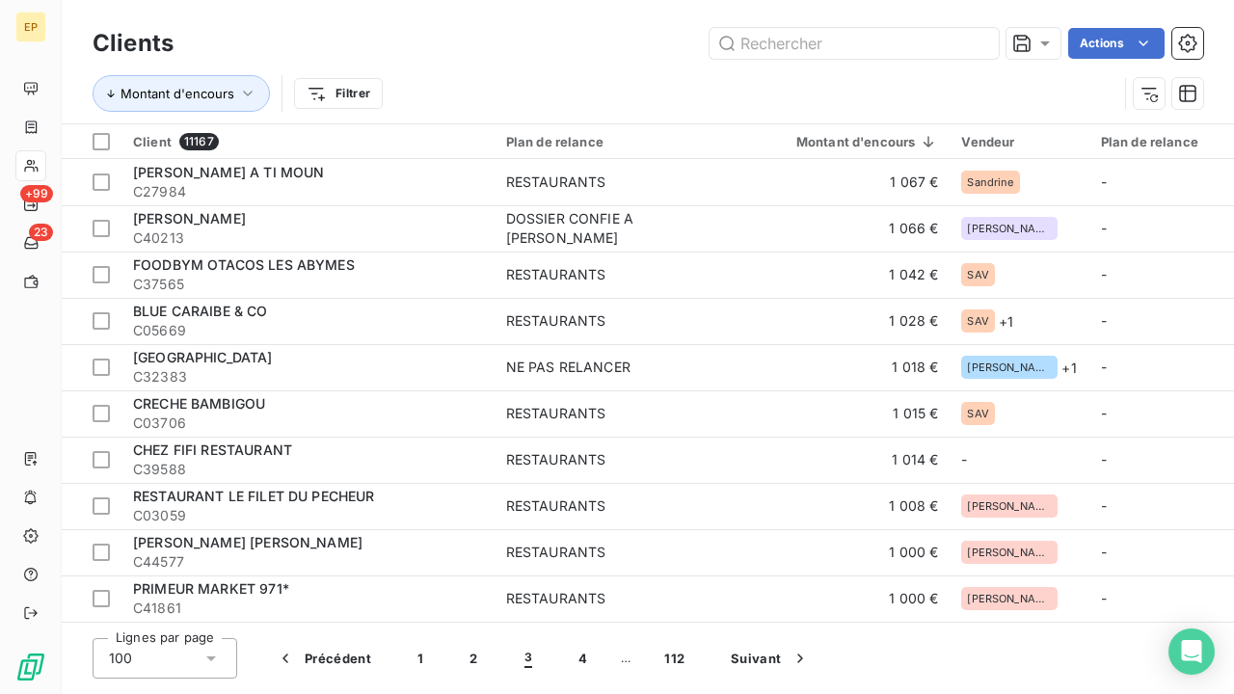
click at [467, 65] on div "Montant d'encours Filtrer" at bounding box center [648, 94] width 1111 height 60
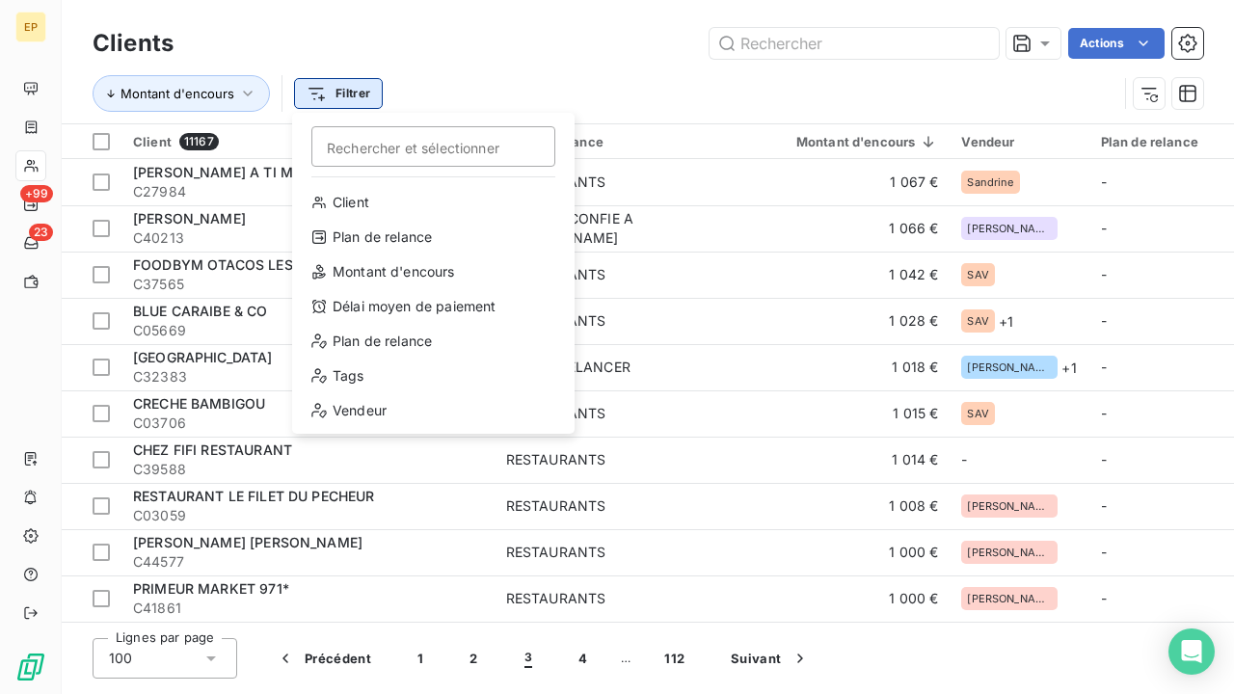
click at [368, 89] on html "EP +99 23 Clients Actions Montant d'encours Filtrer Rechercher et sélectionner …" at bounding box center [617, 347] width 1234 height 694
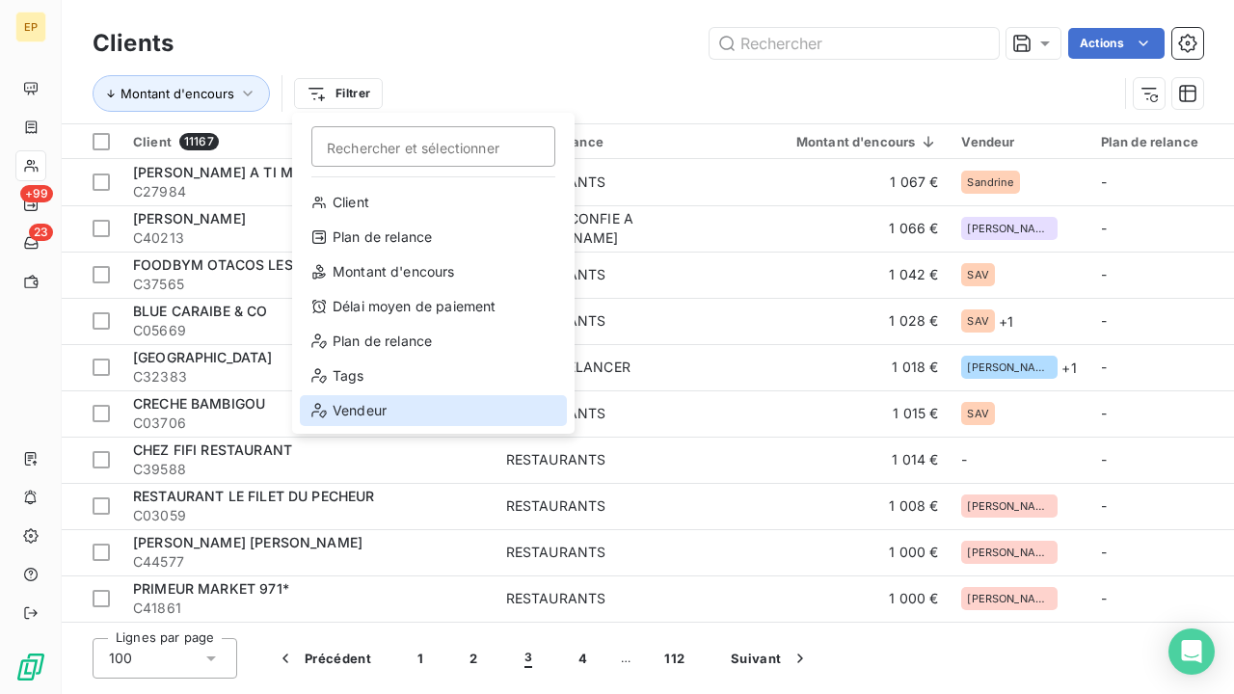
click at [383, 405] on div "Vendeur" at bounding box center [433, 410] width 267 height 31
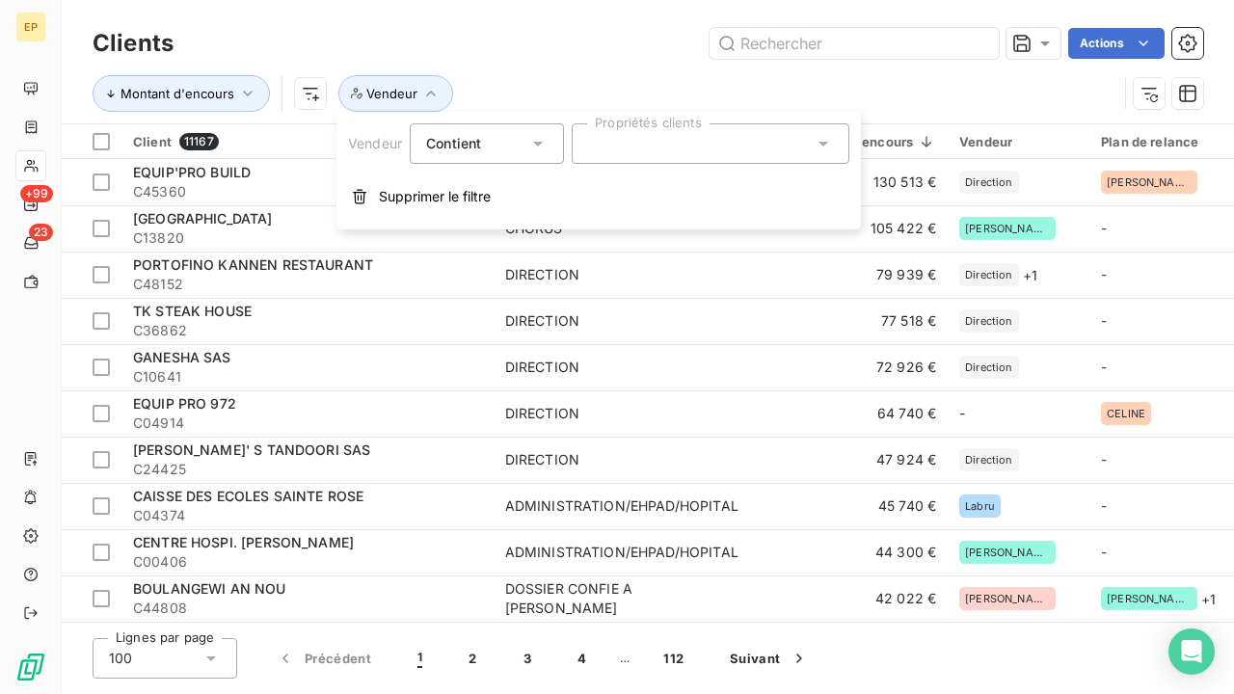
click at [671, 143] on div at bounding box center [711, 143] width 278 height 40
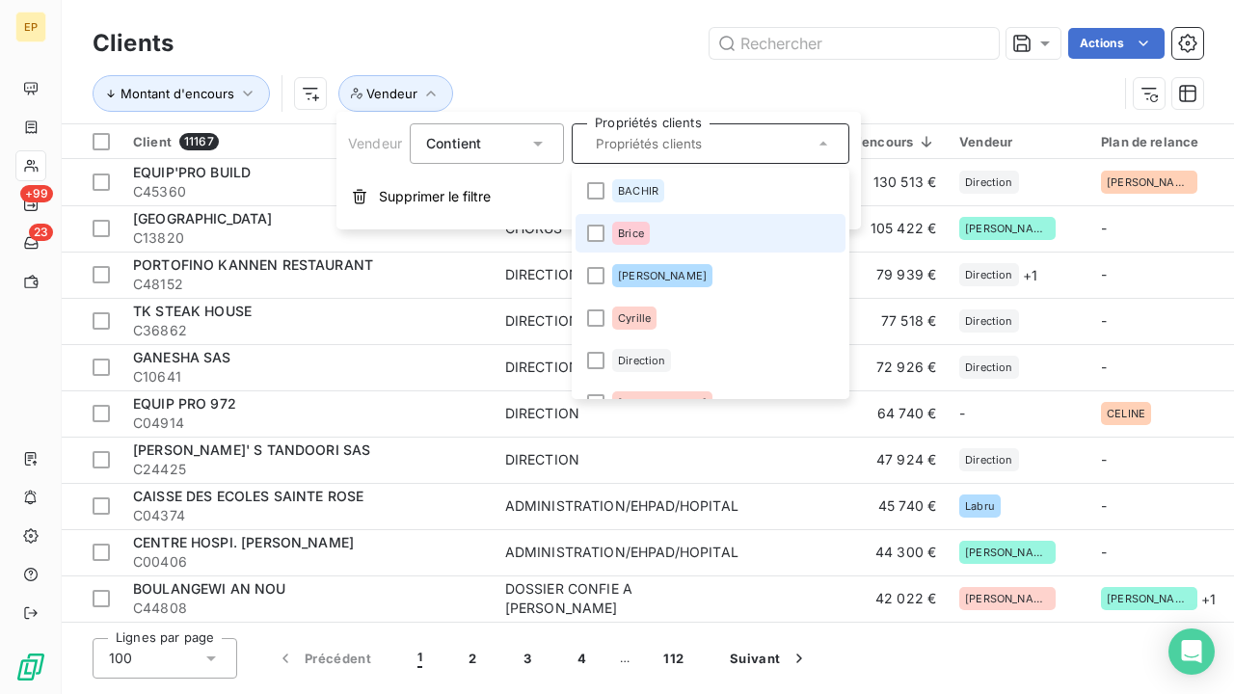
click at [629, 230] on span "Brice" at bounding box center [631, 234] width 26 height 12
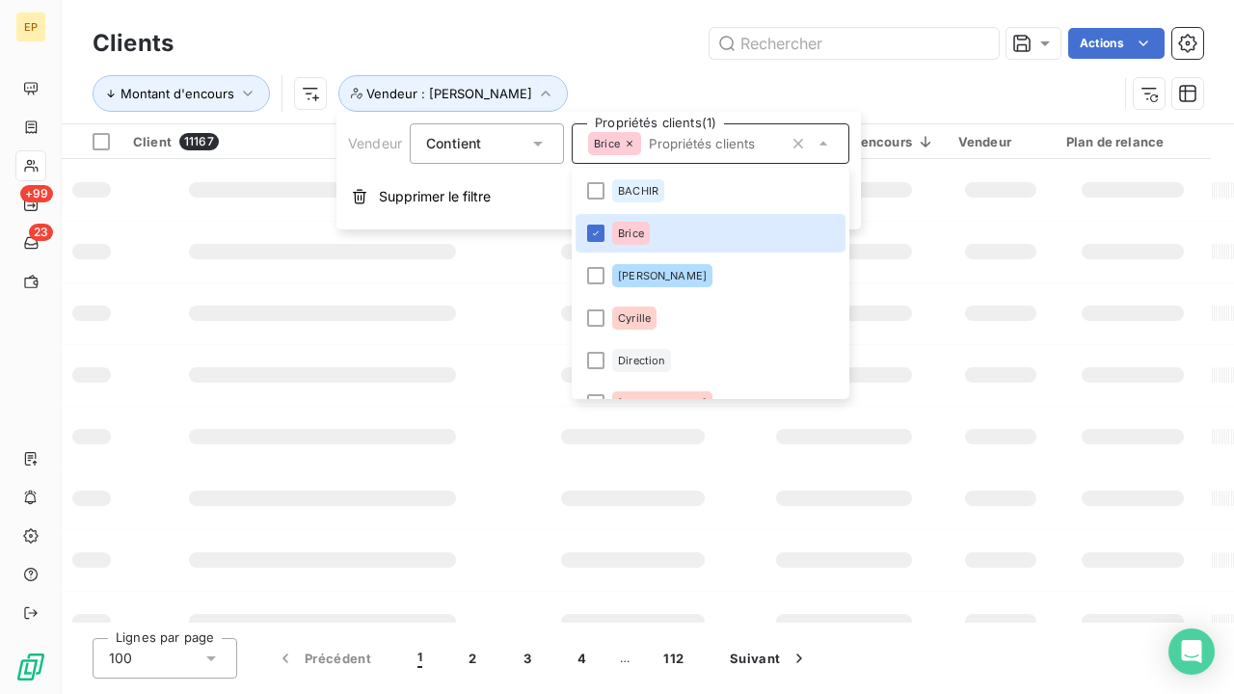
click at [616, 93] on div "Montant d'encours Vendeur : [PERSON_NAME]" at bounding box center [605, 93] width 1025 height 37
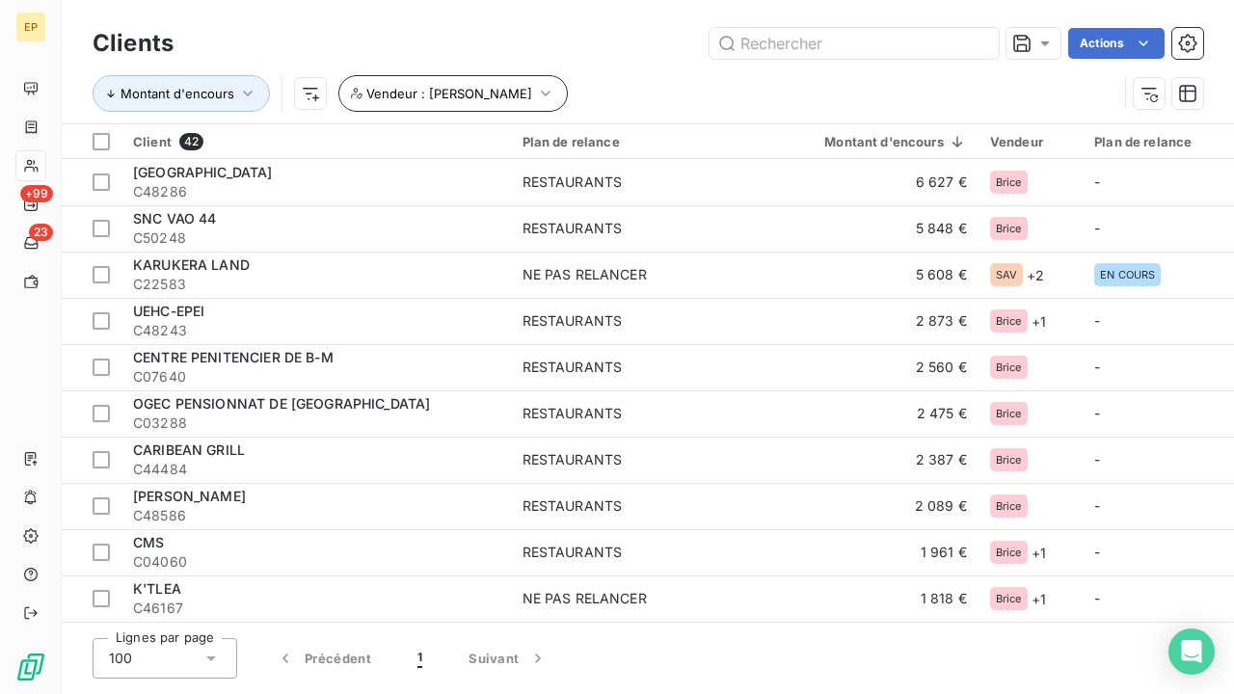
click at [536, 98] on icon "button" at bounding box center [545, 93] width 19 height 19
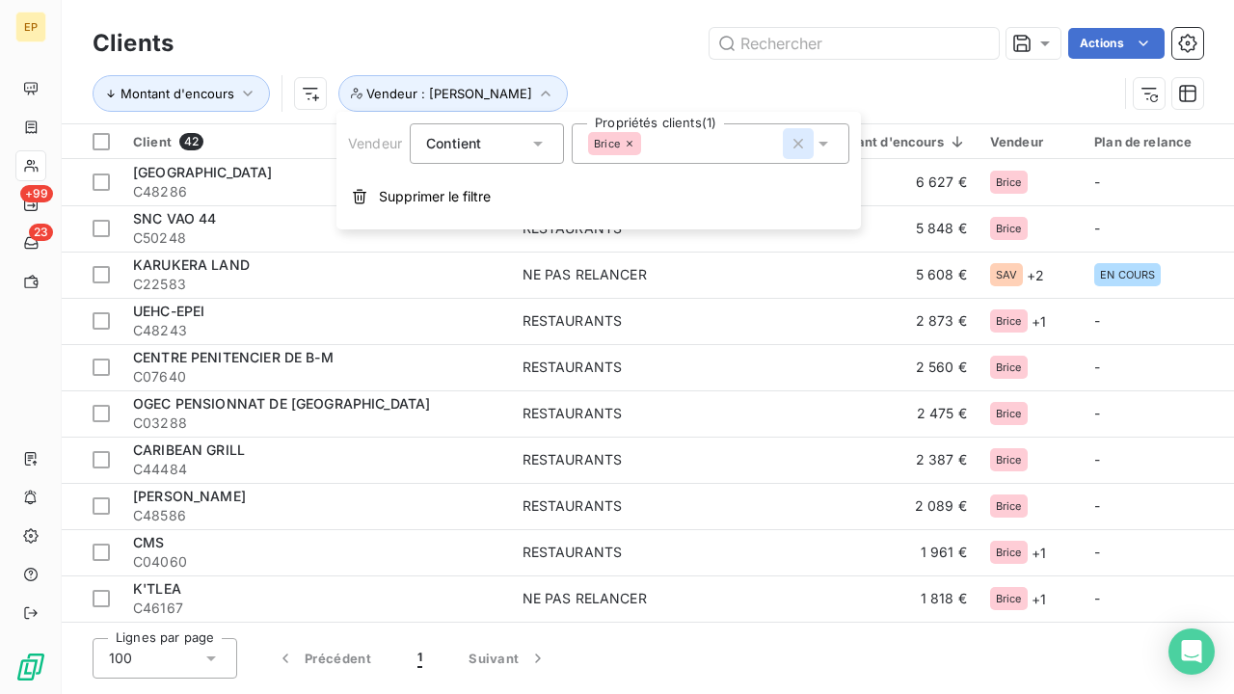
click at [793, 144] on icon "button" at bounding box center [798, 143] width 19 height 19
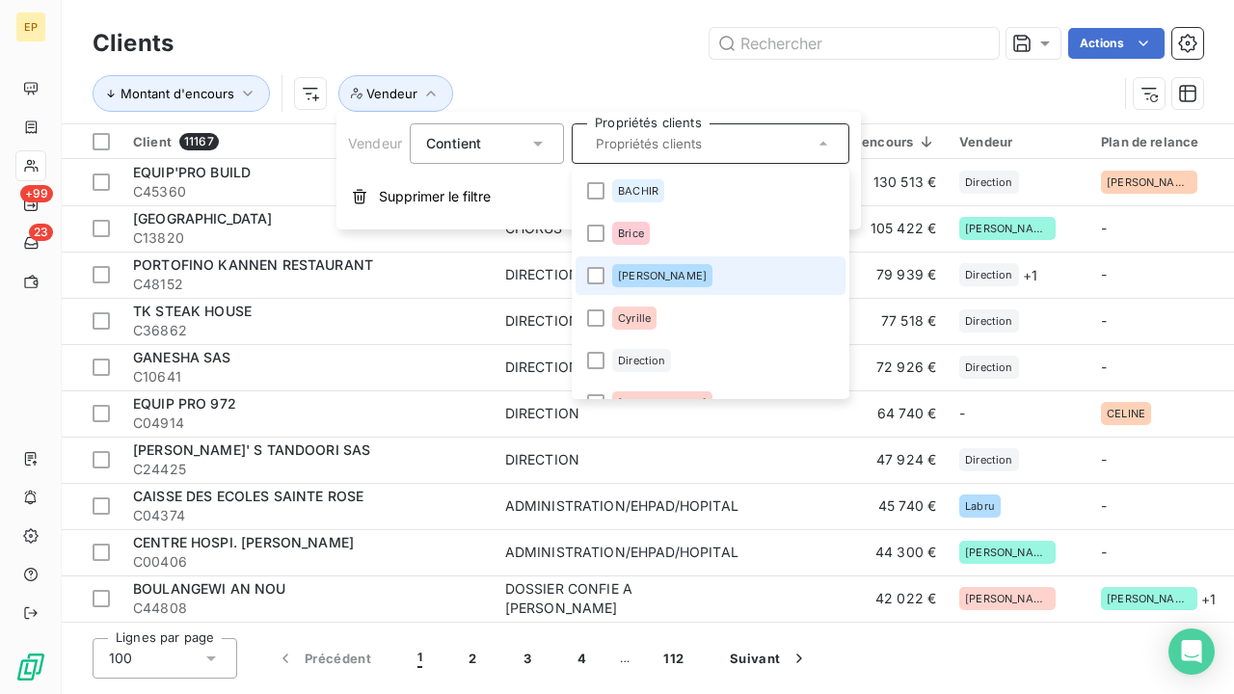
click at [693, 280] on li "[PERSON_NAME]" at bounding box center [711, 275] width 270 height 39
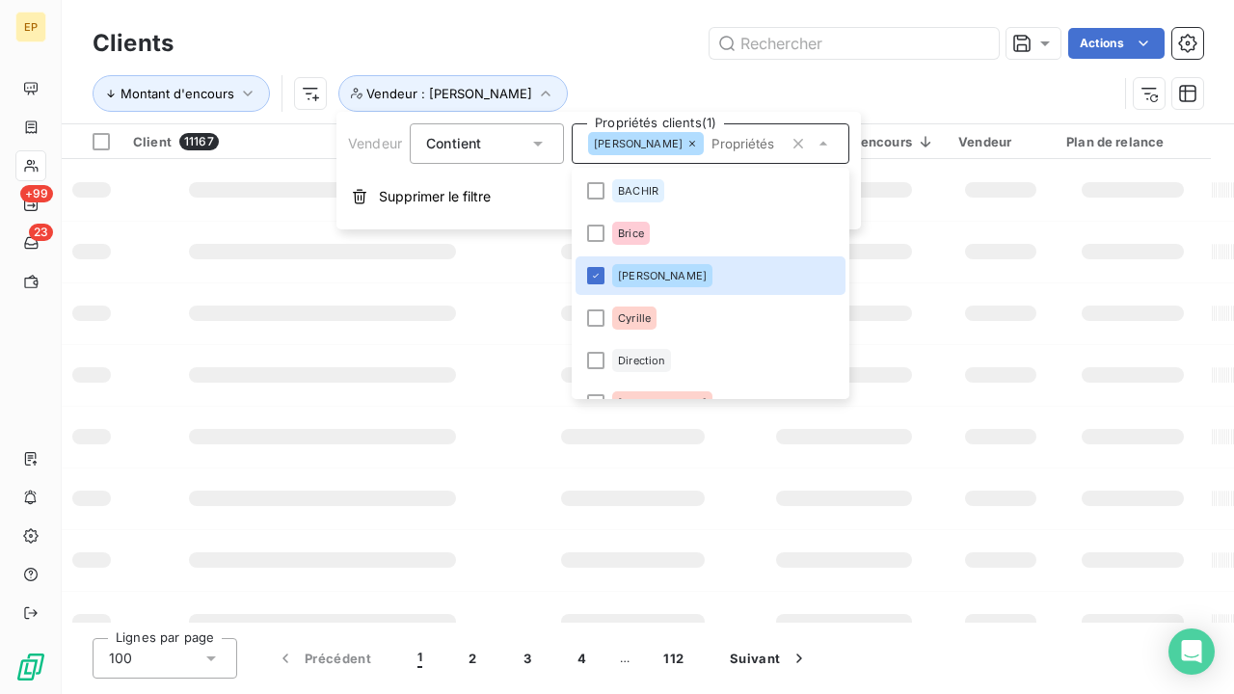
click at [580, 47] on div "Actions" at bounding box center [700, 43] width 1006 height 31
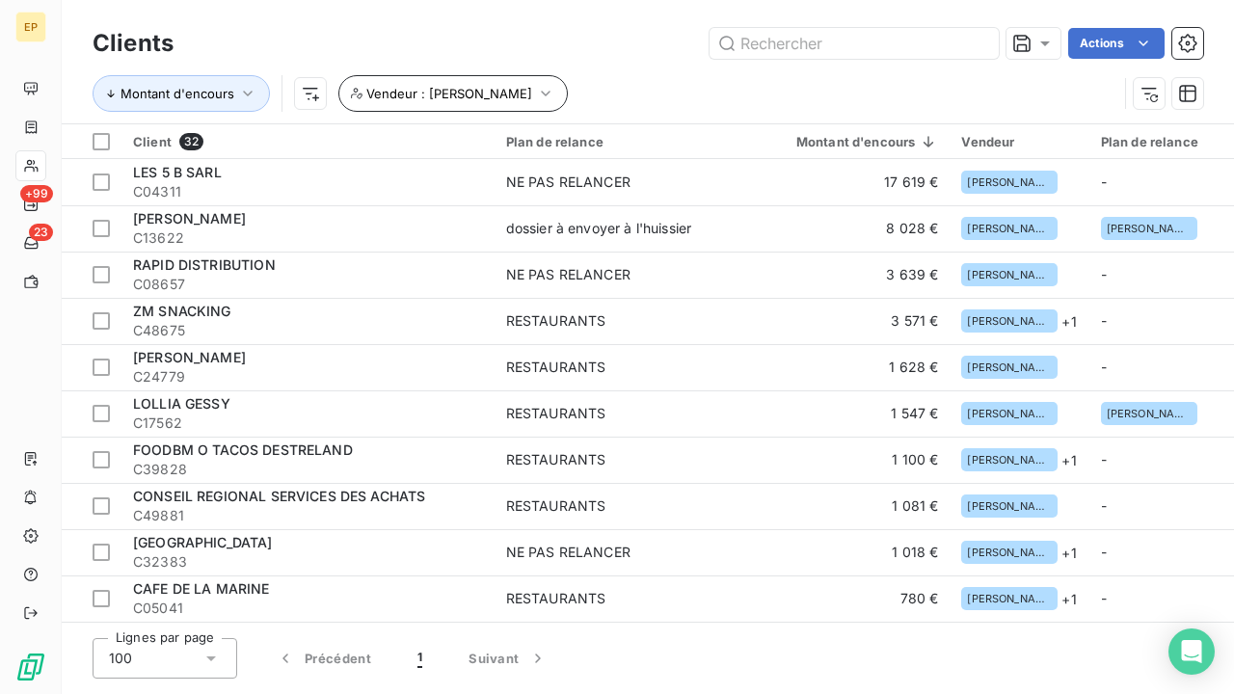
click at [536, 87] on icon "button" at bounding box center [545, 93] width 19 height 19
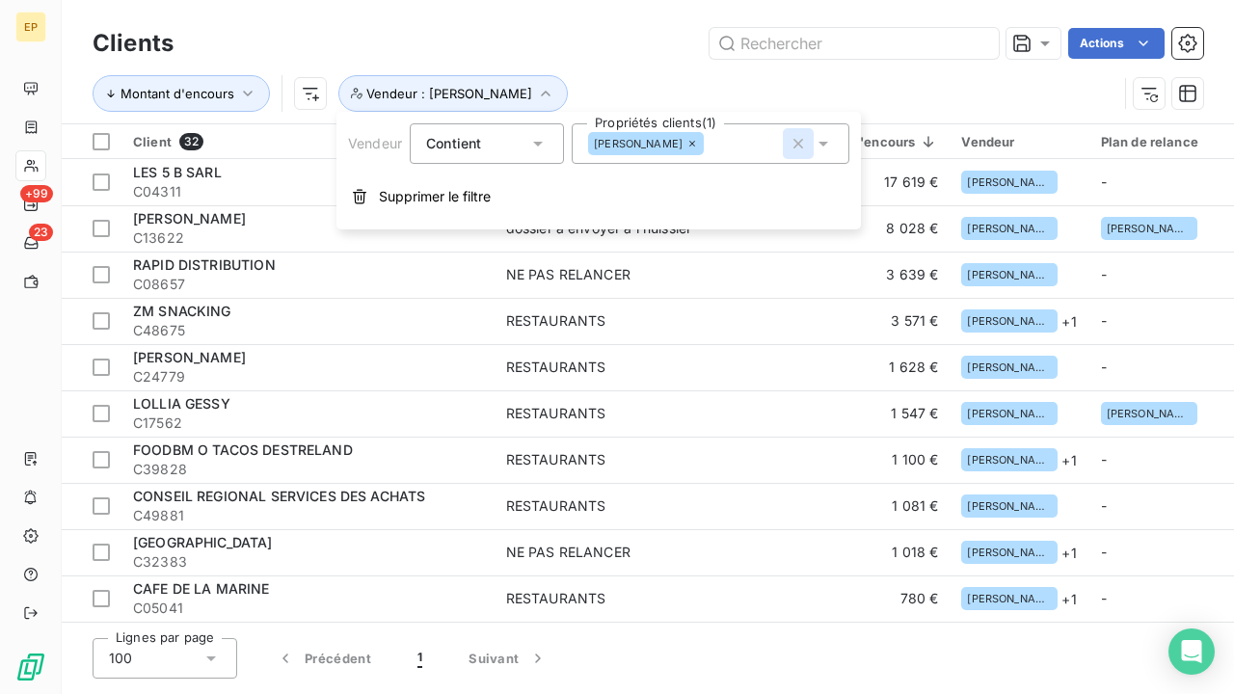
click at [798, 146] on icon "button" at bounding box center [798, 143] width 19 height 19
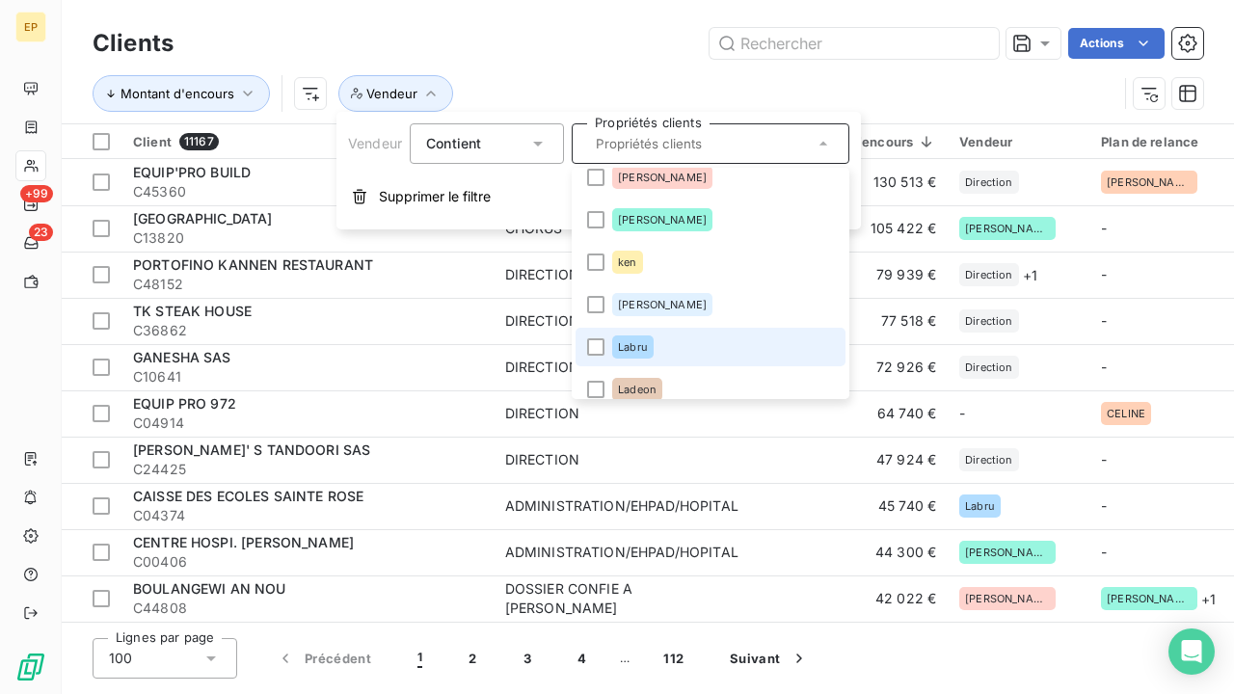
scroll to position [435, 0]
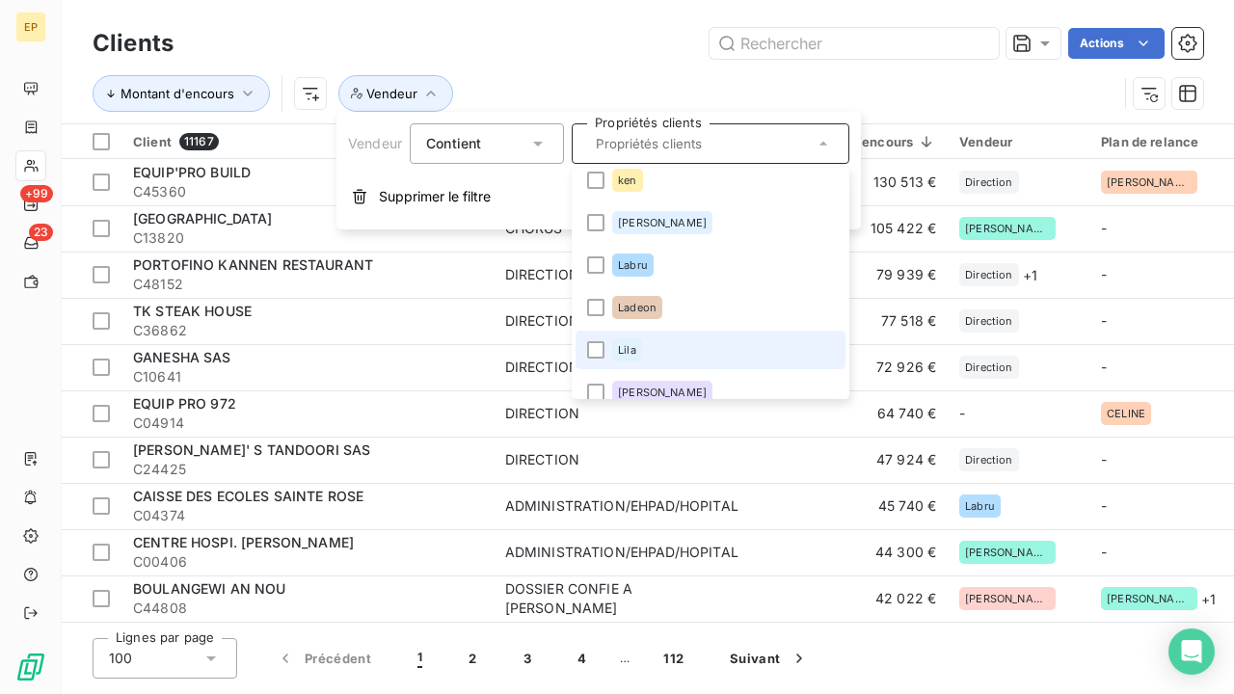
click at [683, 341] on li "Lila" at bounding box center [711, 350] width 270 height 39
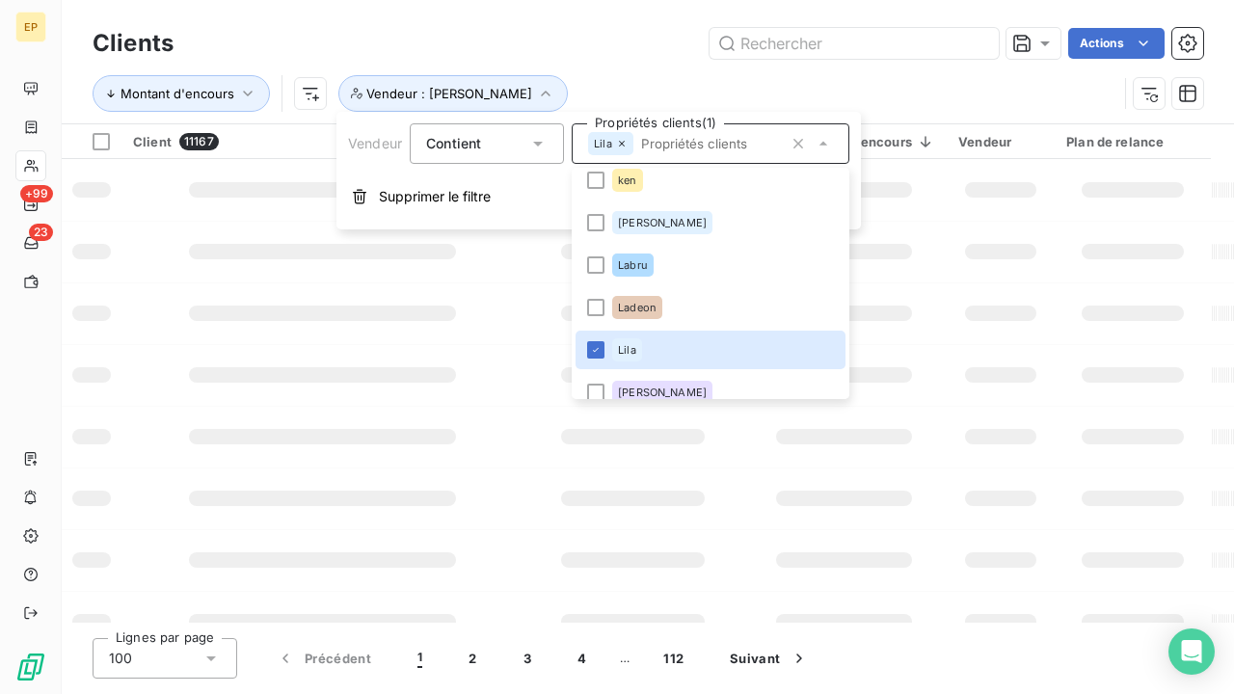
click at [500, 28] on div "Actions" at bounding box center [700, 43] width 1006 height 31
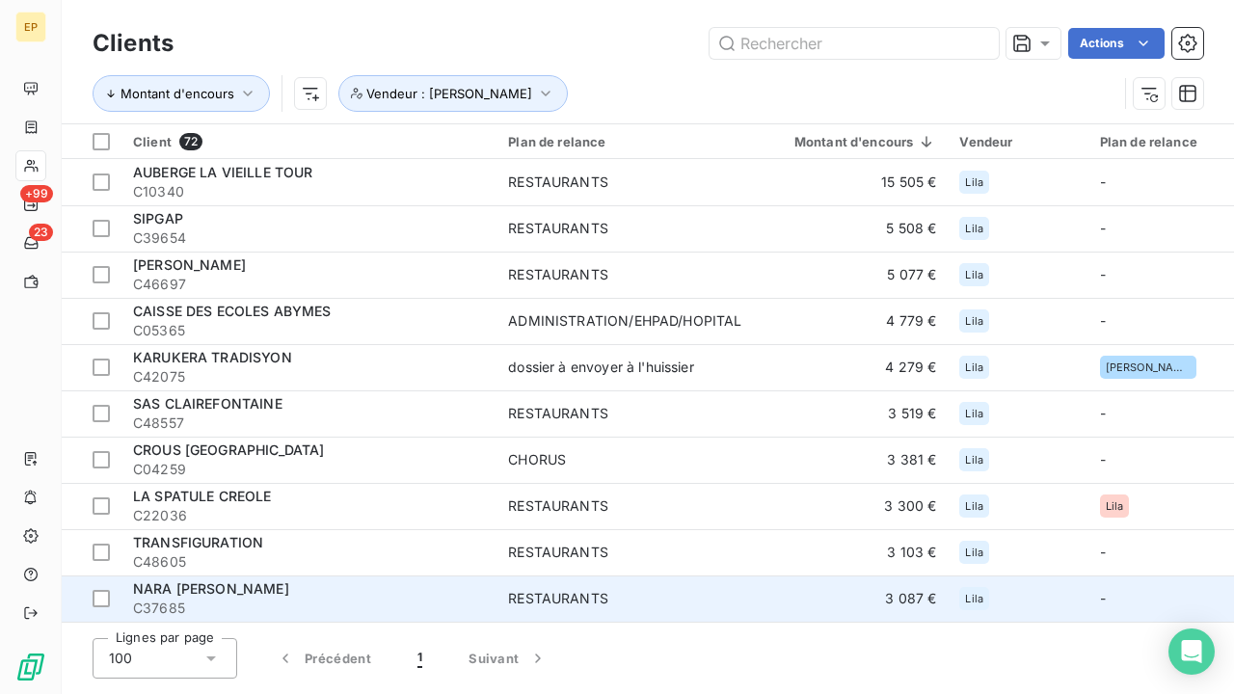
scroll to position [0, 0]
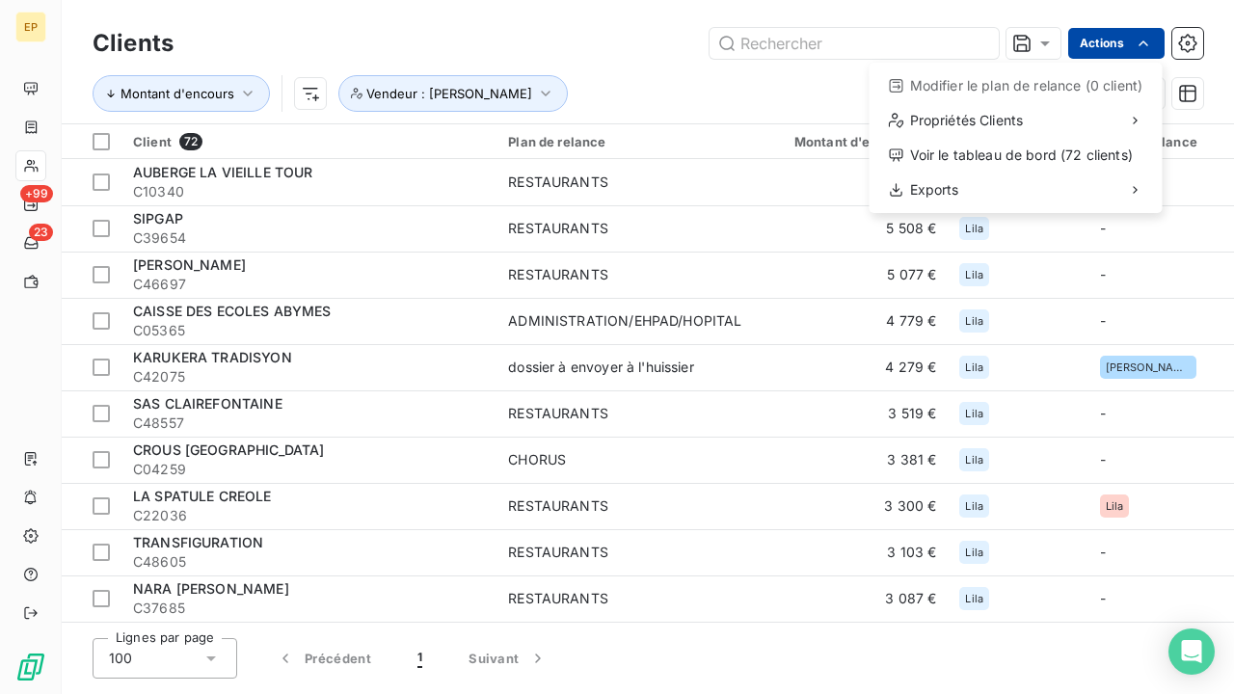
click at [1114, 42] on html "EP +99 23 Clients Actions Modifier le plan de relance (0 client) Propriétés Cli…" at bounding box center [617, 347] width 1234 height 694
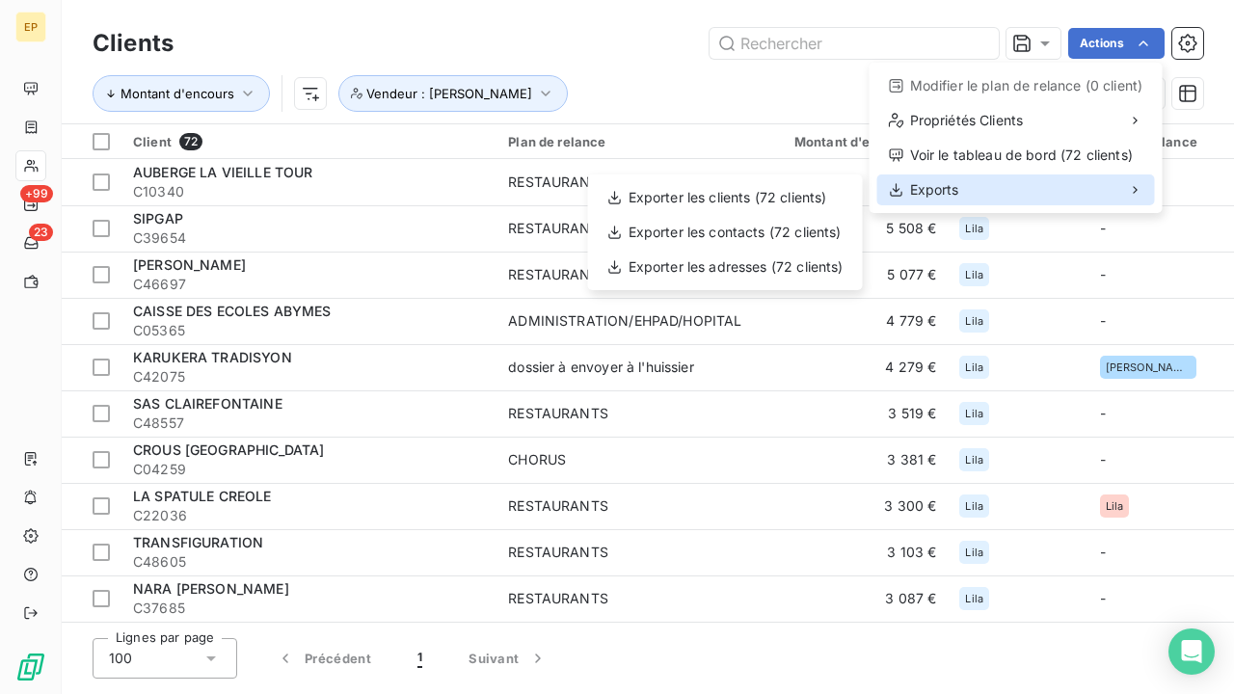
click at [930, 188] on span "Exports" at bounding box center [934, 189] width 49 height 19
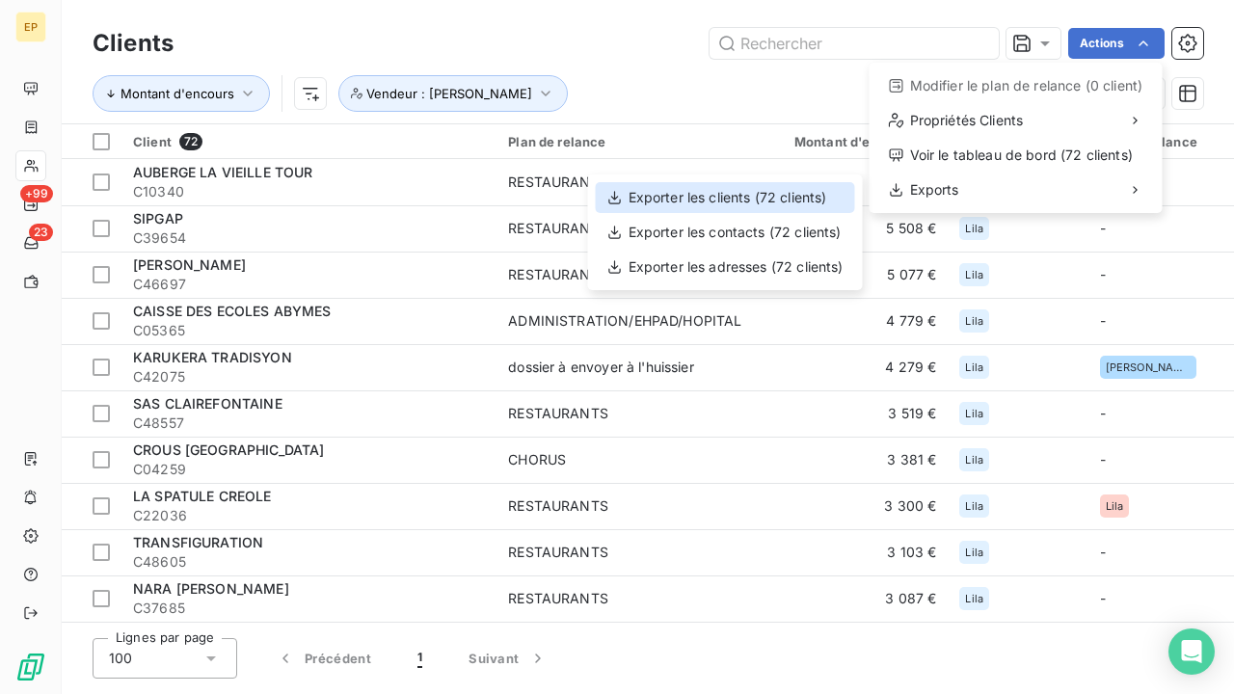
click at [800, 196] on div "Exporter les clients (72 clients)" at bounding box center [725, 197] width 259 height 31
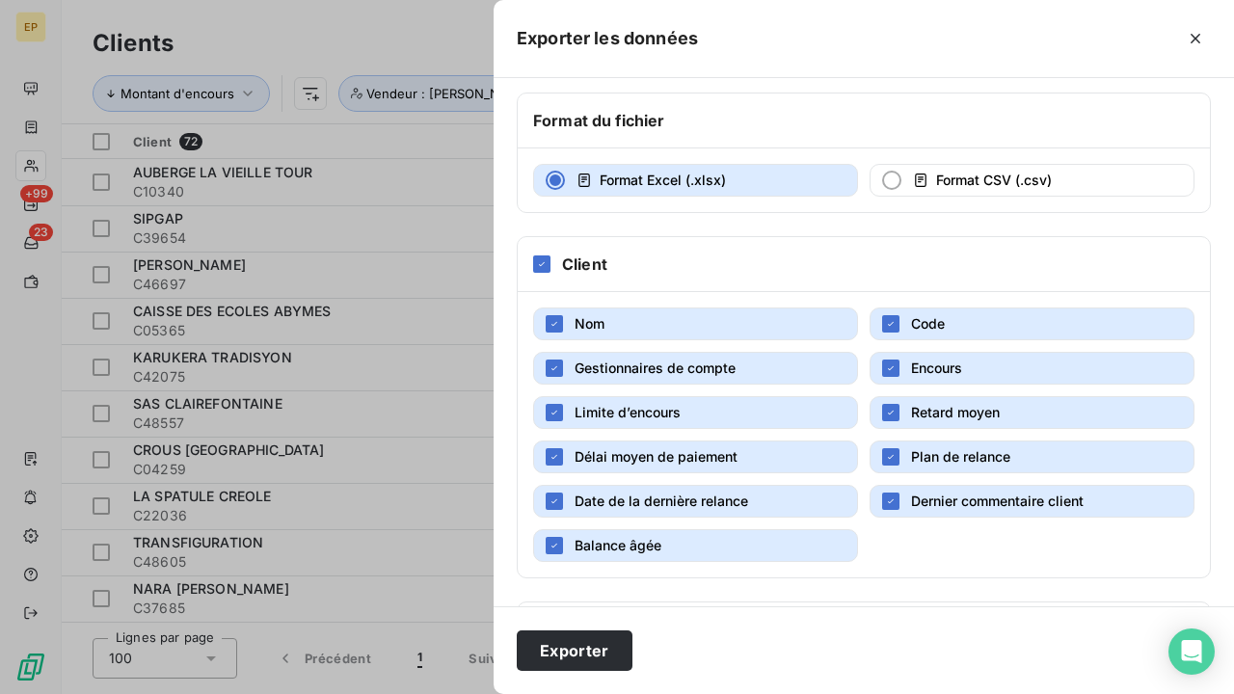
scroll to position [97, 0]
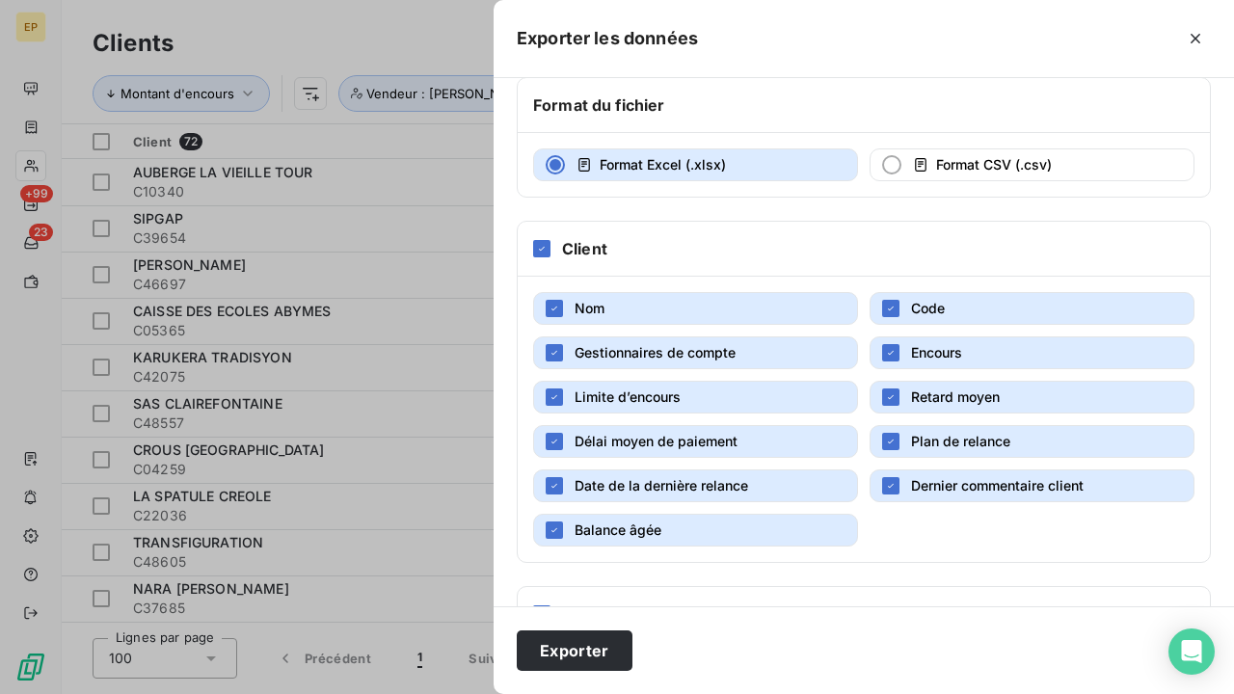
click at [941, 410] on button "Retard moyen" at bounding box center [1032, 397] width 325 height 33
click at [941, 433] on span "Plan de relance" at bounding box center [960, 441] width 99 height 16
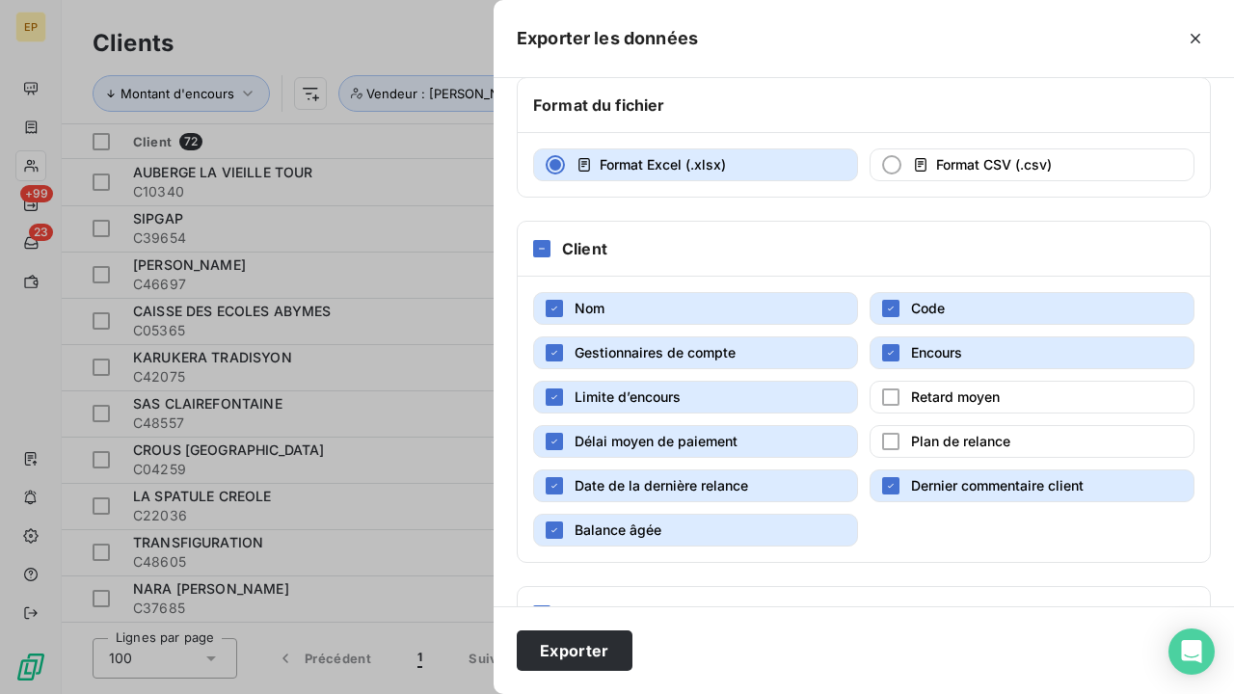
click at [938, 478] on span "Dernier commentaire client" at bounding box center [997, 485] width 173 height 16
click at [791, 526] on button "Balance âgée" at bounding box center [695, 530] width 325 height 33
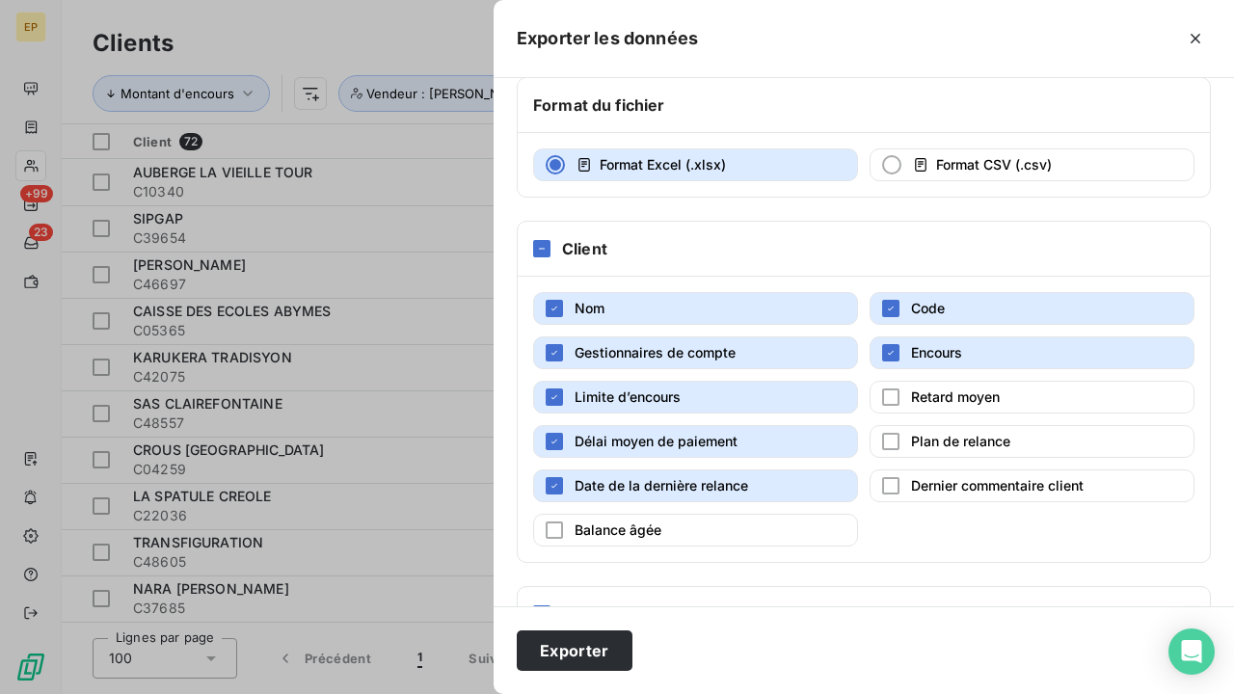
click at [770, 486] on button "Date de la dernière relance" at bounding box center [695, 485] width 325 height 33
click at [747, 448] on button "Délai moyen de paiement" at bounding box center [695, 441] width 325 height 33
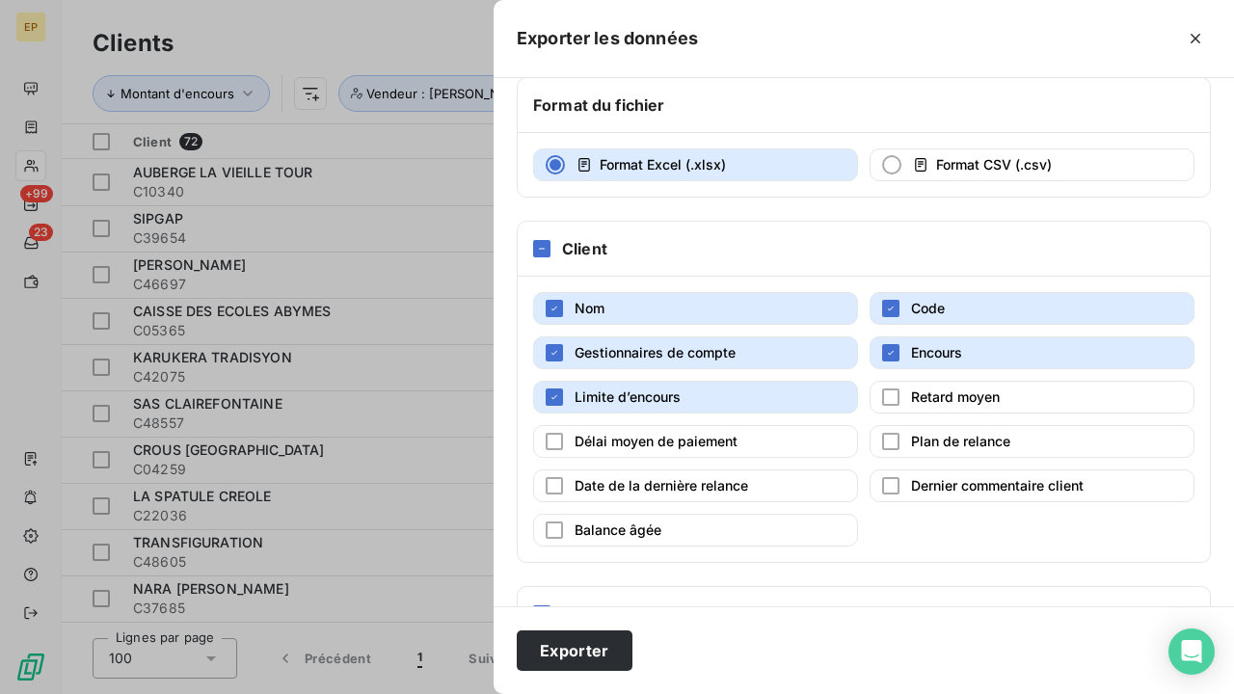
click at [734, 406] on button "Limite d’encours" at bounding box center [695, 397] width 325 height 33
click at [735, 346] on span "Gestionnaires de compte" at bounding box center [655, 352] width 161 height 16
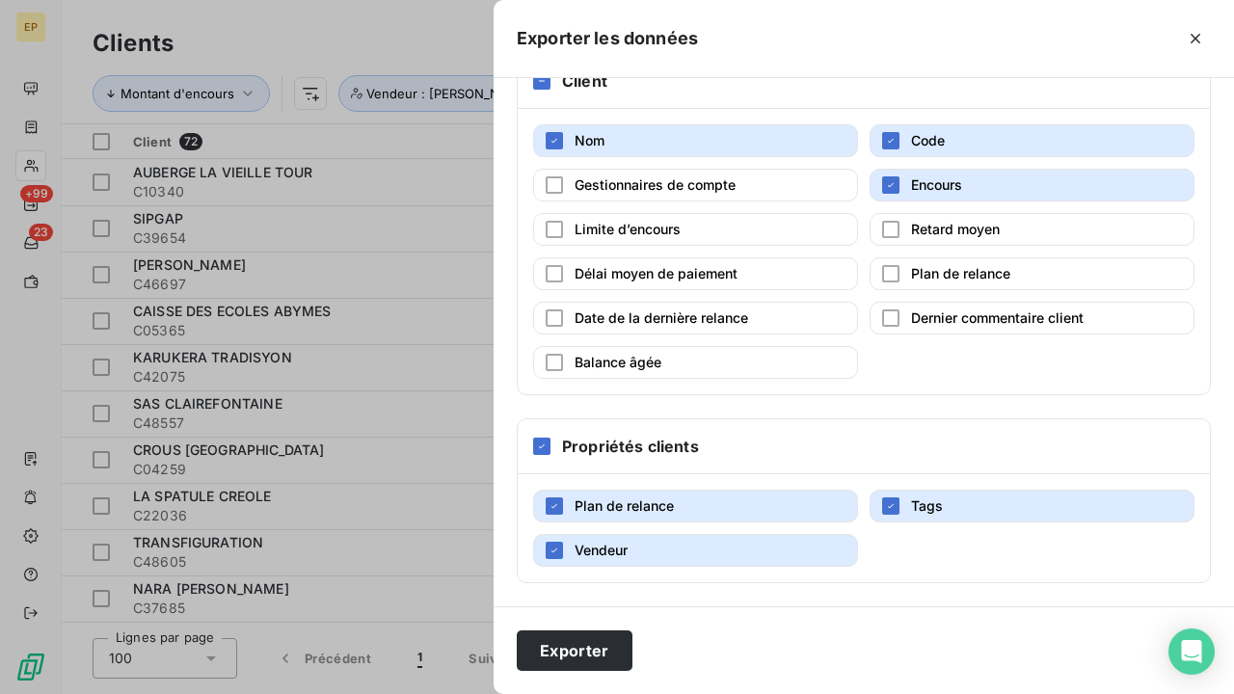
scroll to position [265, 0]
click at [976, 512] on button "Tags" at bounding box center [1032, 506] width 325 height 33
click at [675, 499] on button "Plan de relance" at bounding box center [695, 506] width 325 height 33
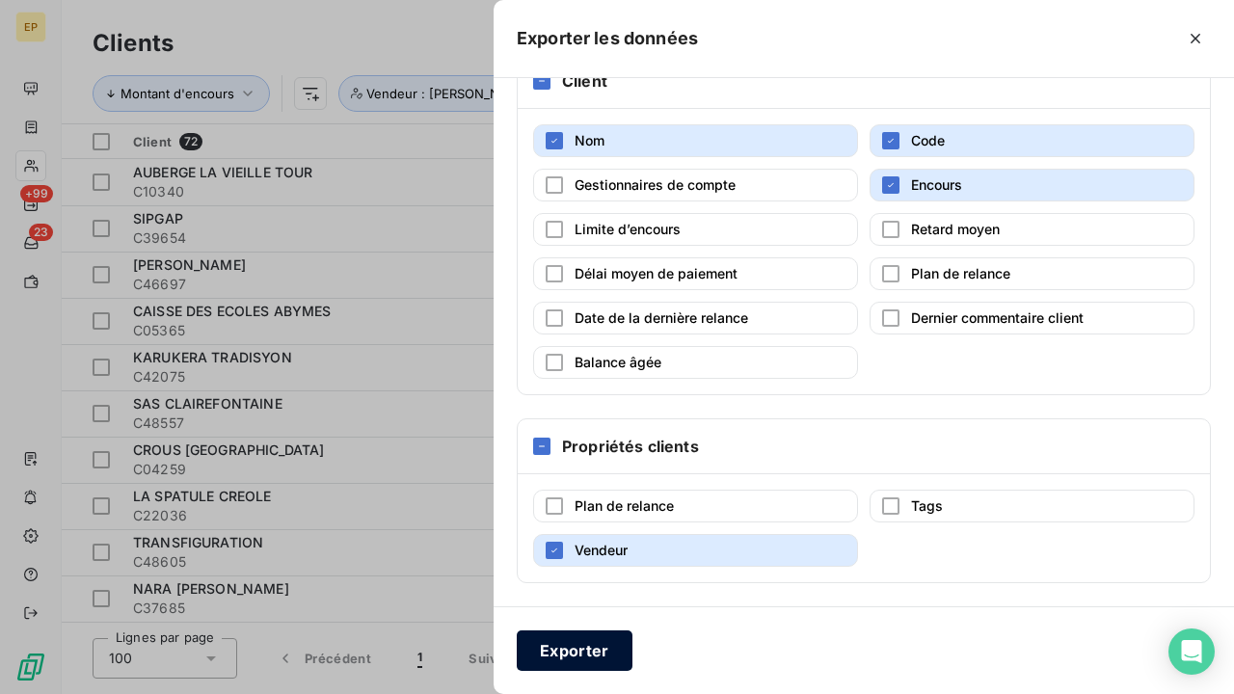
click at [573, 648] on button "Exporter" at bounding box center [575, 650] width 116 height 40
